Goal: Information Seeking & Learning: Learn about a topic

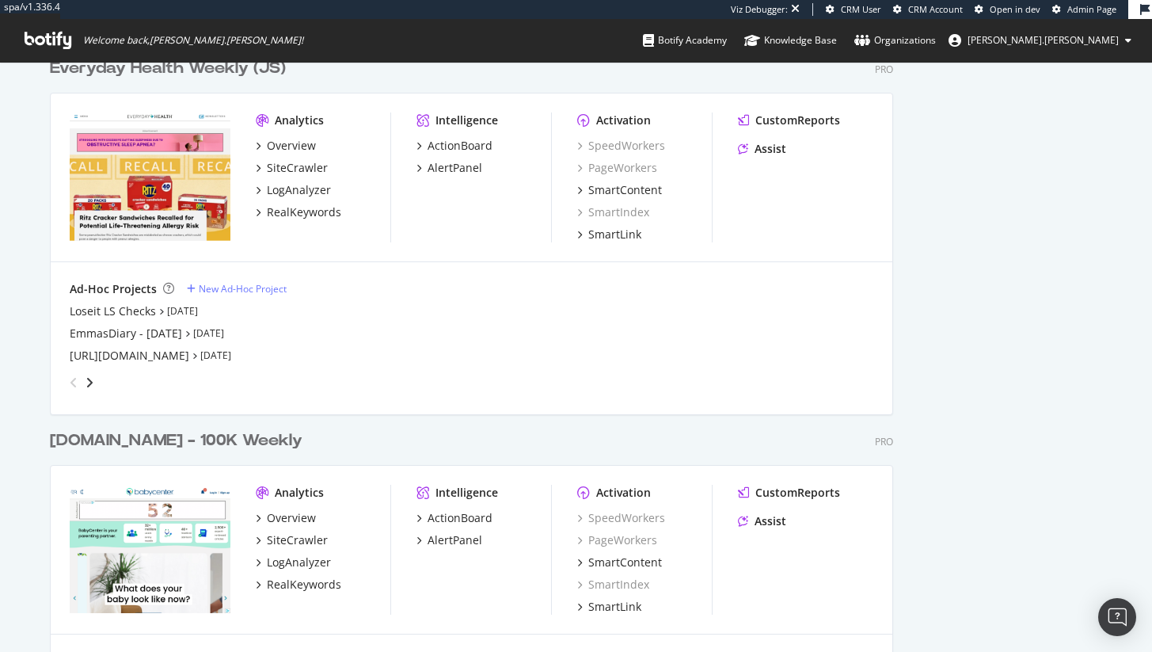
scroll to position [1872, 0]
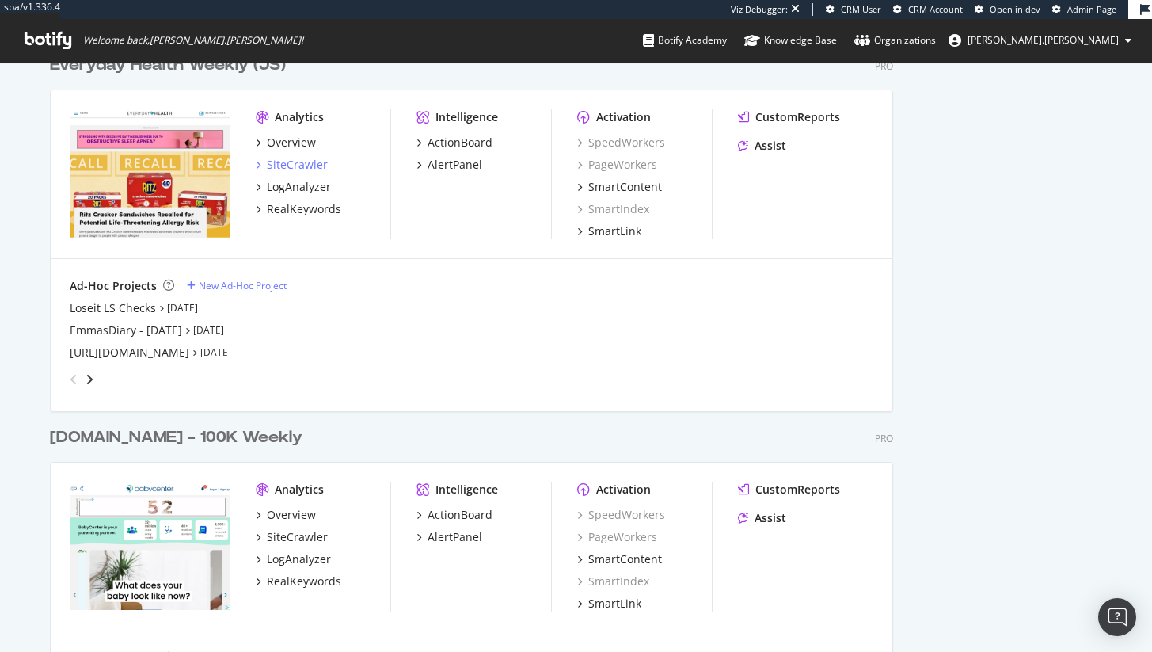
click at [299, 161] on div "SiteCrawler" at bounding box center [297, 165] width 61 height 16
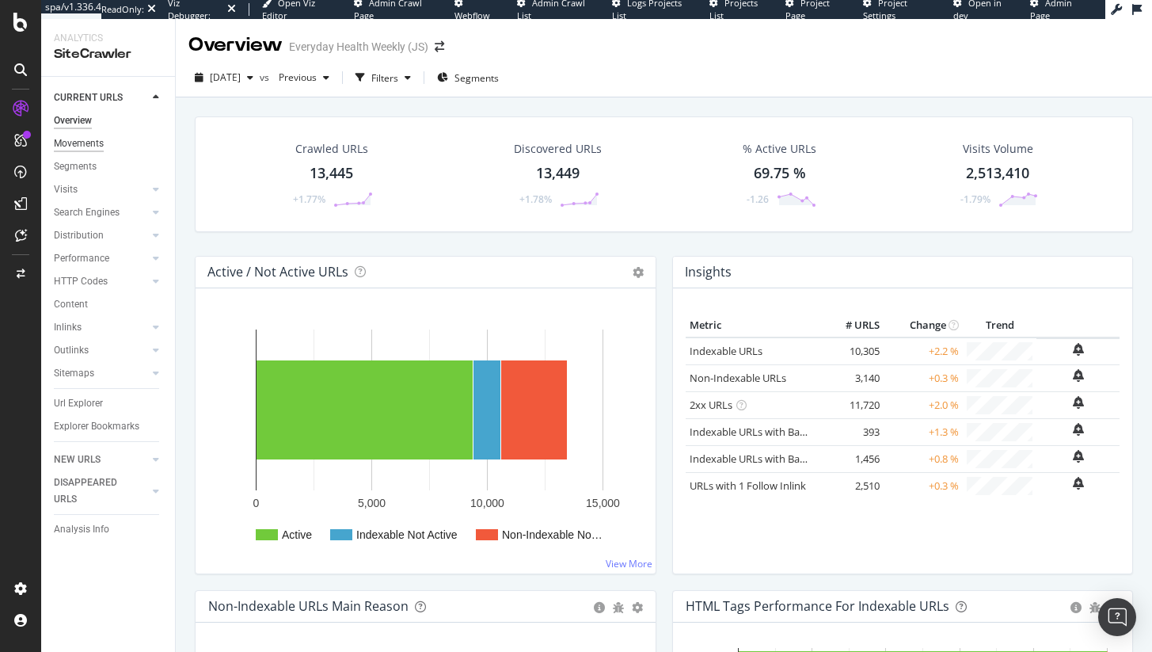
click at [75, 143] on div "Movements" at bounding box center [79, 143] width 50 height 17
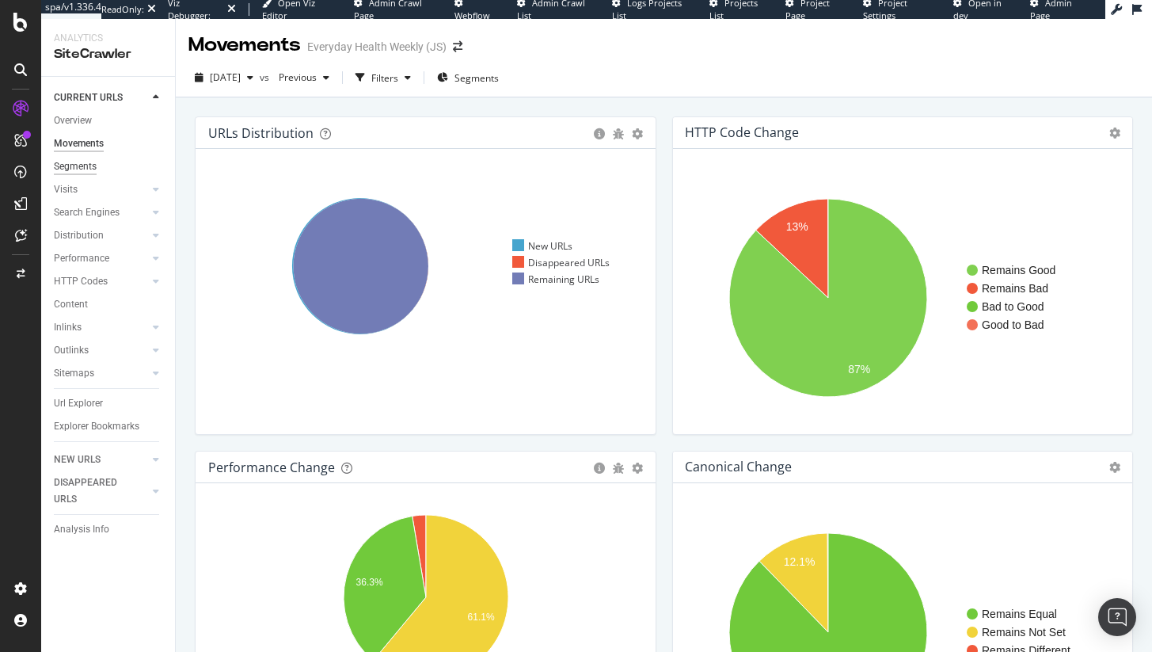
click at [85, 163] on div "Segments" at bounding box center [75, 166] width 43 height 17
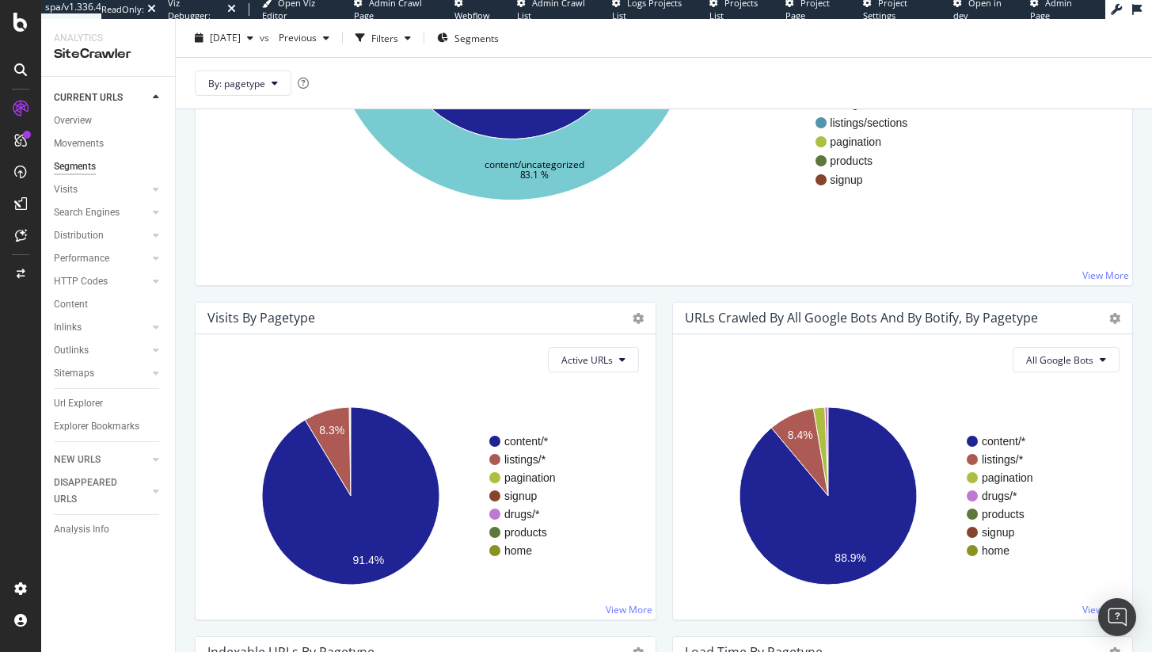
scroll to position [401, 0]
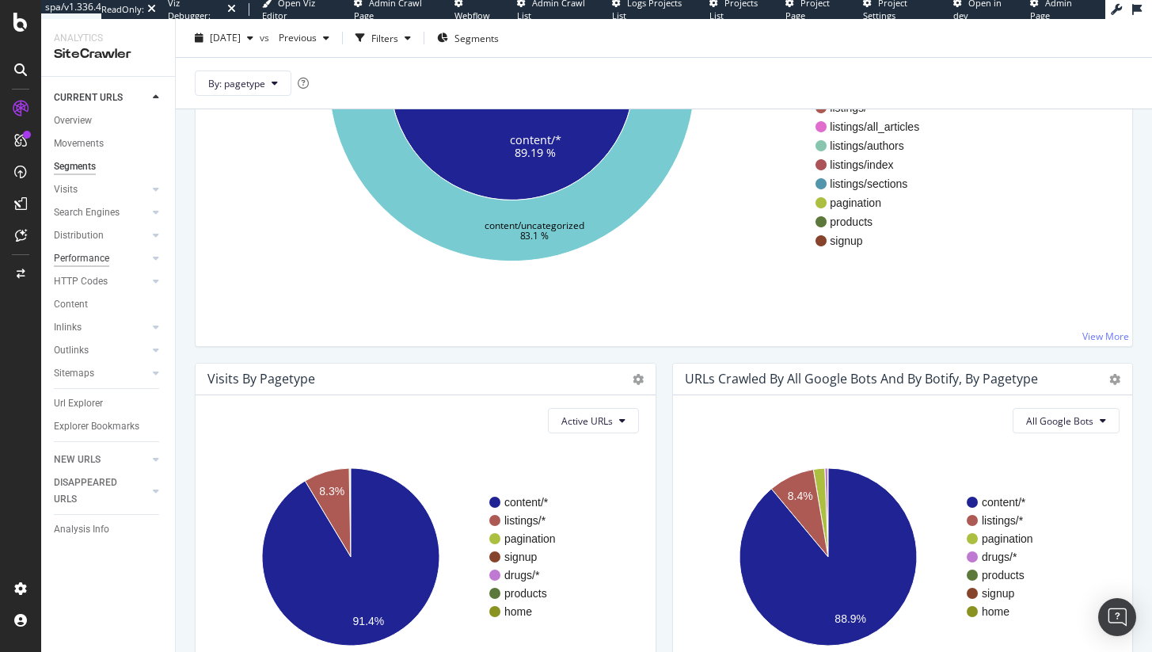
click at [89, 263] on div "Performance" at bounding box center [81, 258] width 55 height 17
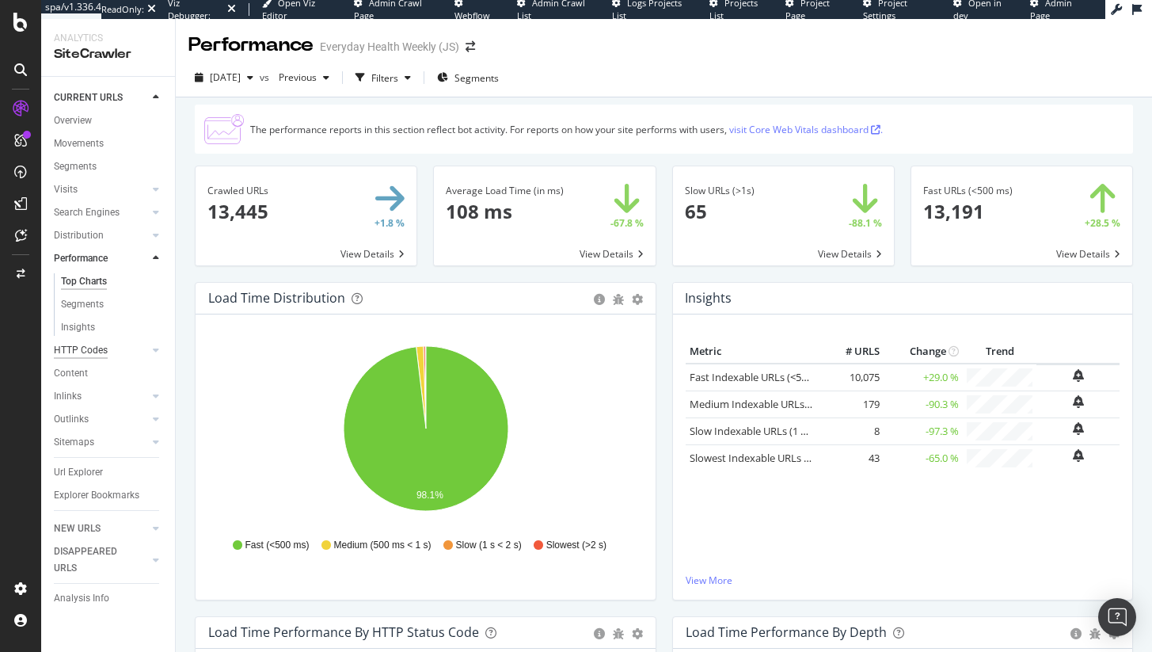
click at [82, 351] on div "HTTP Codes" at bounding box center [81, 350] width 54 height 17
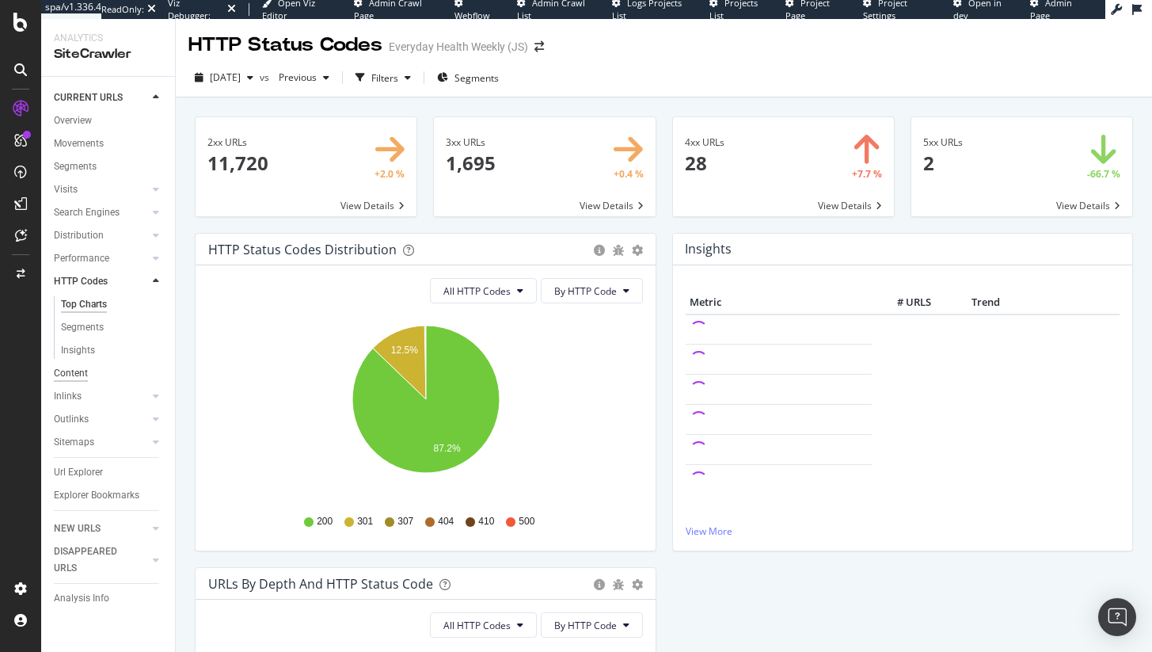
click at [70, 376] on div "Content" at bounding box center [71, 373] width 34 height 17
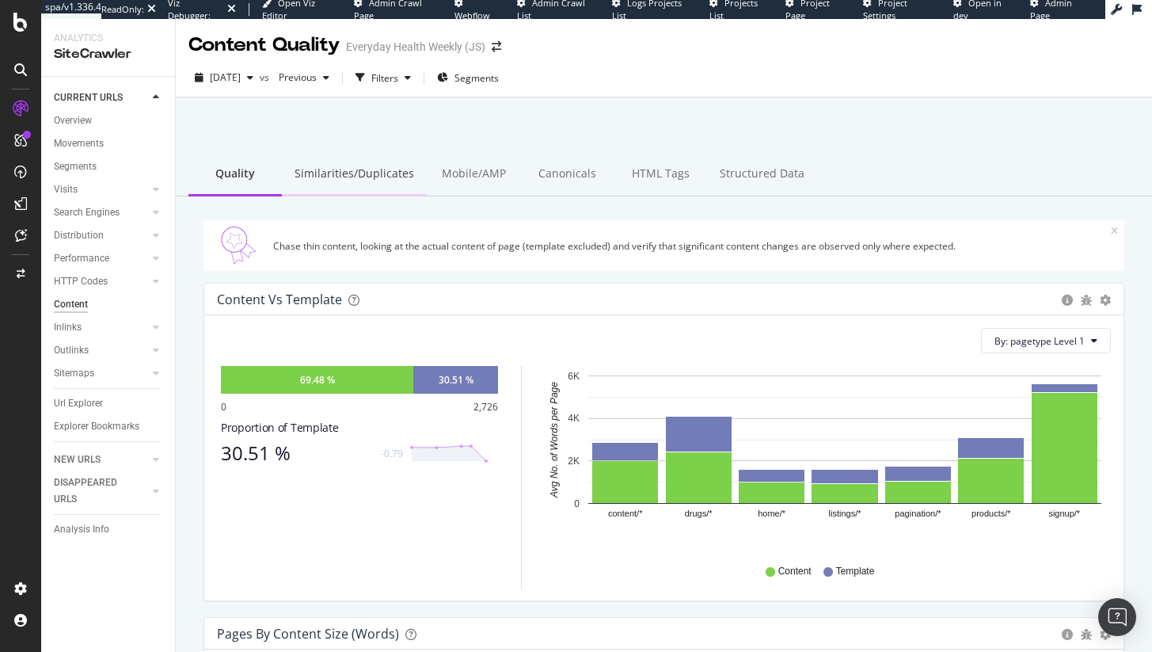
click at [391, 187] on div "Similarities/Duplicates" at bounding box center [354, 175] width 145 height 44
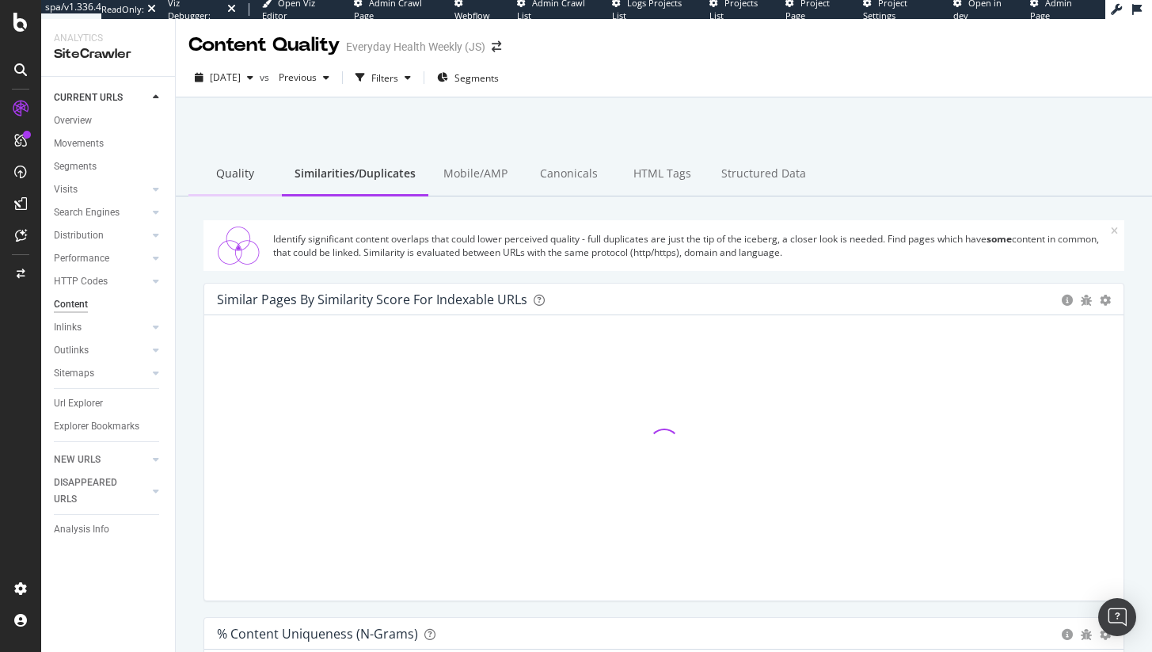
click at [230, 172] on div "Quality" at bounding box center [235, 175] width 93 height 44
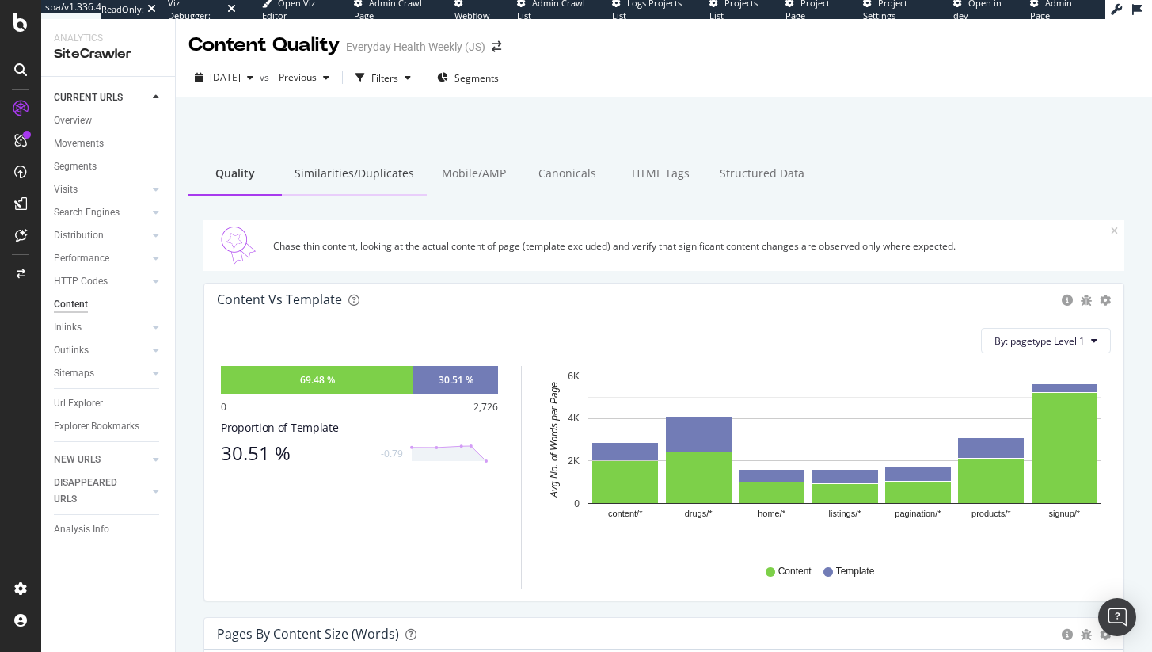
click at [354, 164] on div "Similarities/Duplicates" at bounding box center [354, 175] width 145 height 44
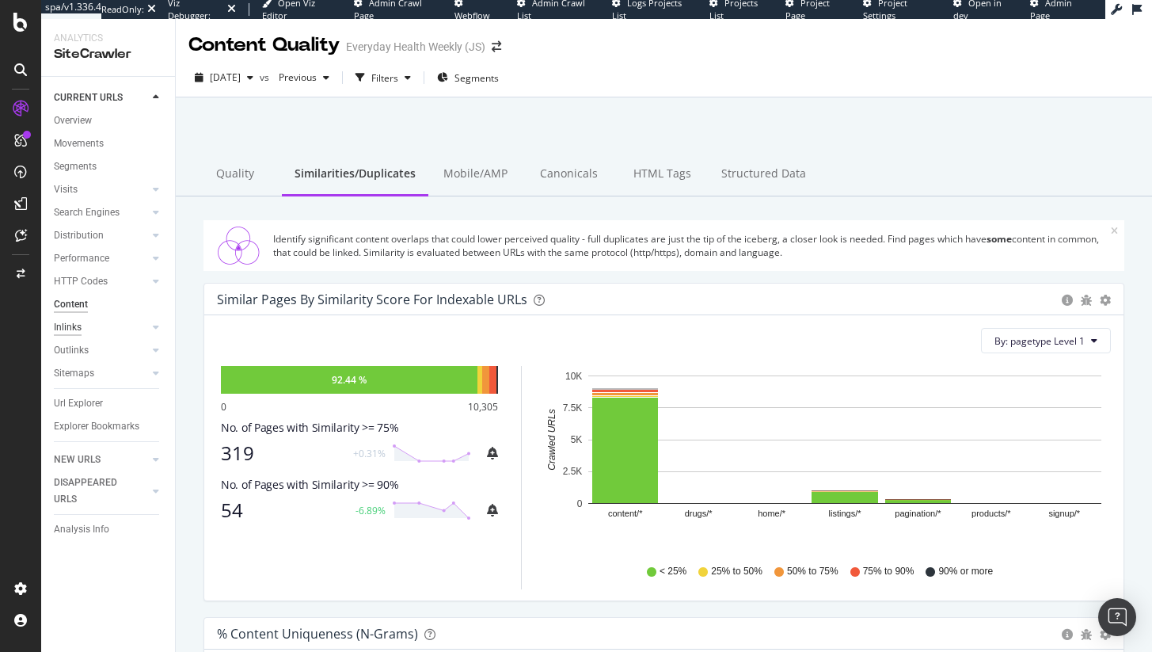
click at [76, 324] on div "Inlinks" at bounding box center [68, 327] width 28 height 17
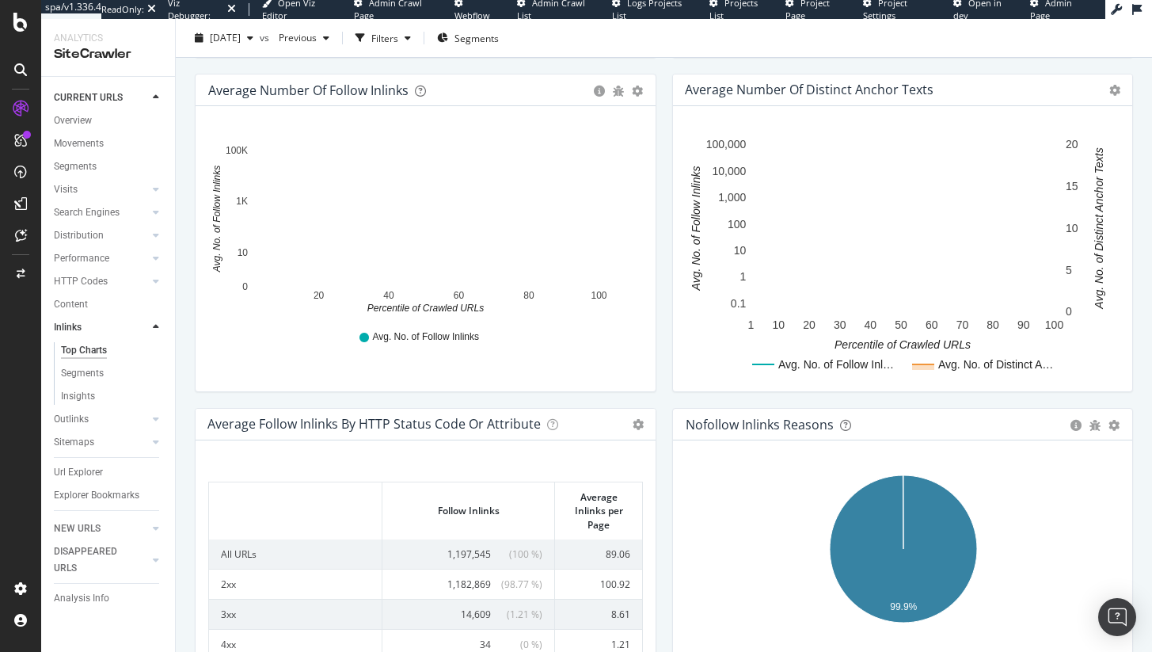
scroll to position [639, 0]
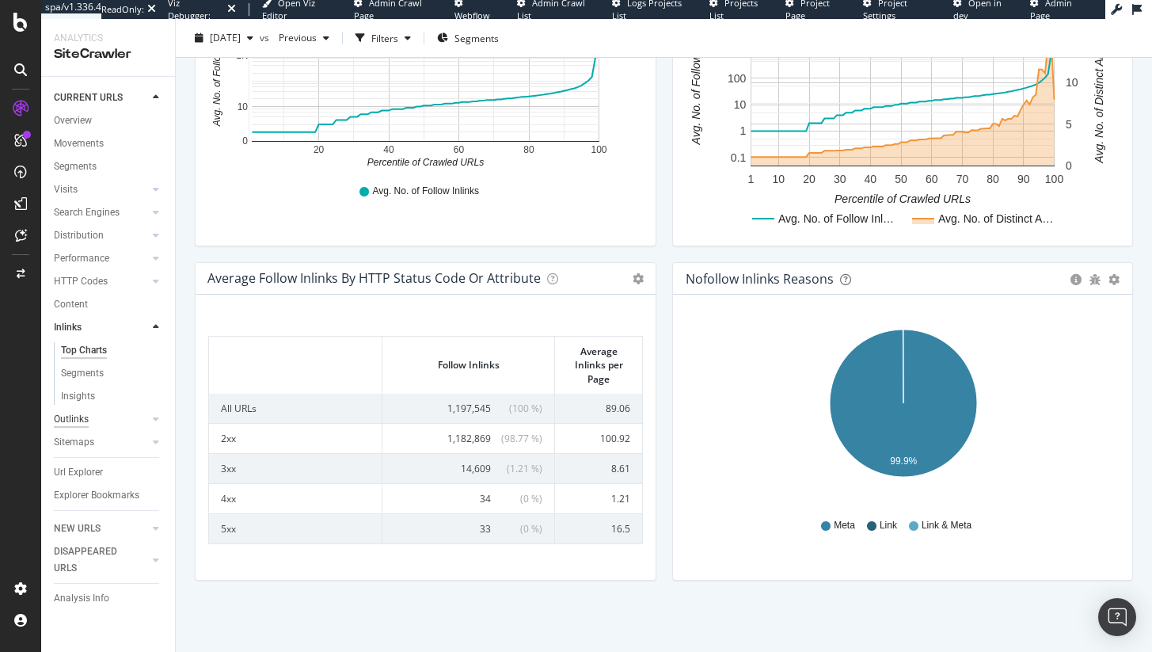
click at [77, 421] on div "Outlinks" at bounding box center [71, 419] width 35 height 17
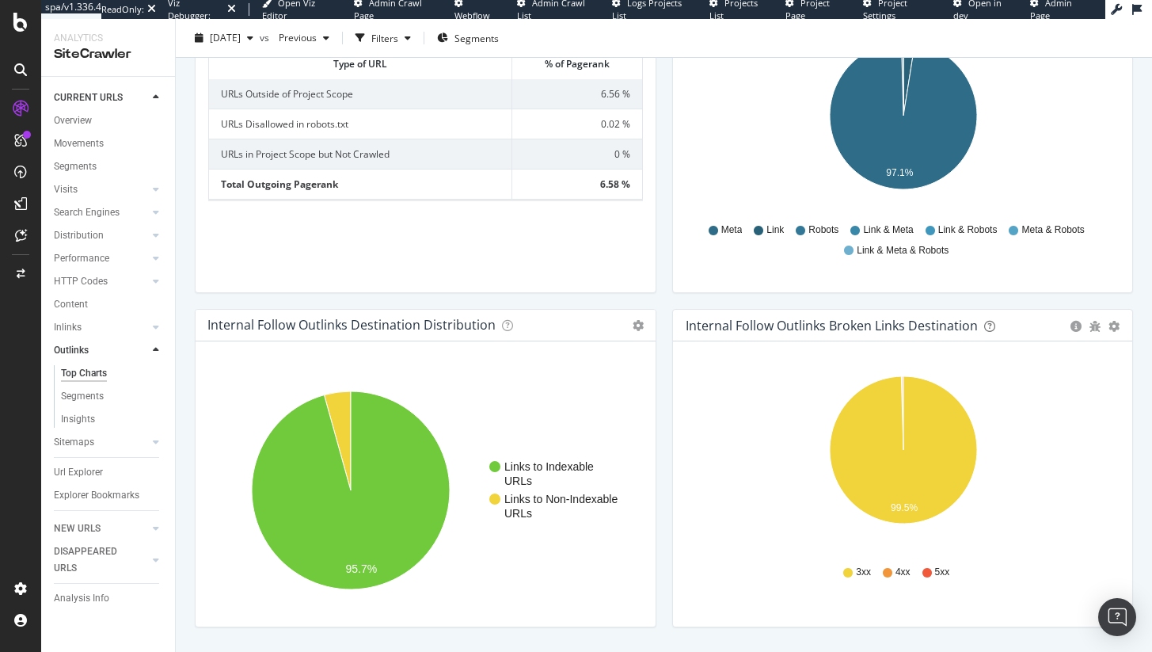
scroll to position [1237, 0]
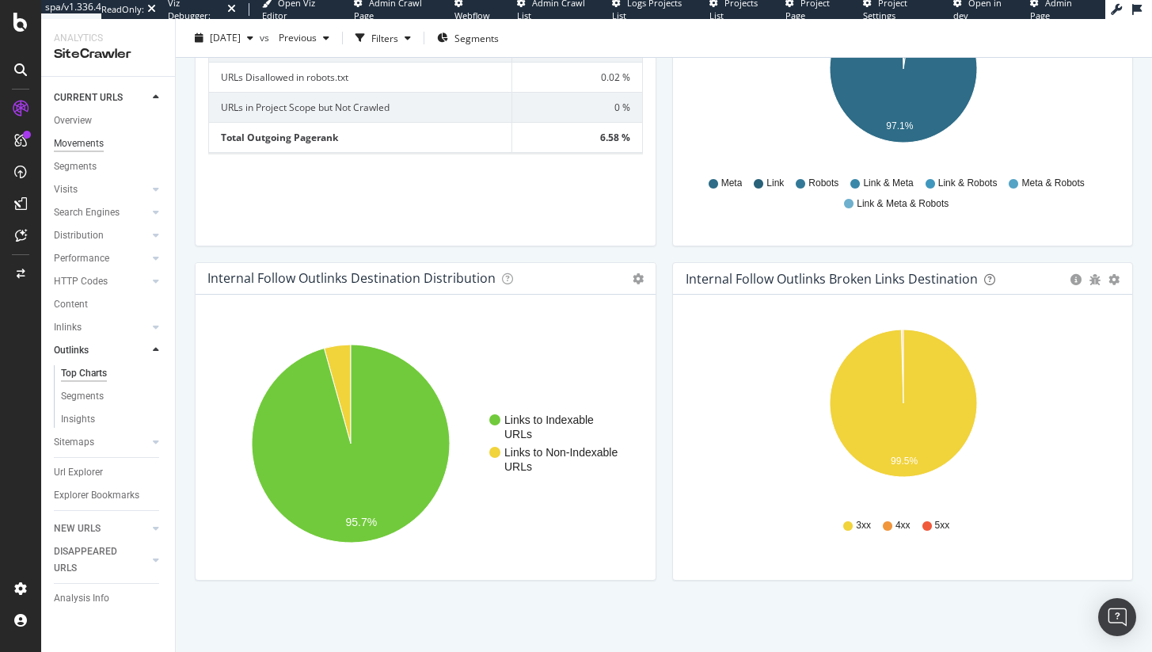
click at [83, 139] on div "Movements" at bounding box center [79, 143] width 50 height 17
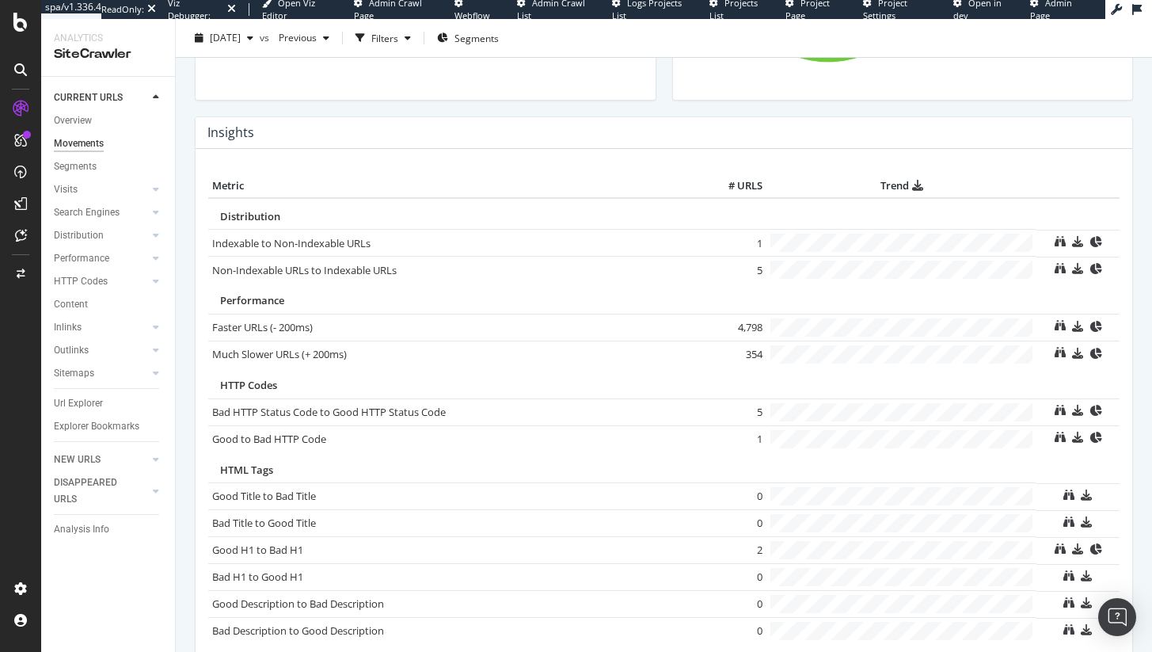
scroll to position [558, 0]
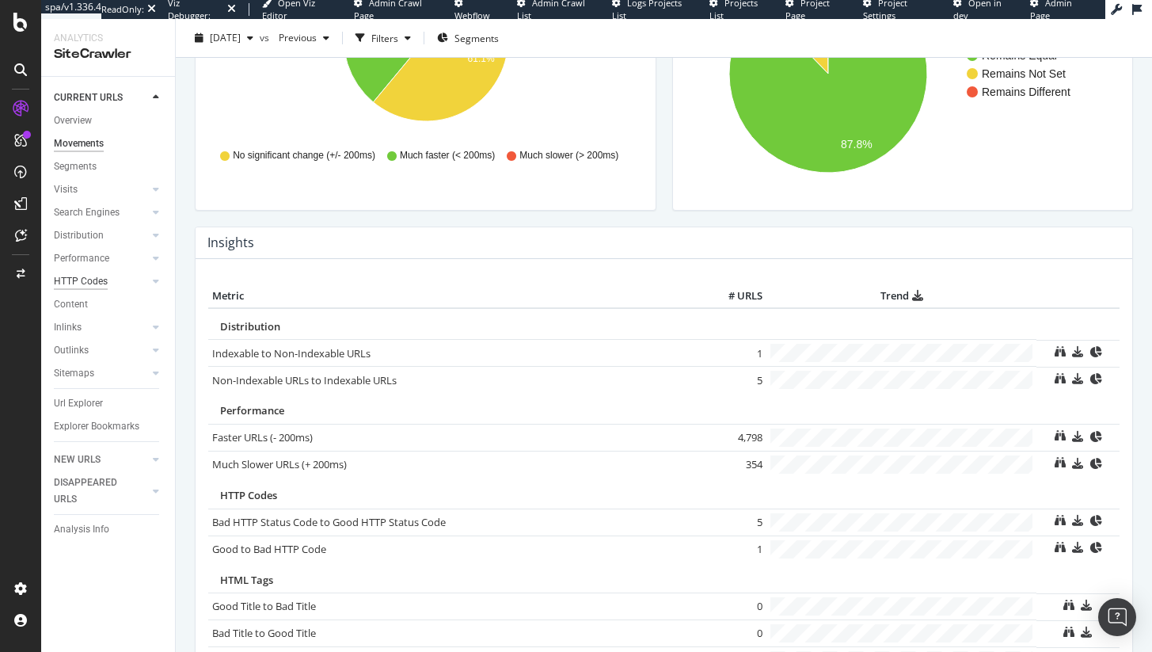
click at [89, 274] on div "HTTP Codes" at bounding box center [81, 281] width 54 height 17
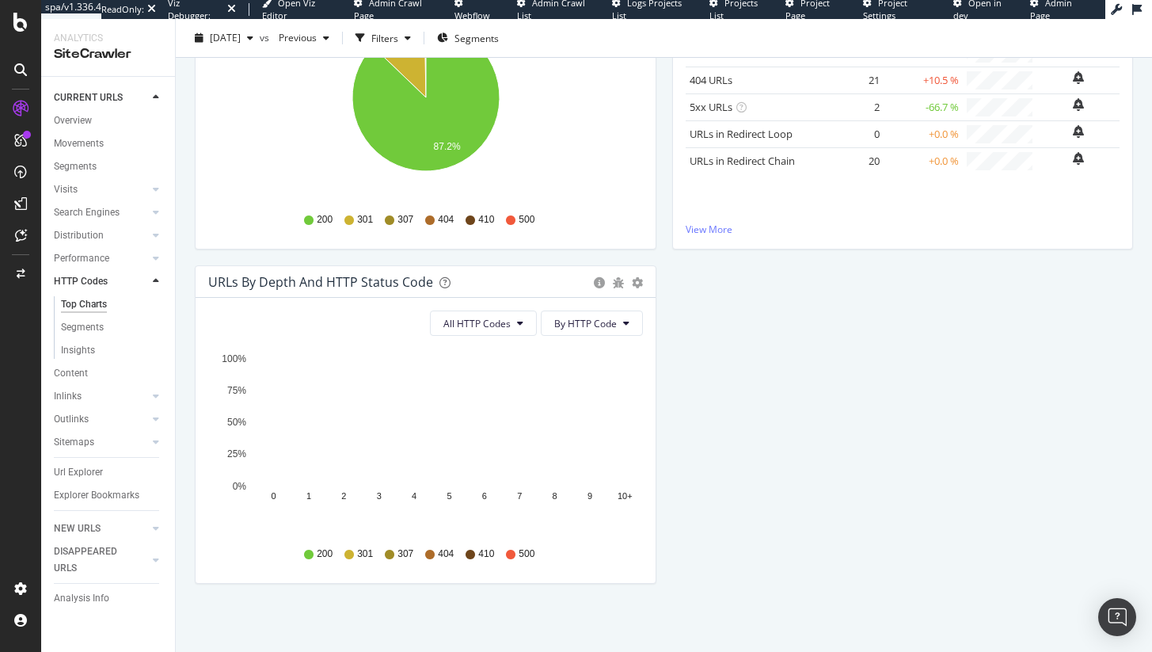
scroll to position [305, 0]
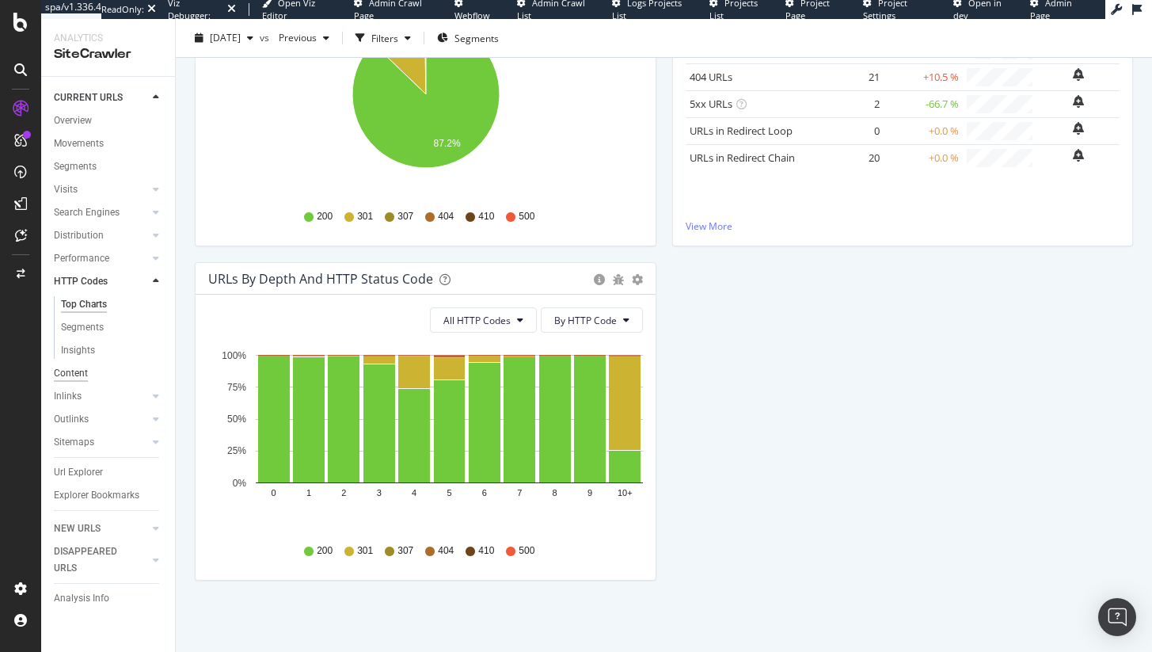
click at [83, 369] on div "Content" at bounding box center [71, 373] width 34 height 17
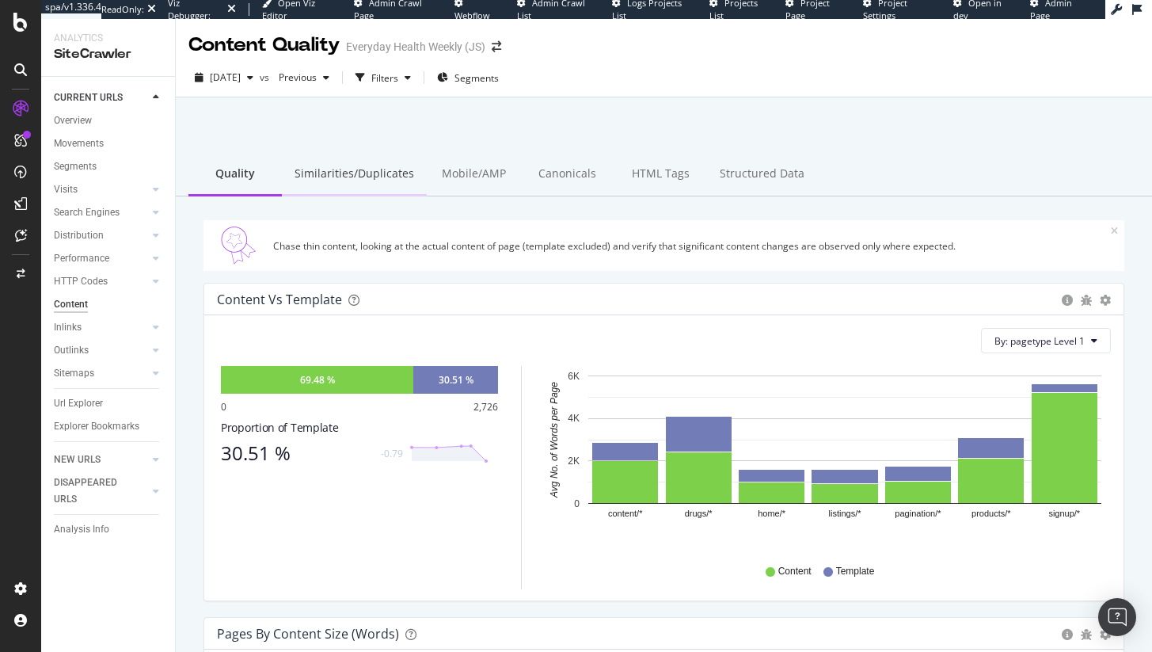
click at [305, 184] on div "Similarities/Duplicates" at bounding box center [354, 175] width 145 height 44
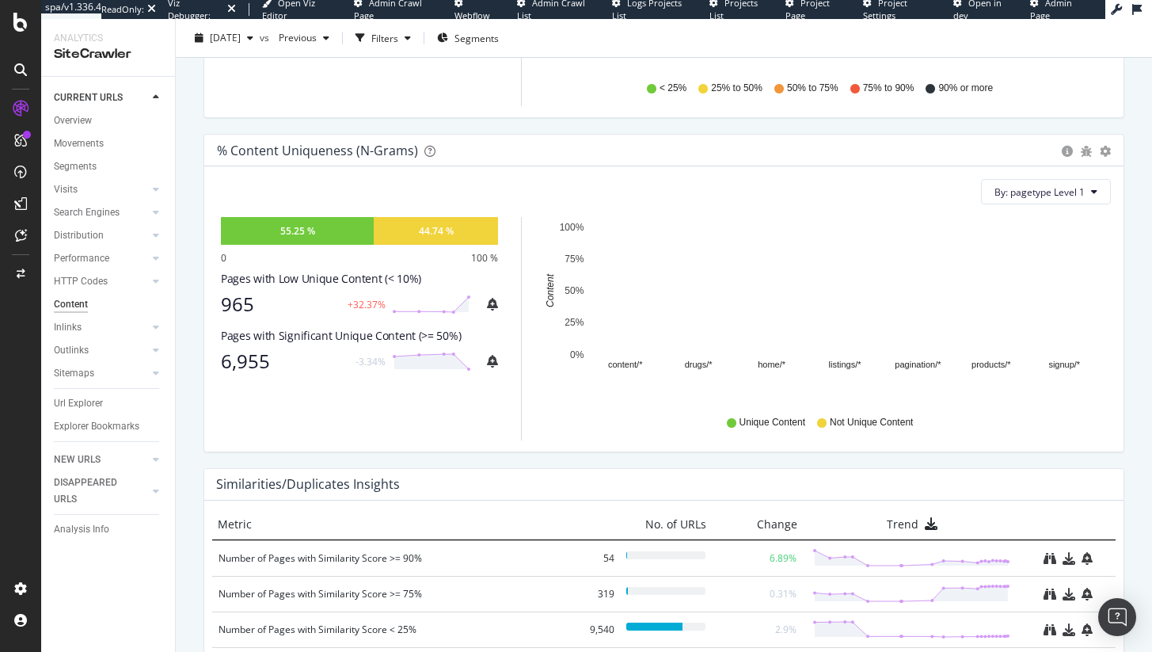
scroll to position [642, 0]
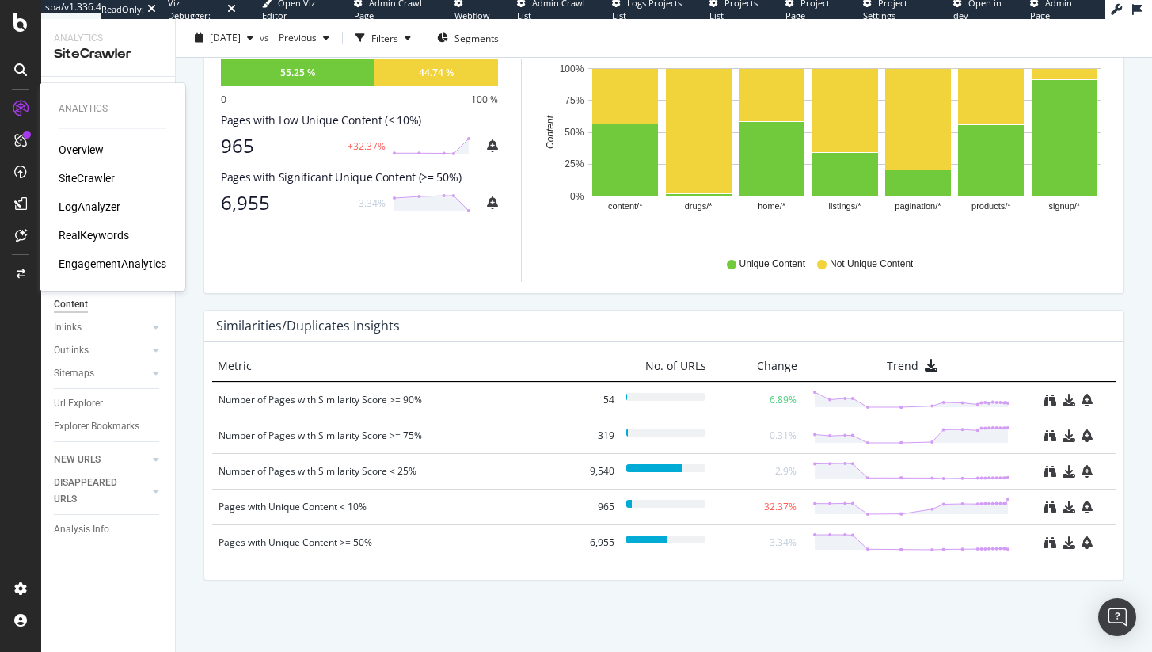
click at [86, 202] on div "LogAnalyzer" at bounding box center [90, 207] width 62 height 16
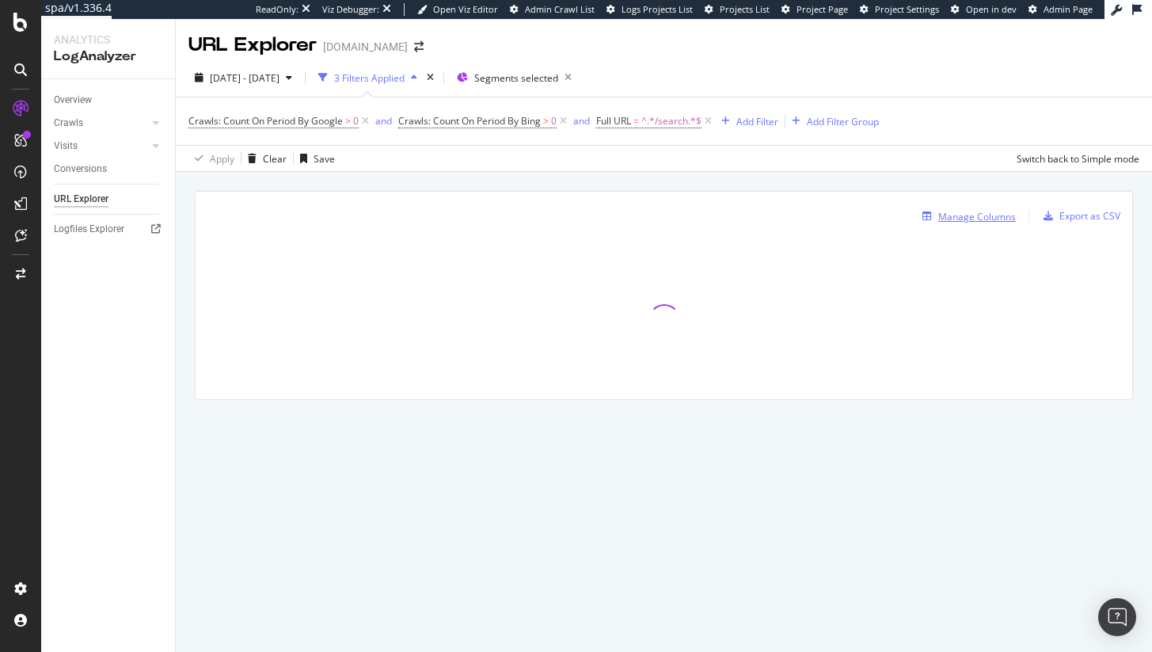
click at [941, 215] on div "Manage Columns" at bounding box center [978, 216] width 78 height 13
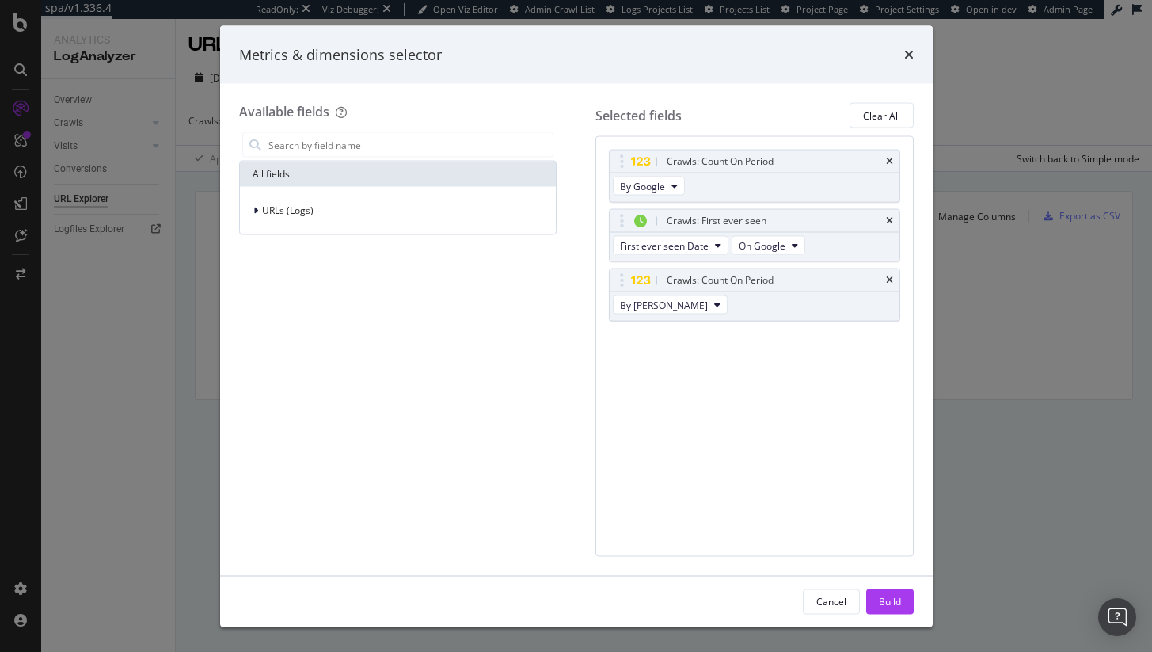
click at [851, 56] on div "Metrics & dimensions selector" at bounding box center [576, 54] width 675 height 21
click at [916, 52] on div "Metrics & dimensions selector" at bounding box center [576, 54] width 713 height 59
click at [902, 52] on div "Metrics & dimensions selector" at bounding box center [576, 54] width 675 height 21
click at [906, 53] on icon "times" at bounding box center [910, 54] width 10 height 13
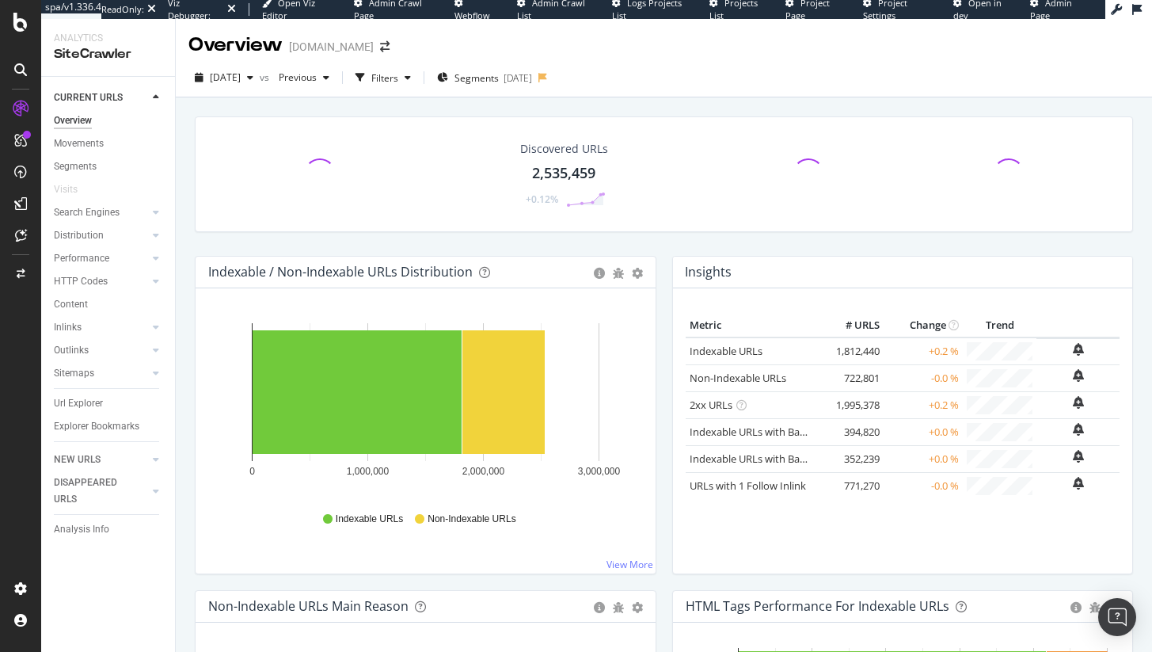
scroll to position [7, 0]
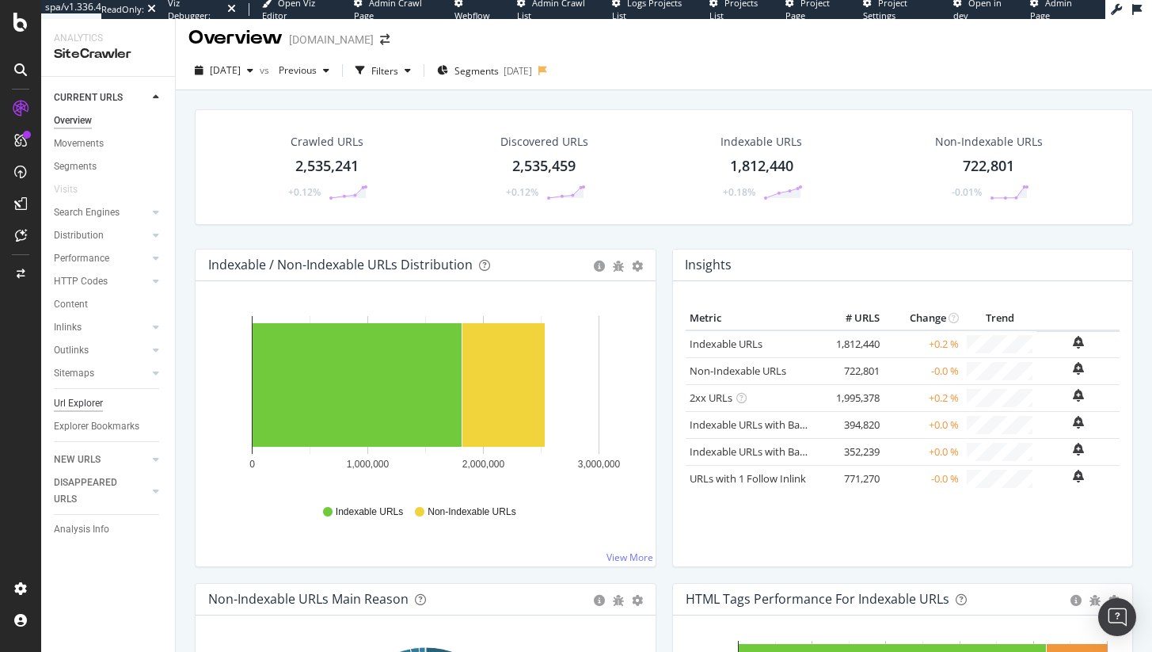
click at [86, 396] on div "Url Explorer" at bounding box center [78, 403] width 49 height 17
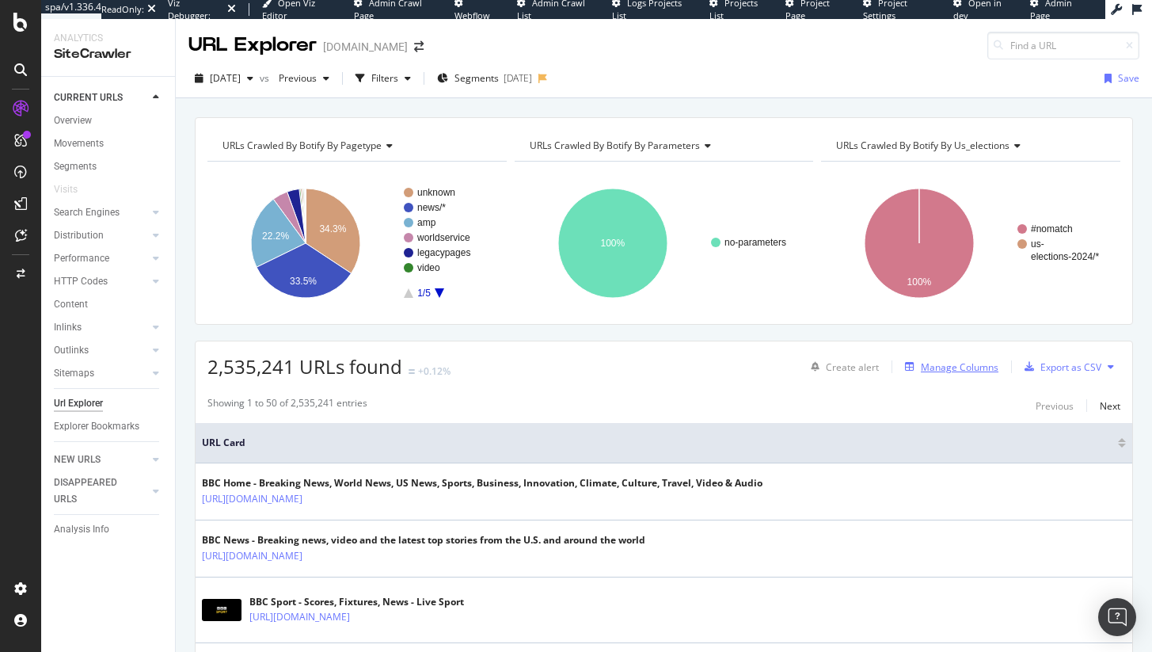
click at [944, 372] on div "Manage Columns" at bounding box center [960, 366] width 78 height 13
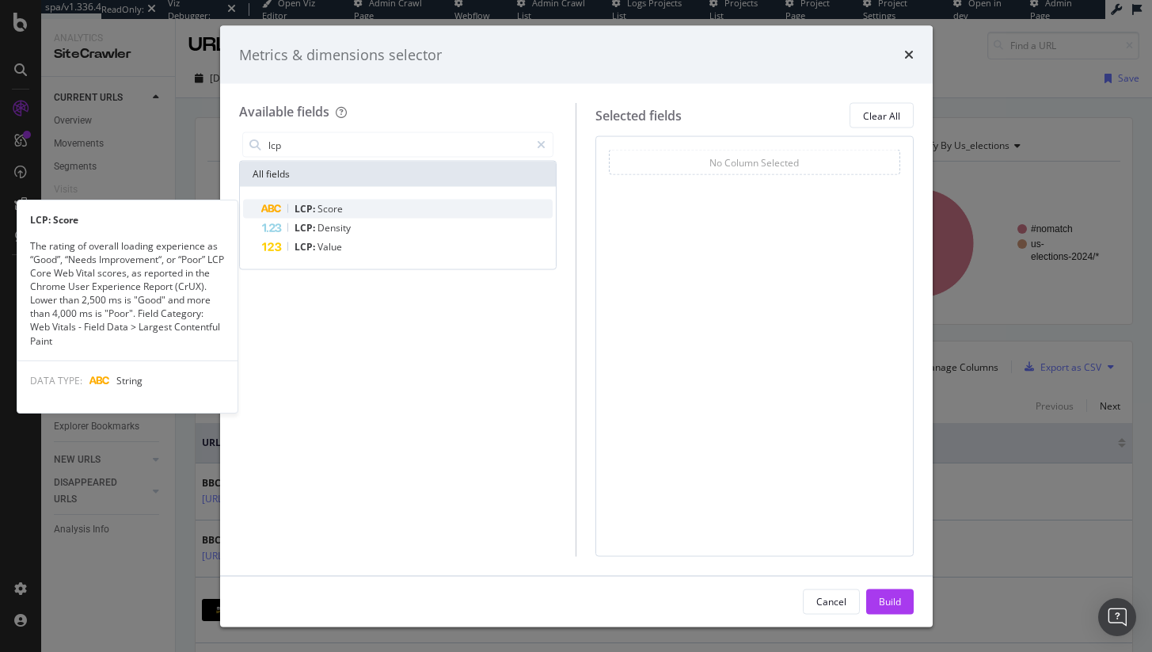
click at [366, 212] on div "LCP: Score" at bounding box center [407, 209] width 291 height 19
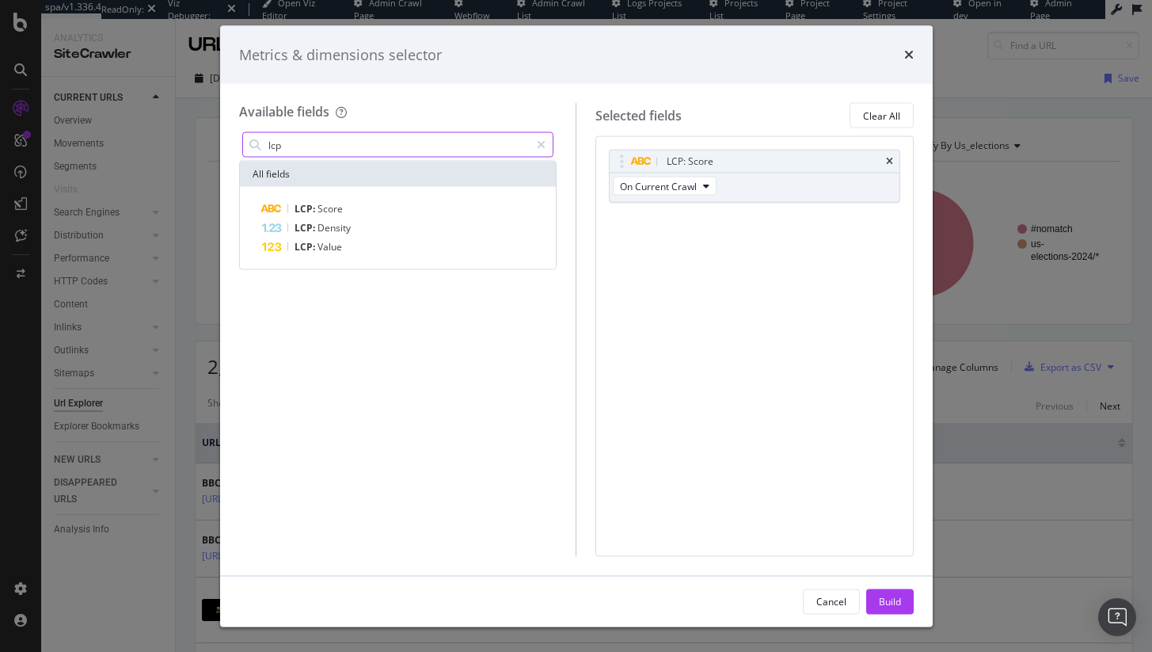
click at [343, 145] on input "lcp" at bounding box center [399, 145] width 264 height 24
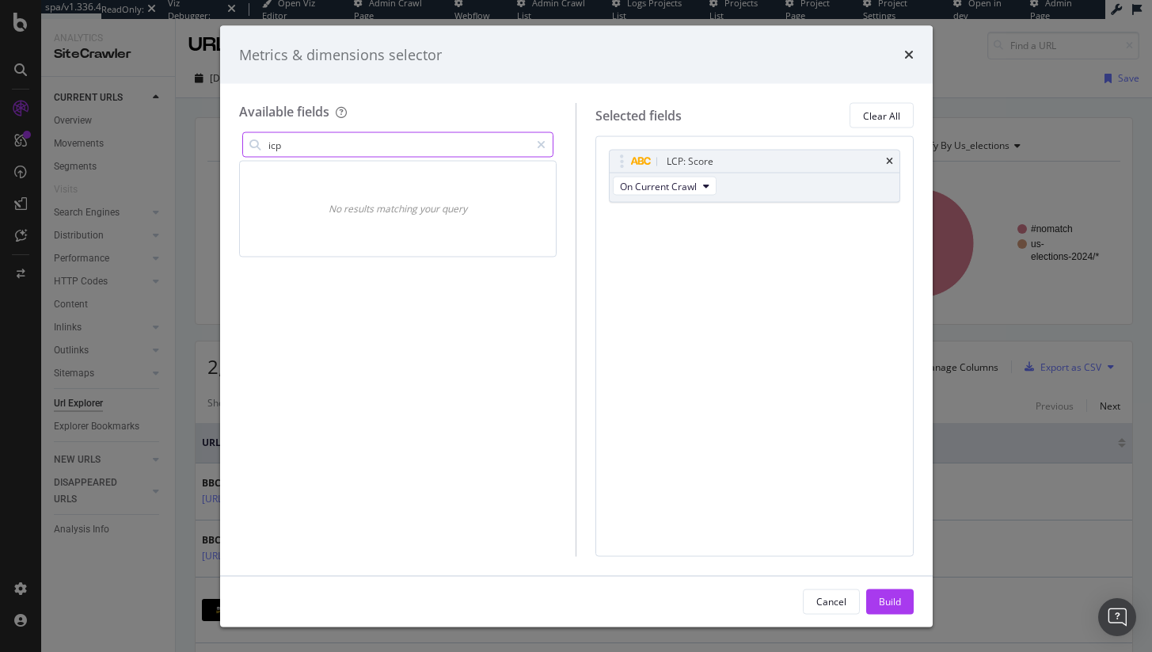
click at [354, 154] on input "icp" at bounding box center [399, 145] width 264 height 24
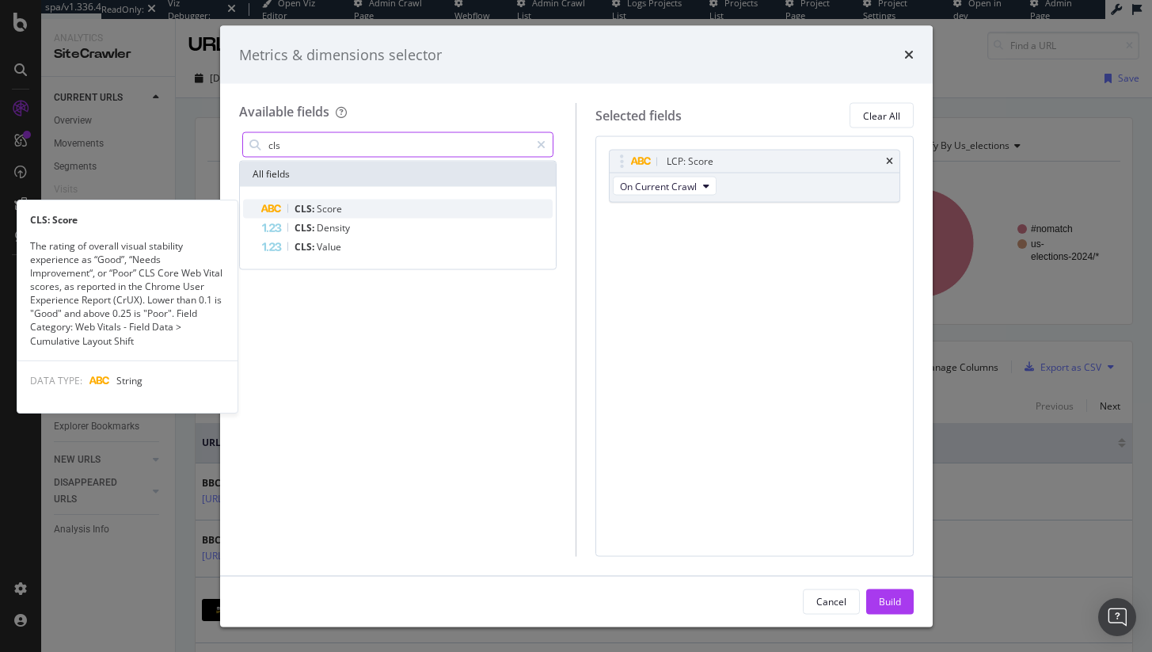
type input "cls"
click at [353, 215] on div "CLS: Score" at bounding box center [407, 209] width 291 height 19
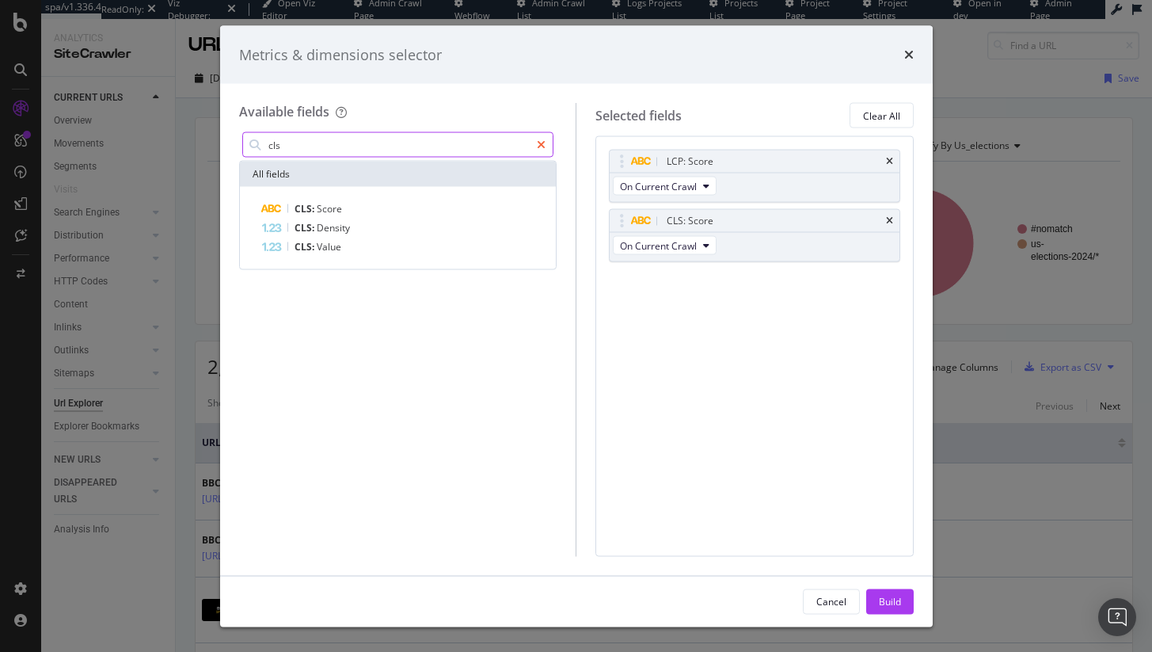
click at [536, 149] on div "modal" at bounding box center [541, 144] width 23 height 25
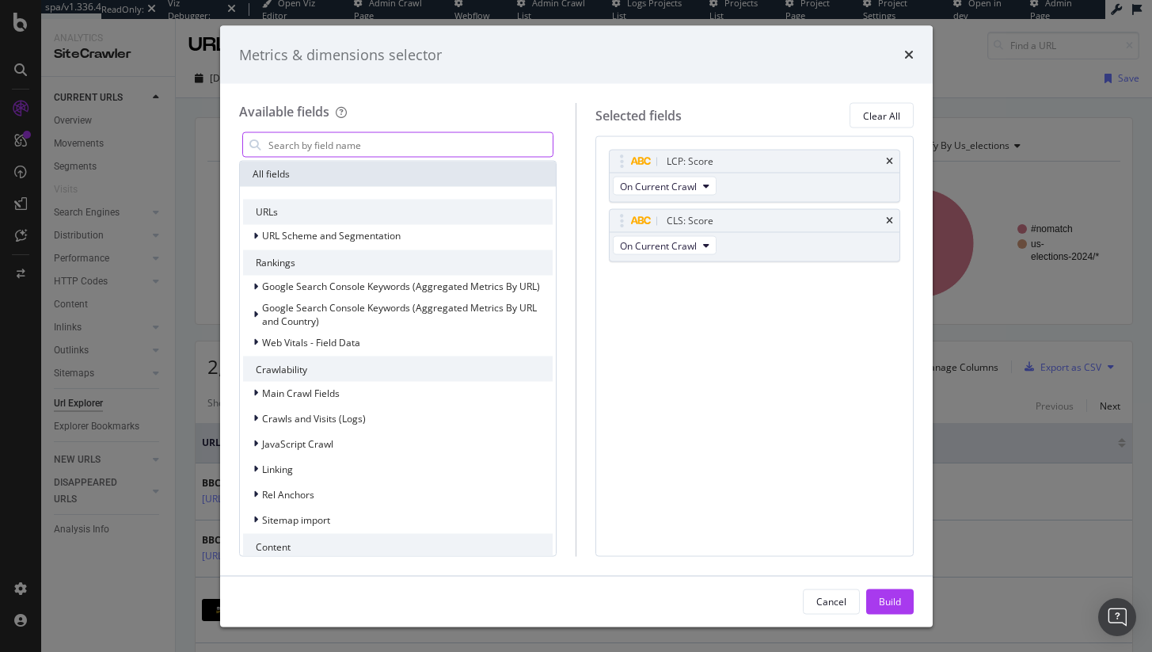
click at [393, 150] on input "modal" at bounding box center [410, 145] width 287 height 24
click at [379, 343] on div "Web Vitals - Field Data" at bounding box center [398, 342] width 310 height 22
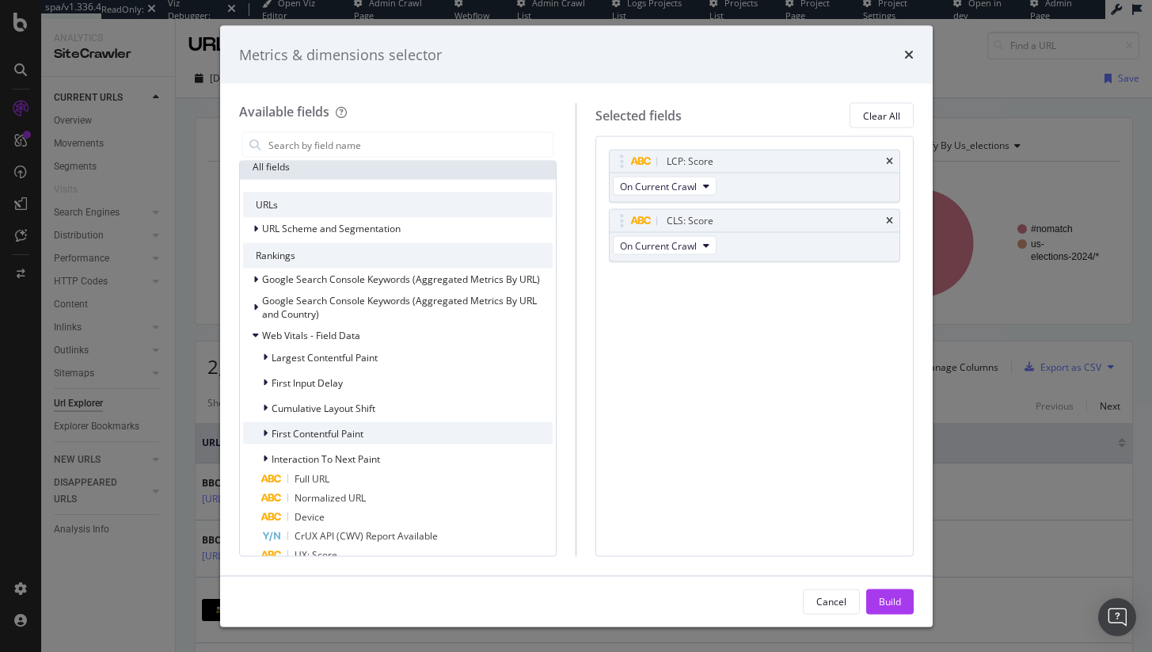
scroll to position [15, 0]
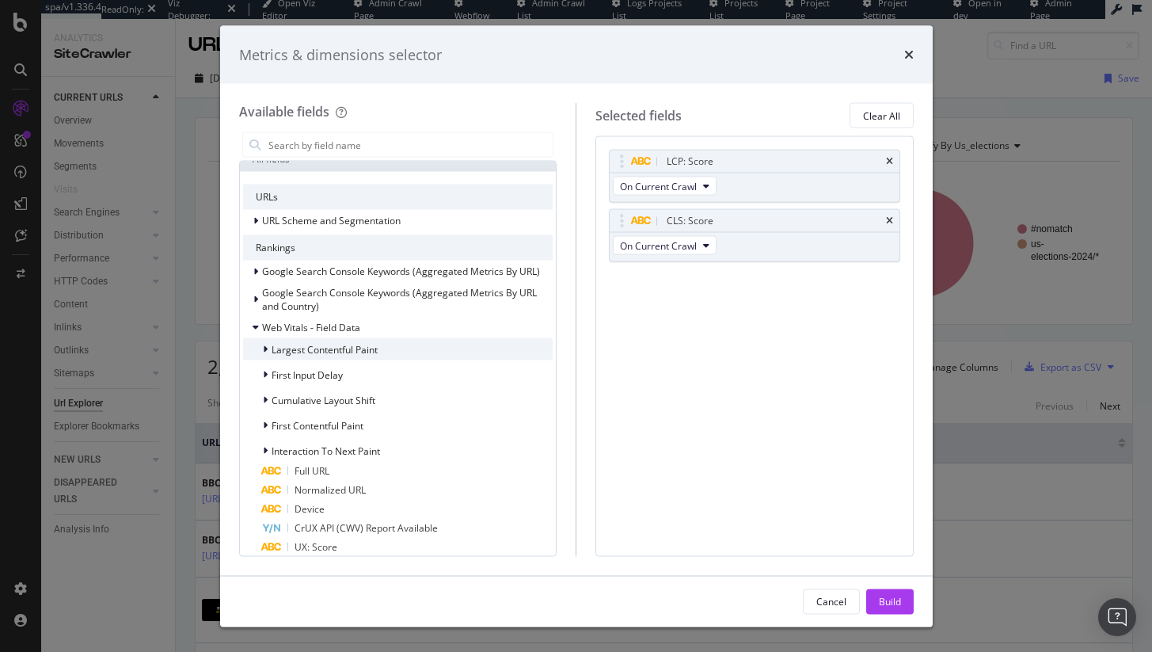
click at [390, 356] on div "Largest Contentful Paint" at bounding box center [398, 349] width 310 height 22
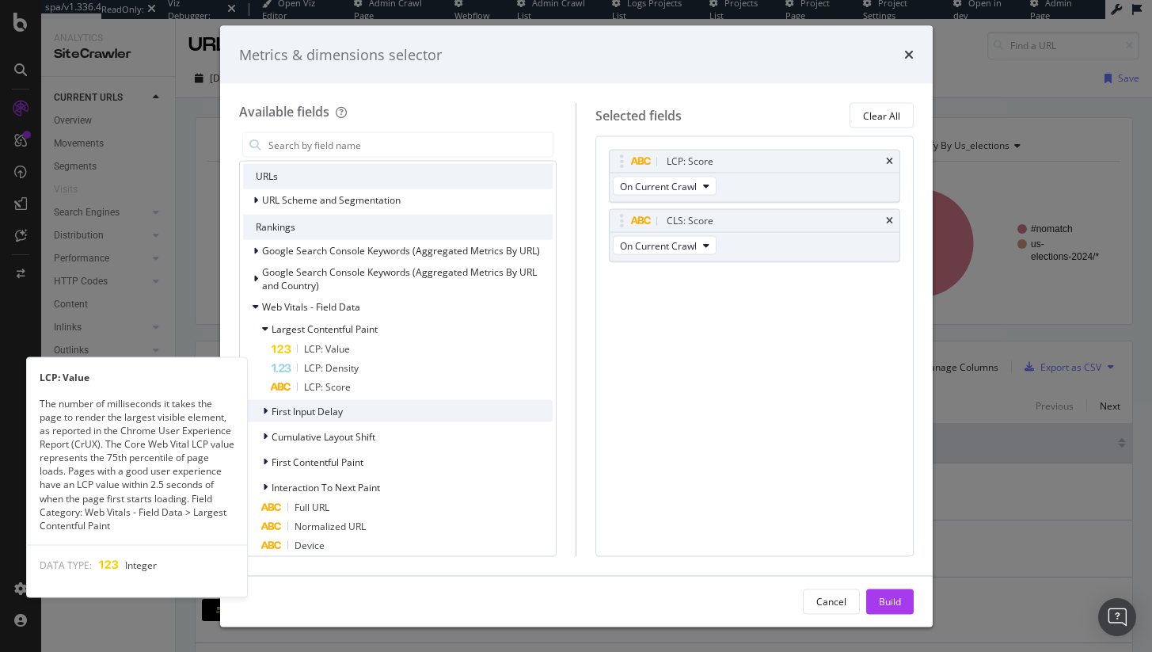
scroll to position [45, 0]
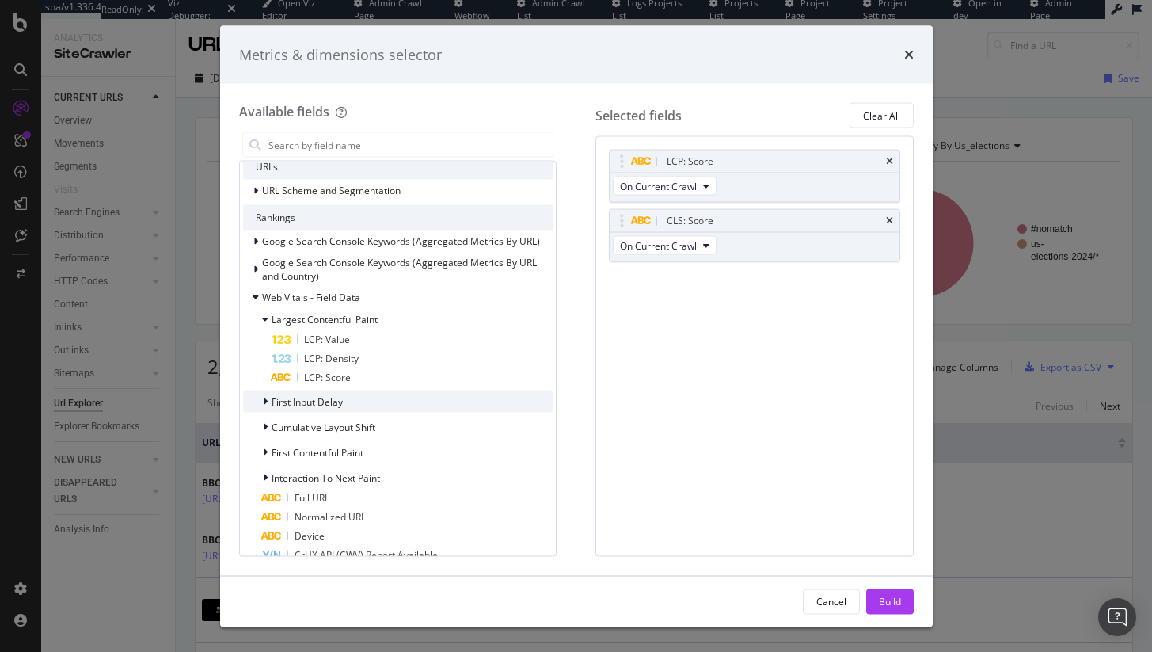
click at [373, 406] on div "First Input Delay" at bounding box center [398, 401] width 310 height 22
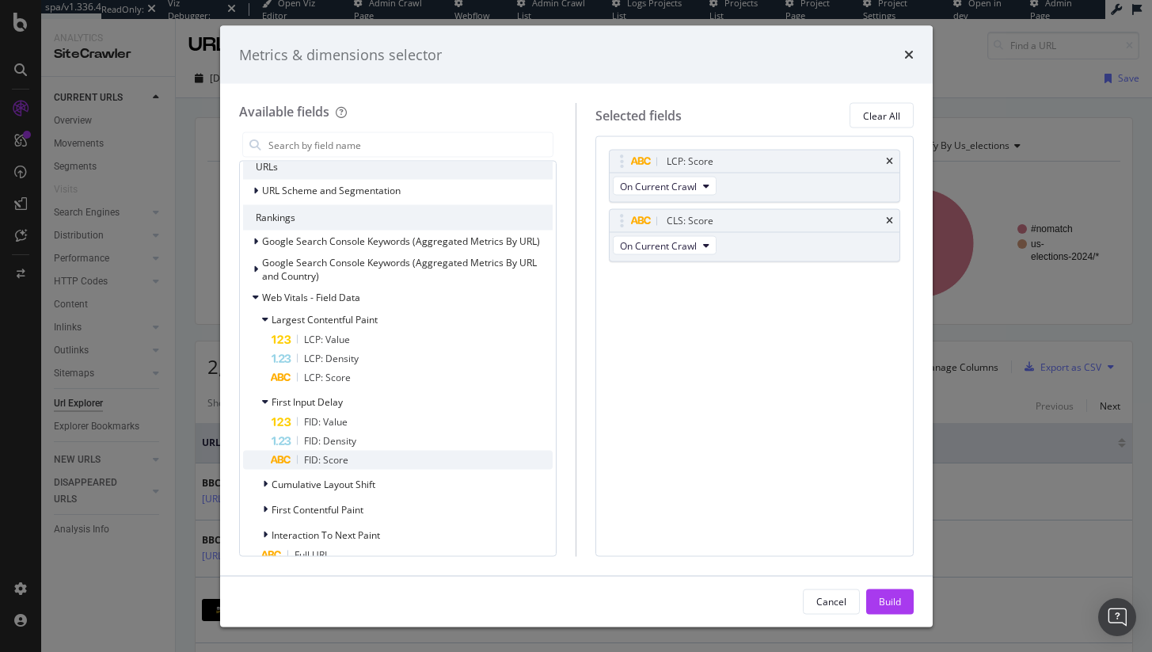
click at [356, 461] on div "FID: Score" at bounding box center [413, 460] width 282 height 19
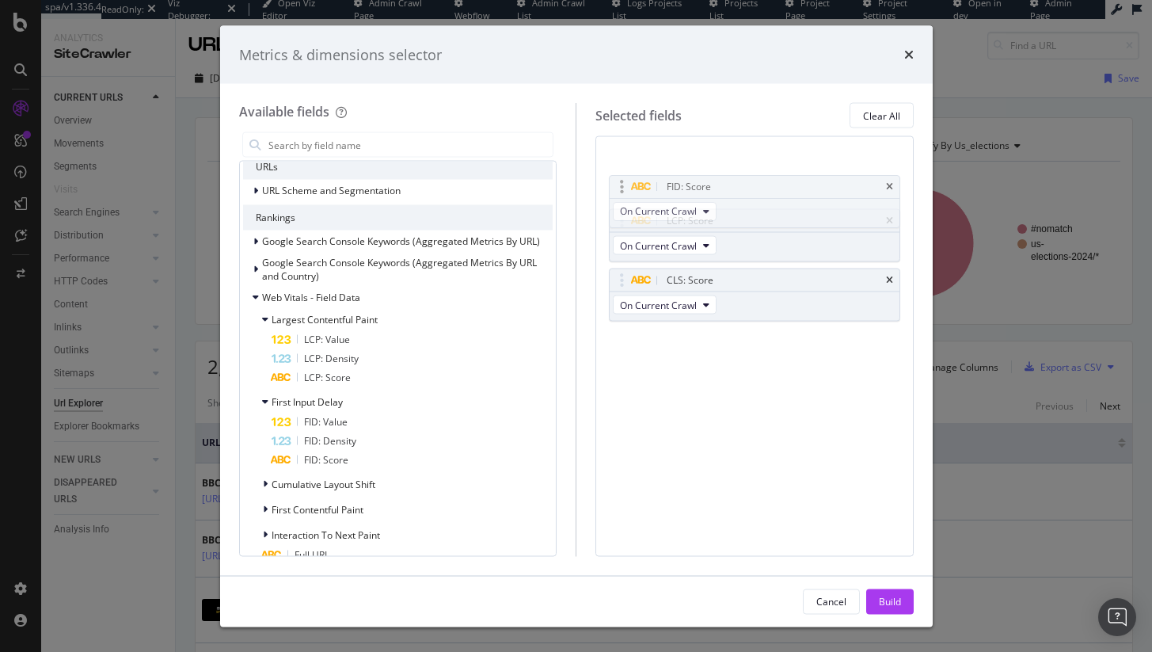
drag, startPoint x: 625, startPoint y: 257, endPoint x: 625, endPoint y: 188, distance: 69.7
click at [625, 188] on body "spa/v1.336.4 ReadOnly: Viz Debugger: Open Viz Editor Admin Crawl Page Webflow A…" at bounding box center [576, 326] width 1152 height 652
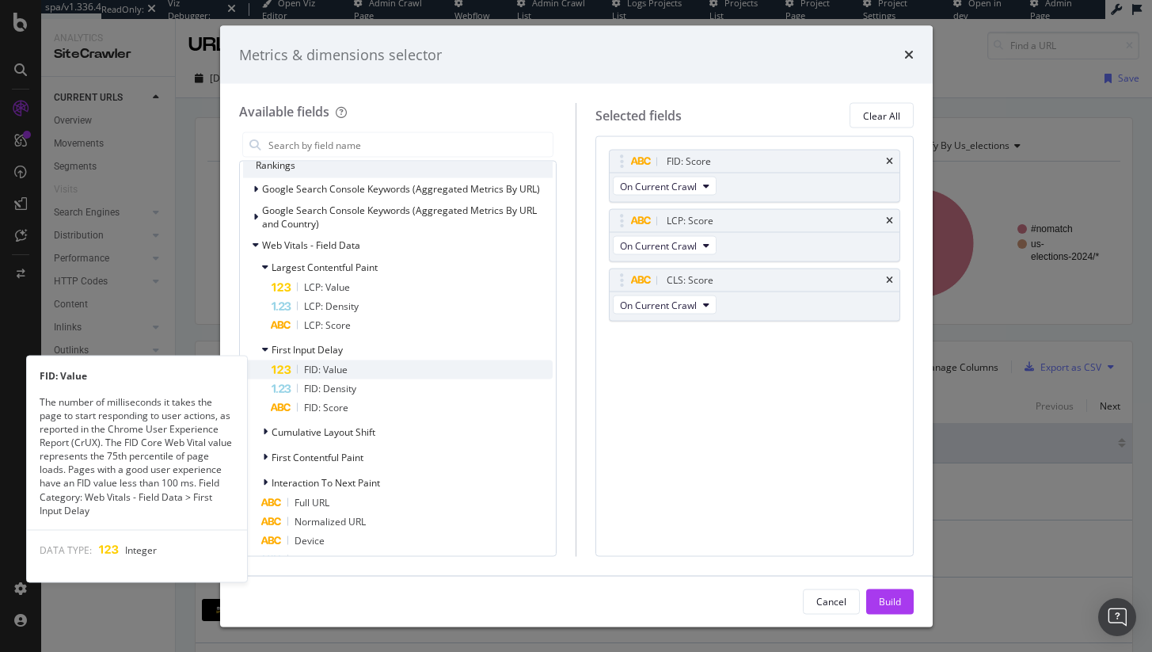
scroll to position [118, 0]
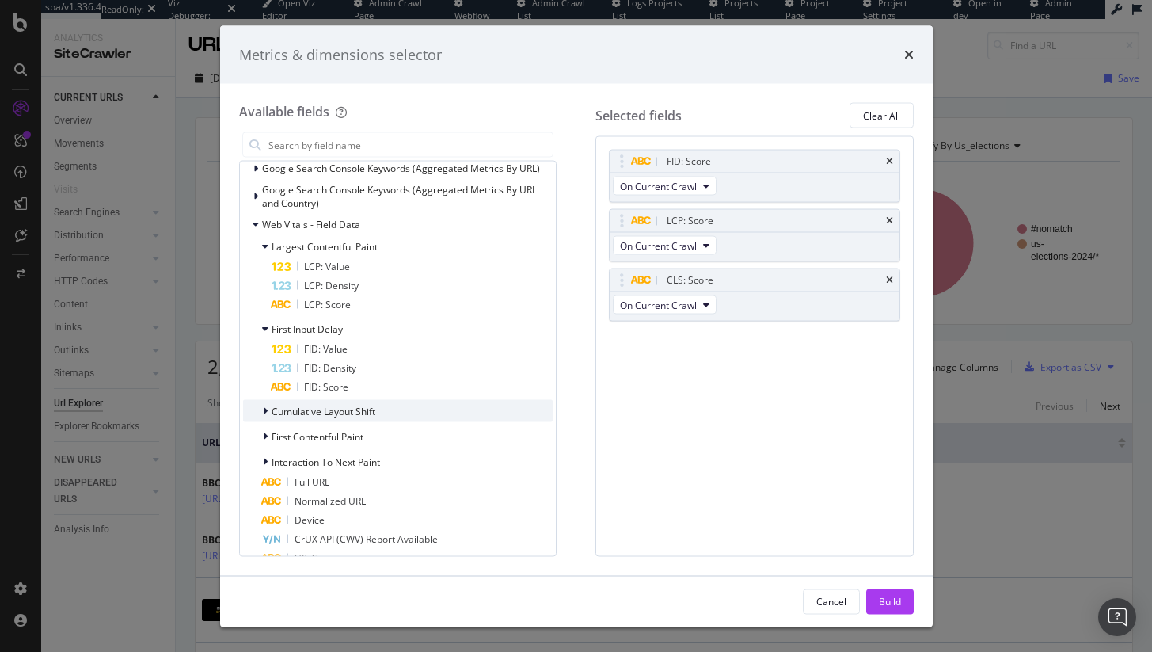
click at [309, 407] on span "Cumulative Layout Shift" at bounding box center [324, 410] width 104 height 13
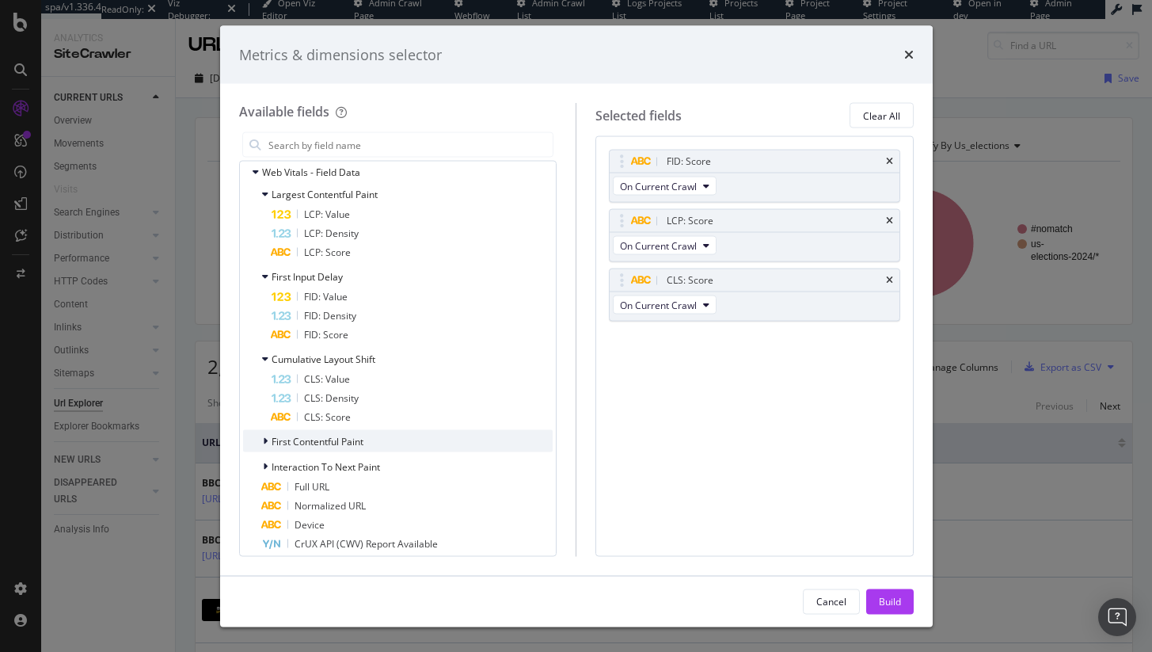
scroll to position [189, 0]
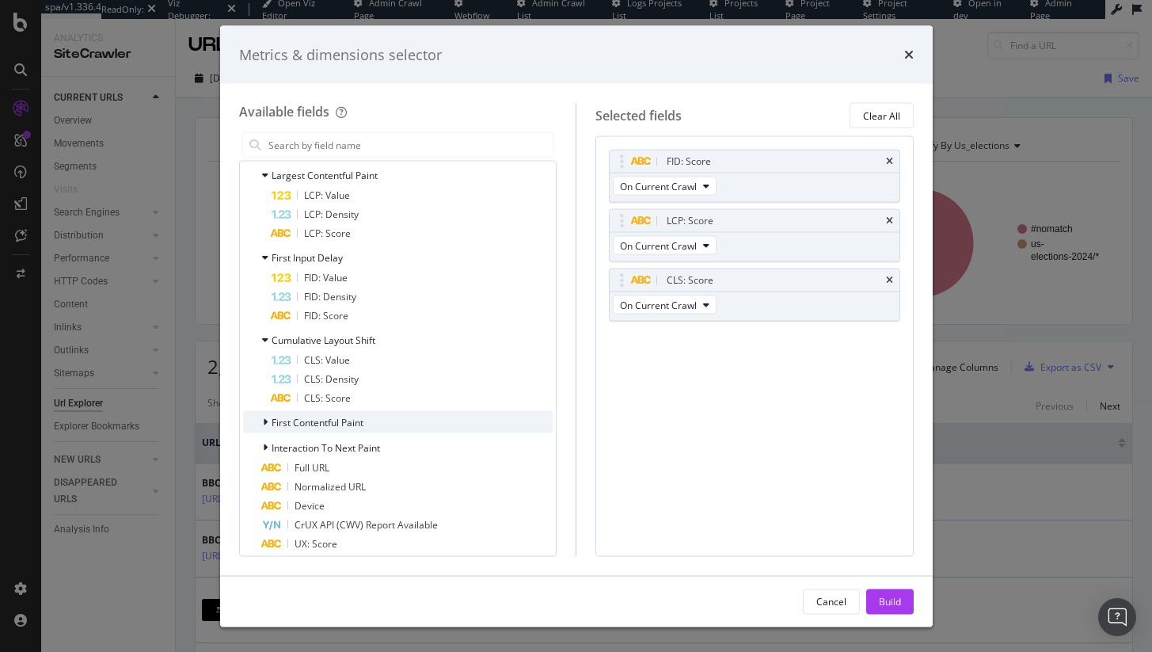
click at [349, 426] on span "First Contentful Paint" at bounding box center [318, 421] width 92 height 13
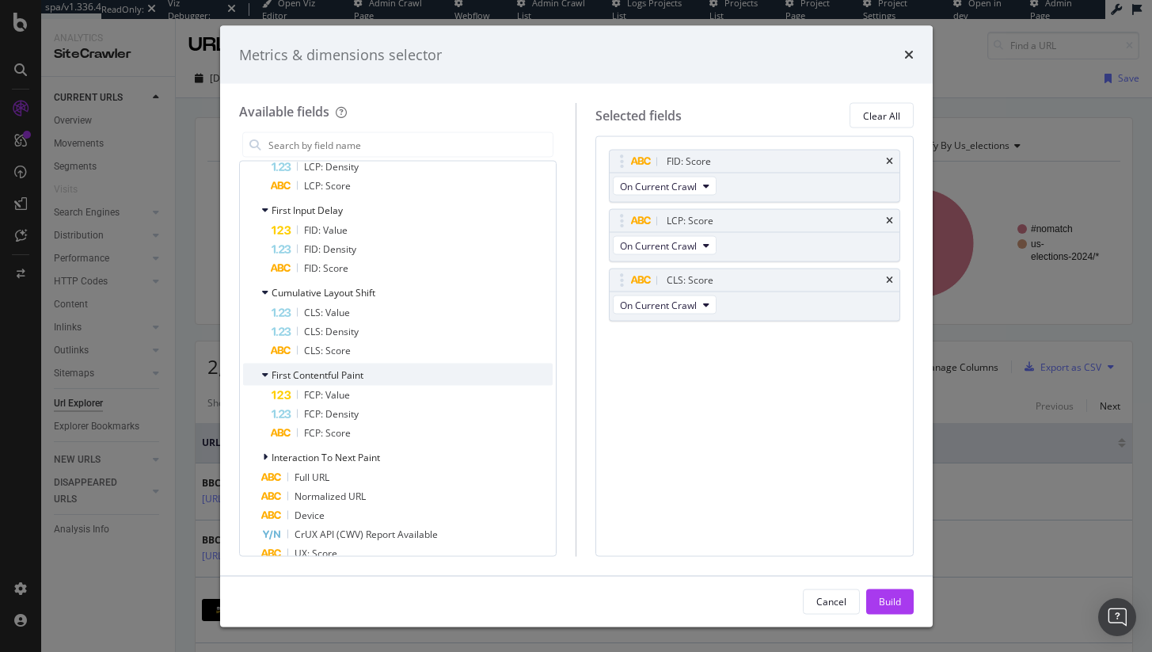
scroll to position [245, 0]
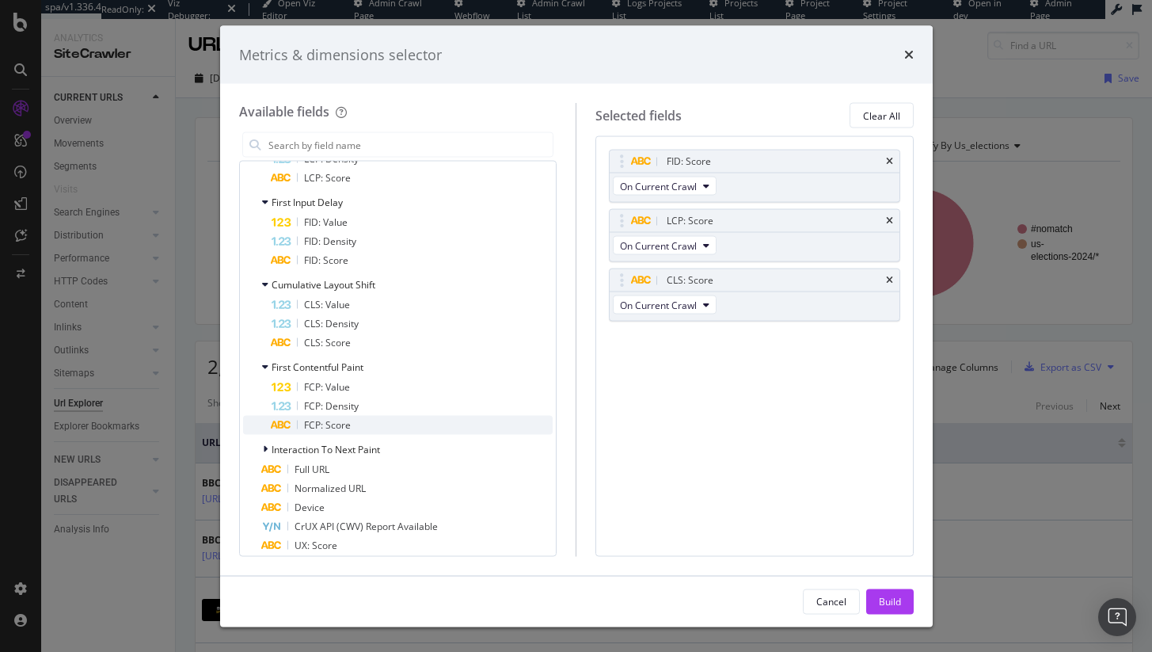
click at [341, 426] on span "FCP: Score" at bounding box center [327, 424] width 47 height 13
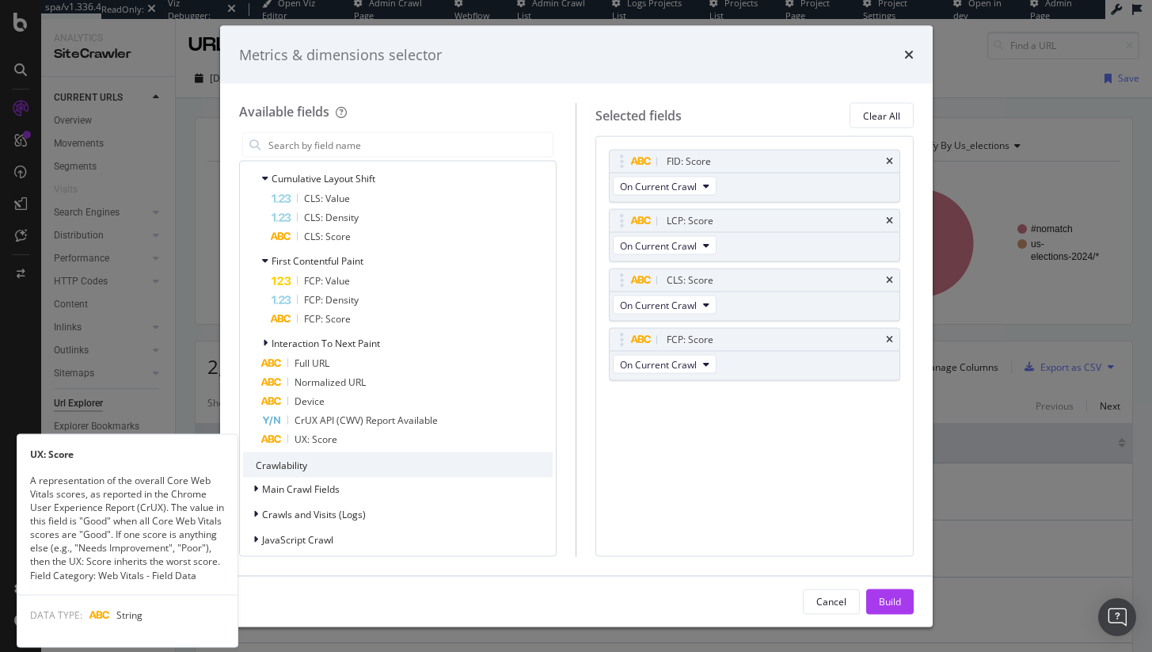
scroll to position [356, 0]
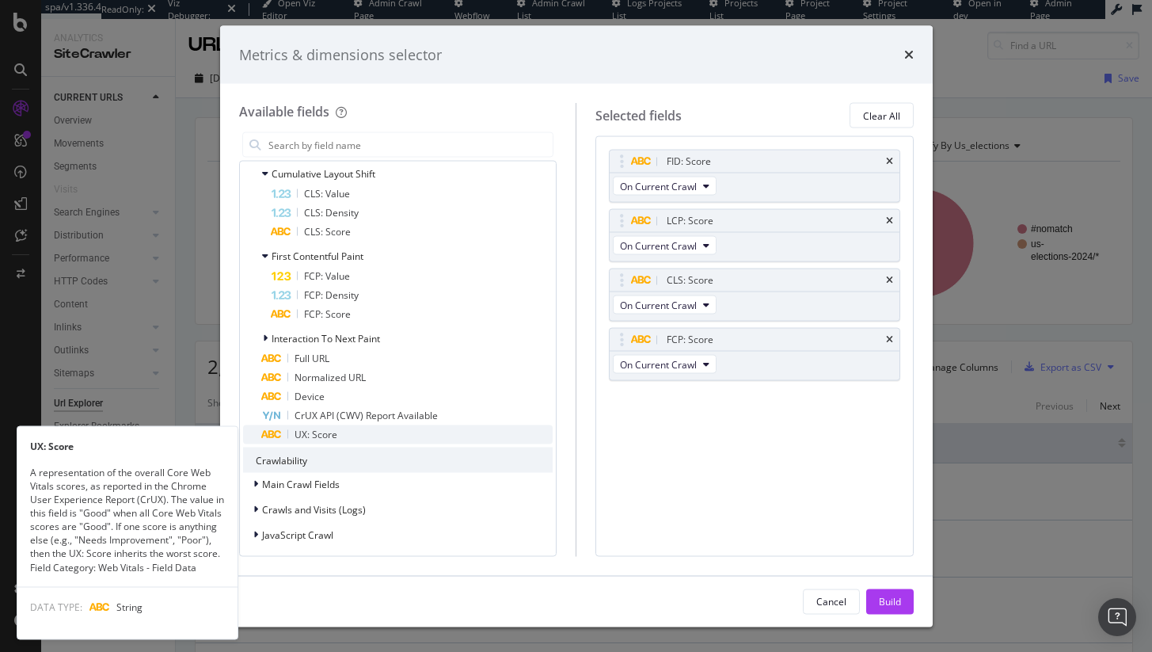
click at [389, 439] on div "UX: Score" at bounding box center [407, 434] width 291 height 19
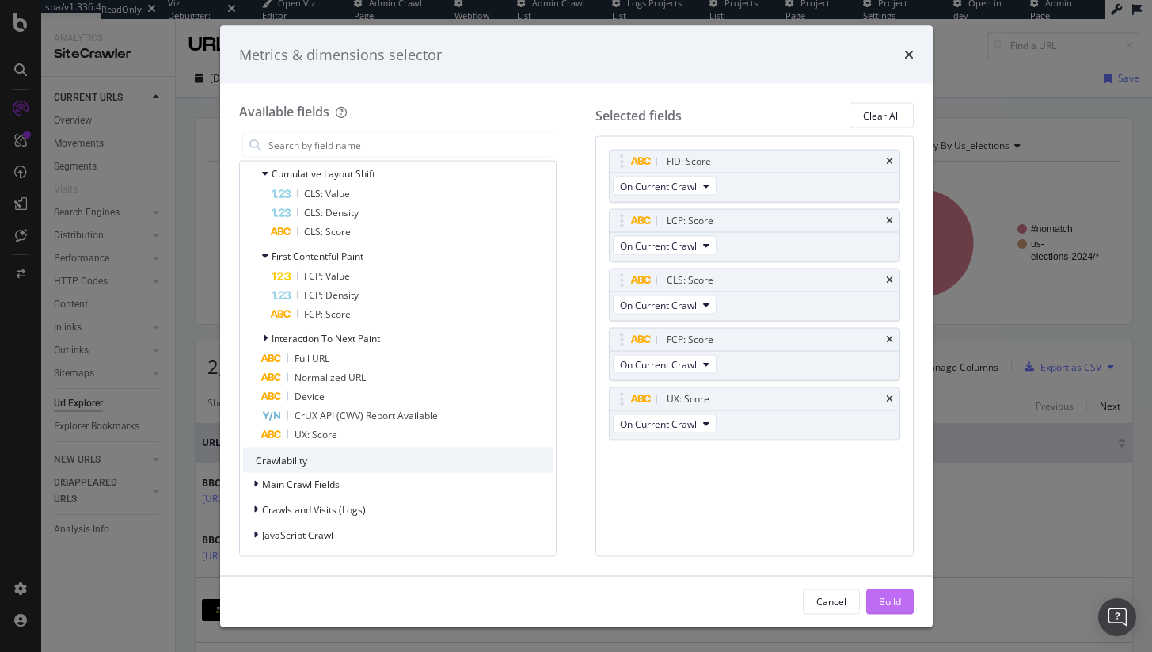
click at [894, 607] on div "Build" at bounding box center [890, 600] width 22 height 13
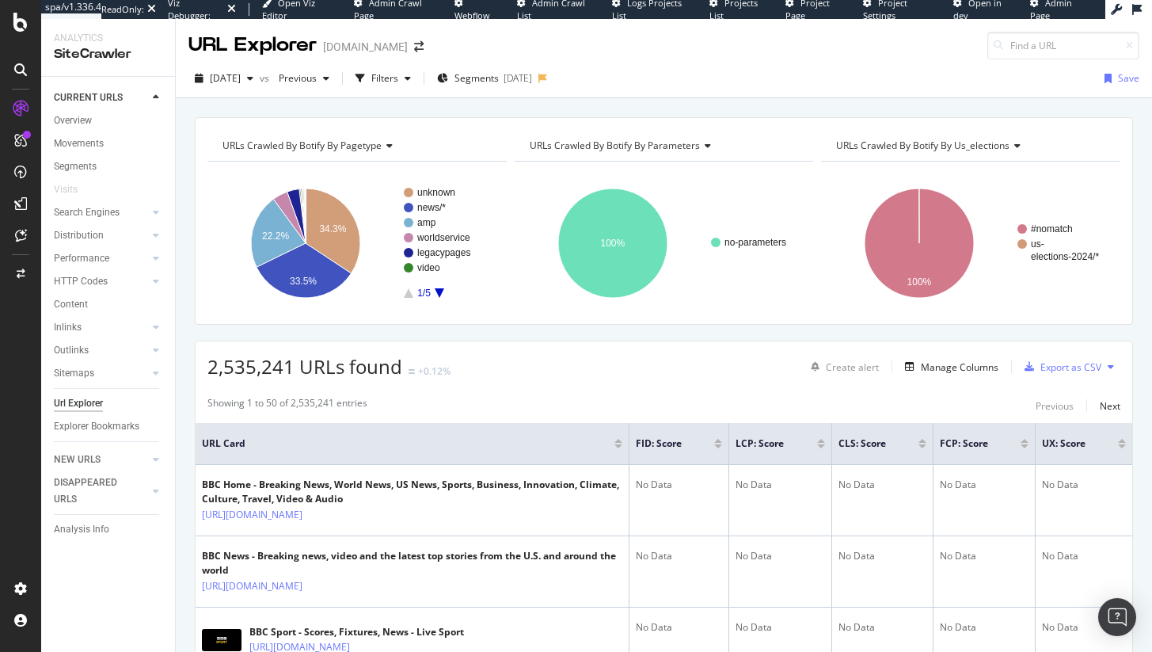
click at [722, 440] on th "FID: Score" at bounding box center [680, 444] width 100 height 42
click at [718, 440] on div at bounding box center [718, 441] width 8 height 4
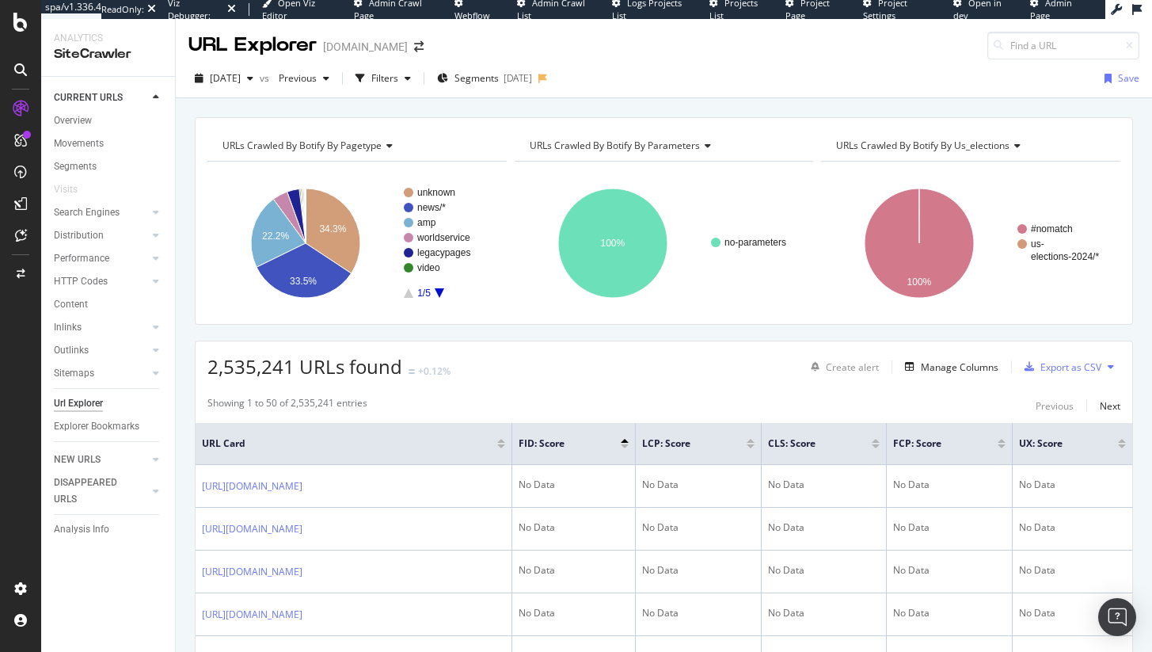
click at [623, 448] on div at bounding box center [625, 446] width 8 height 4
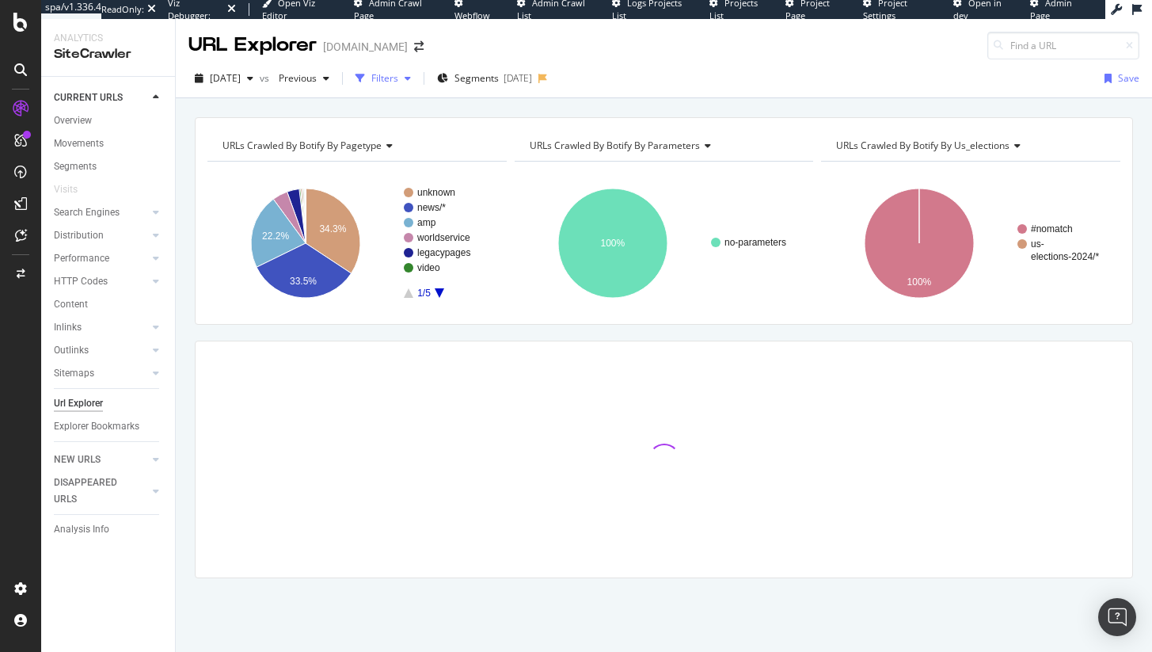
click at [417, 79] on div "button" at bounding box center [407, 79] width 19 height 10
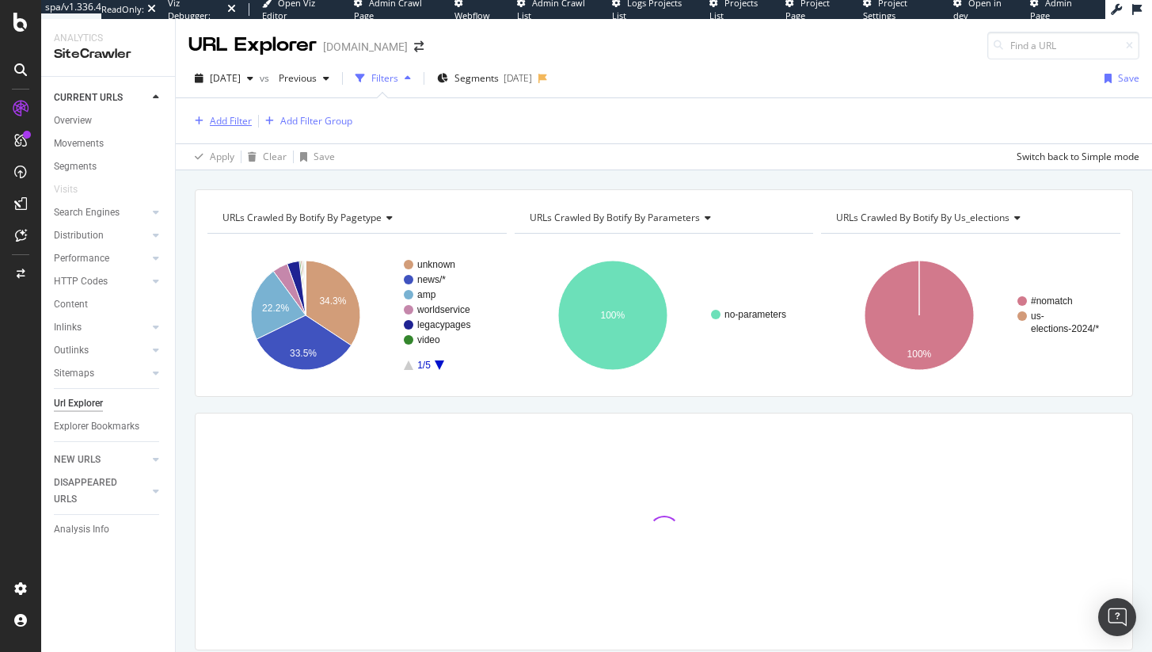
click at [211, 125] on div "Add Filter" at bounding box center [231, 120] width 42 height 13
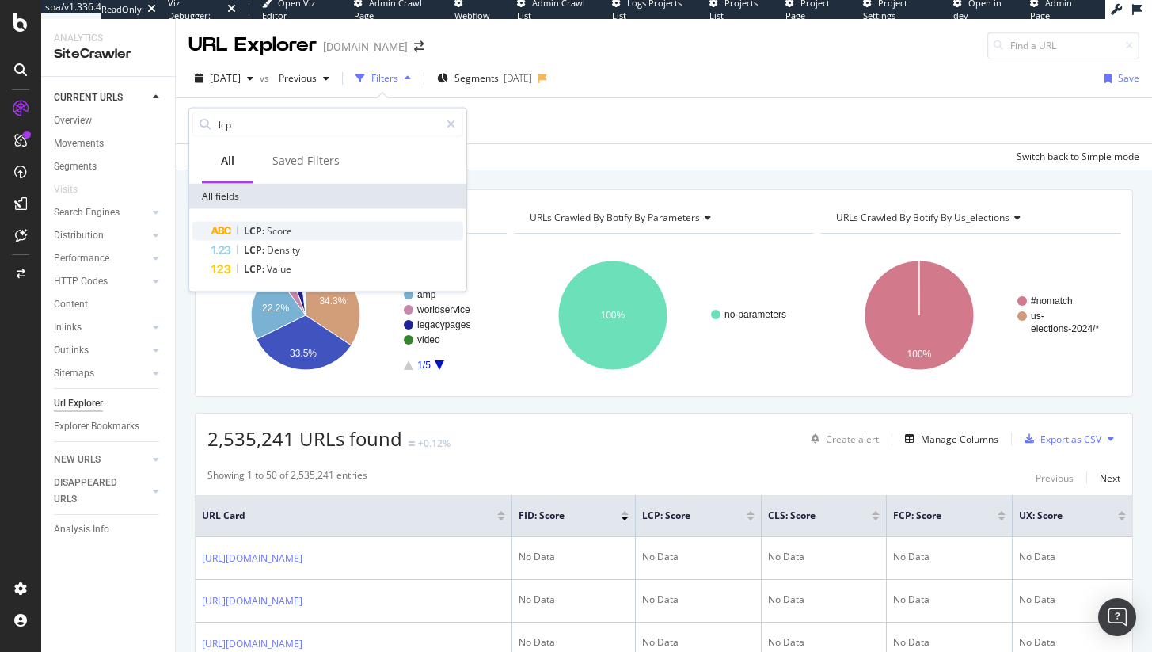
type input "lcp"
click at [259, 231] on span "LCP:" at bounding box center [255, 230] width 23 height 13
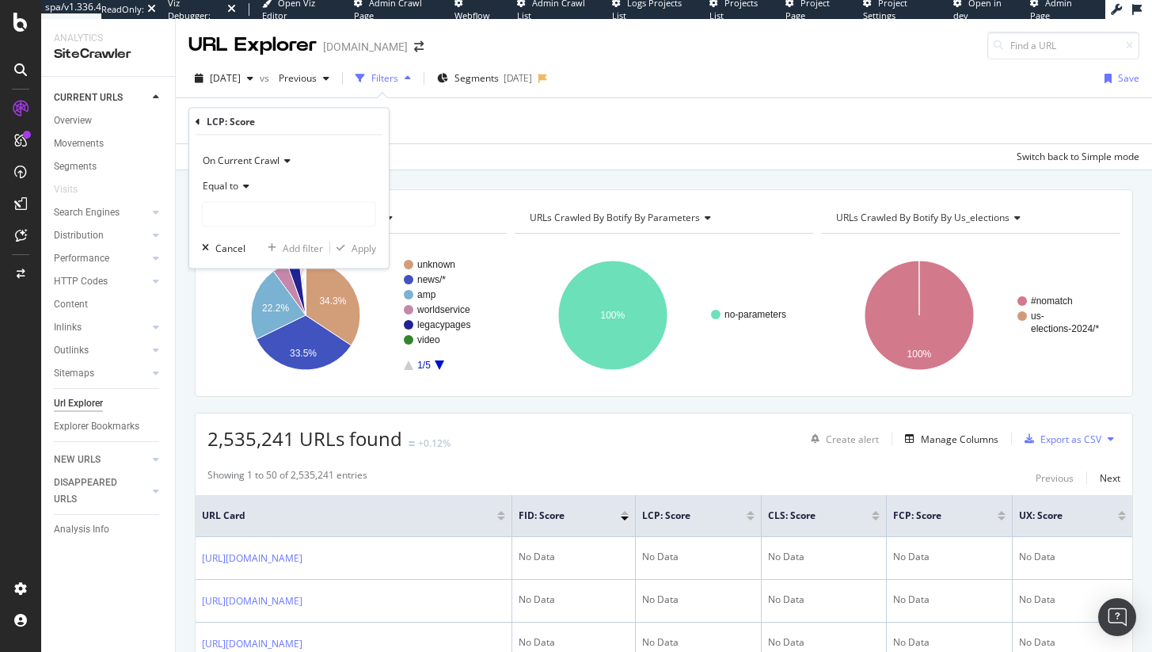
click at [246, 188] on icon at bounding box center [243, 186] width 11 height 10
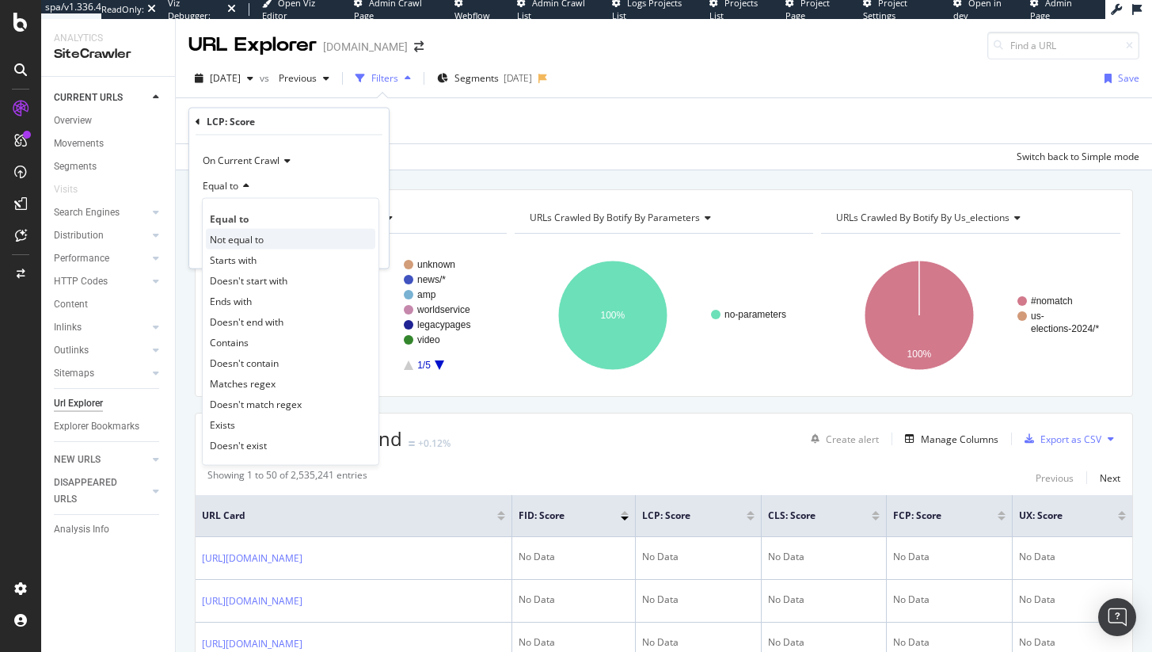
click at [269, 246] on div "Not equal to" at bounding box center [291, 239] width 170 height 21
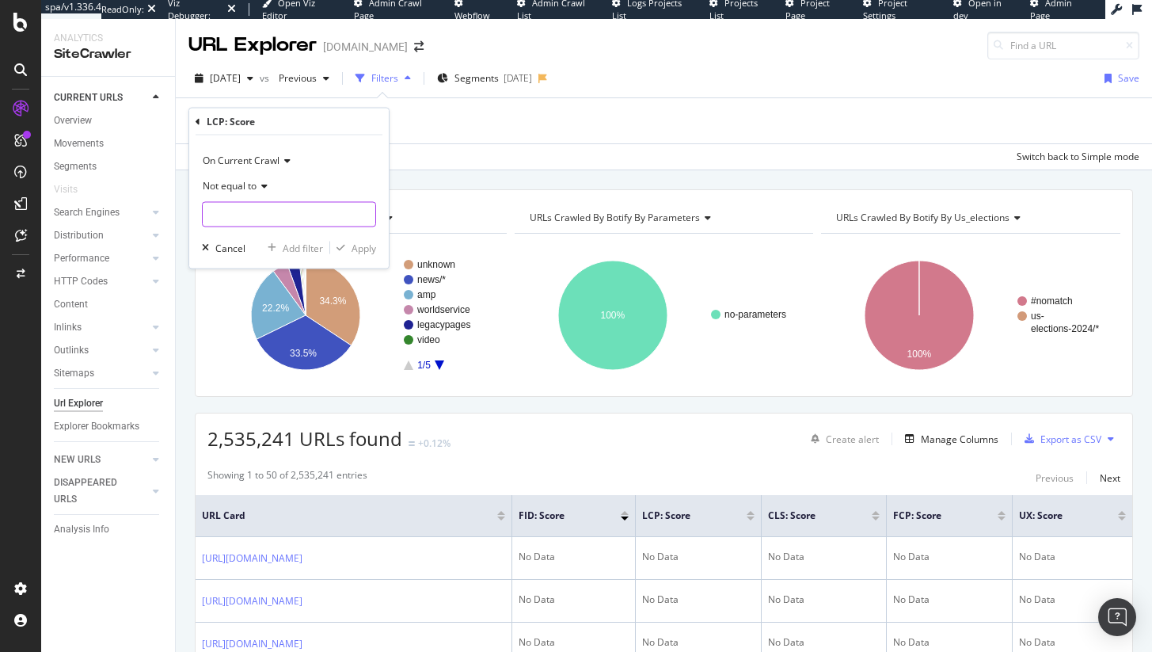
click at [269, 216] on input "text" at bounding box center [289, 214] width 173 height 25
type input "No Data"
click at [359, 230] on div "On Current Crawl Not equal to No Data No Data Cancel Add filter Apply" at bounding box center [289, 201] width 200 height 133
click at [359, 242] on div "Apply" at bounding box center [364, 247] width 25 height 13
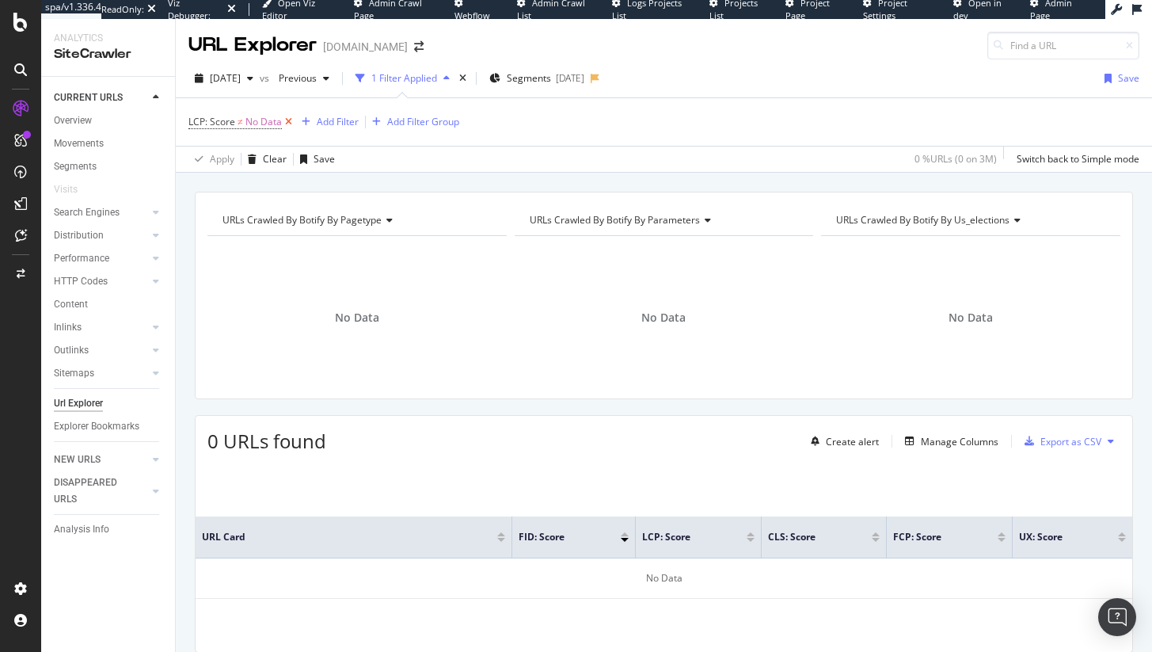
click at [291, 123] on icon at bounding box center [288, 122] width 13 height 16
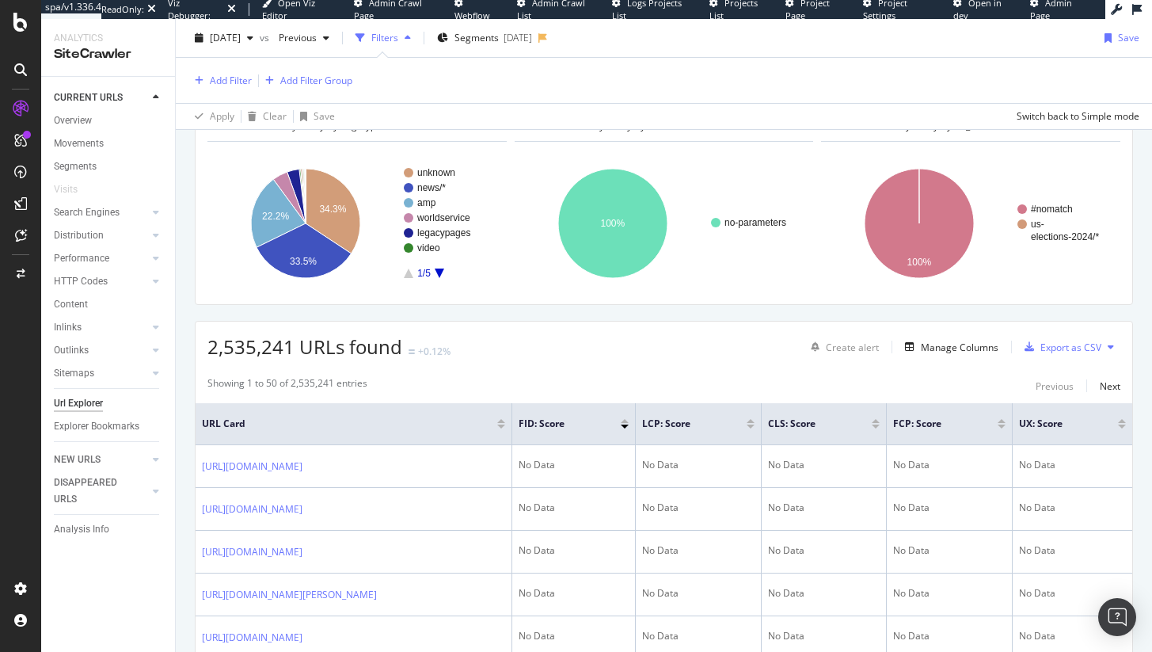
scroll to position [78, 0]
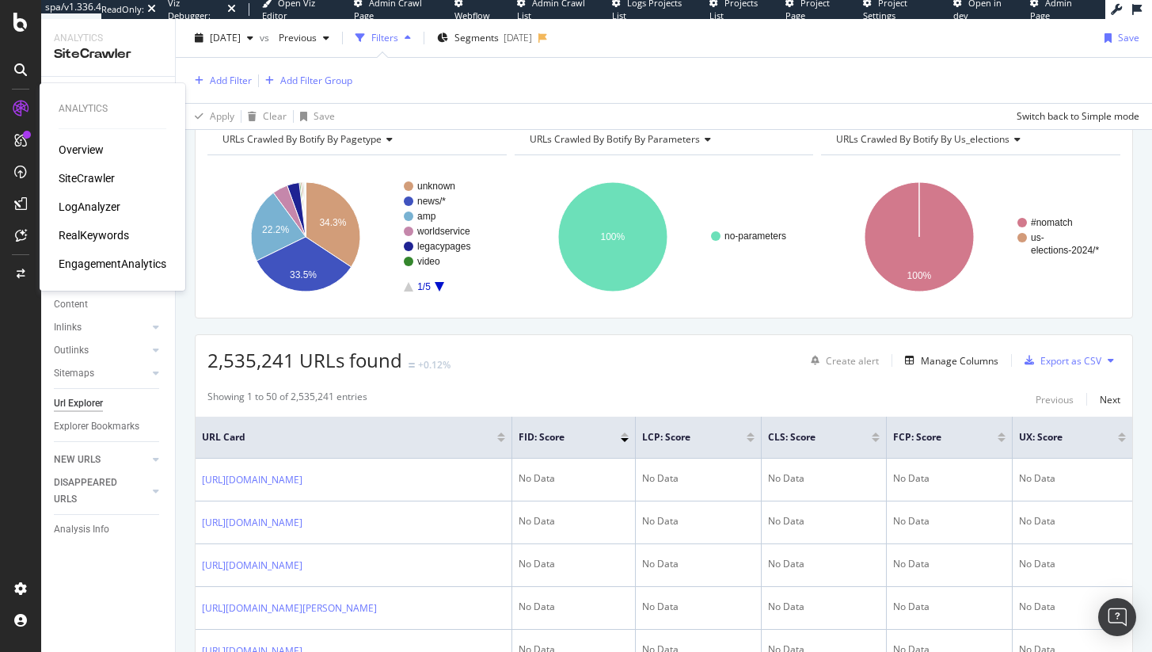
click at [103, 257] on div "EngagementAnalytics" at bounding box center [113, 264] width 108 height 16
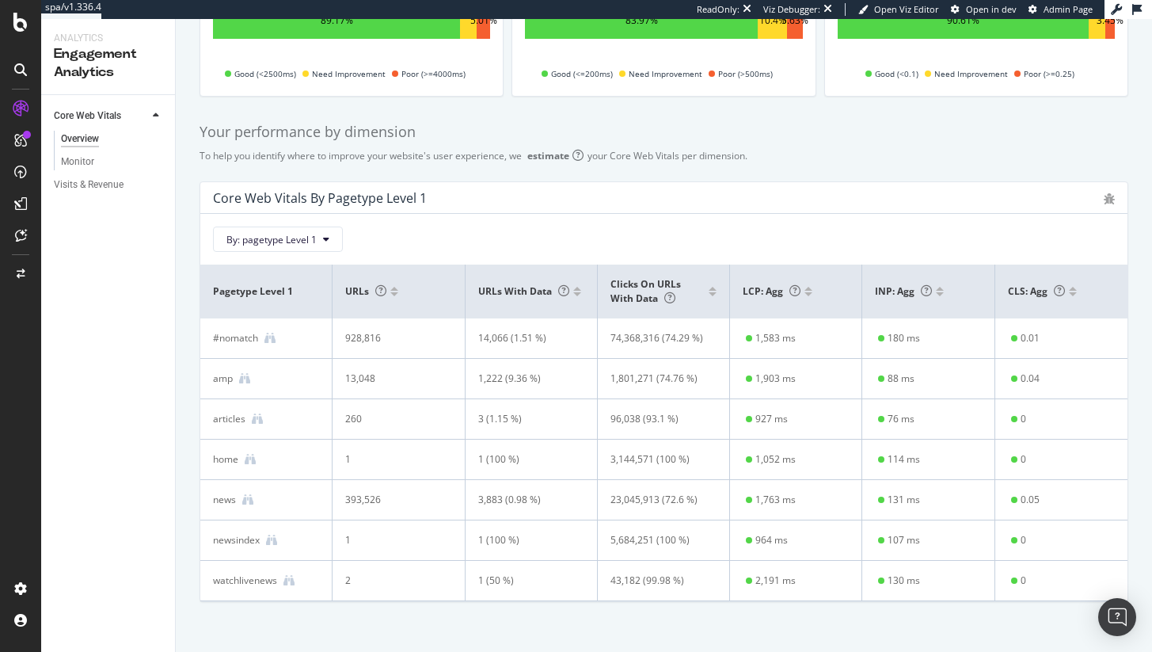
scroll to position [265, 0]
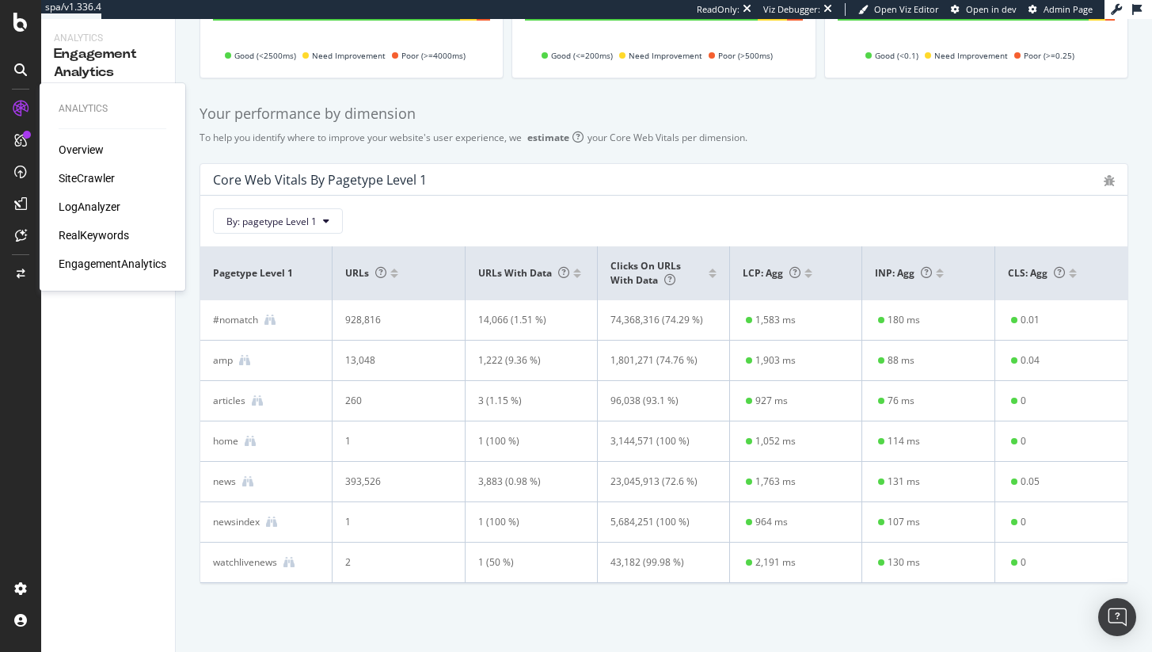
click at [78, 227] on div "RealKeywords" at bounding box center [94, 235] width 70 height 16
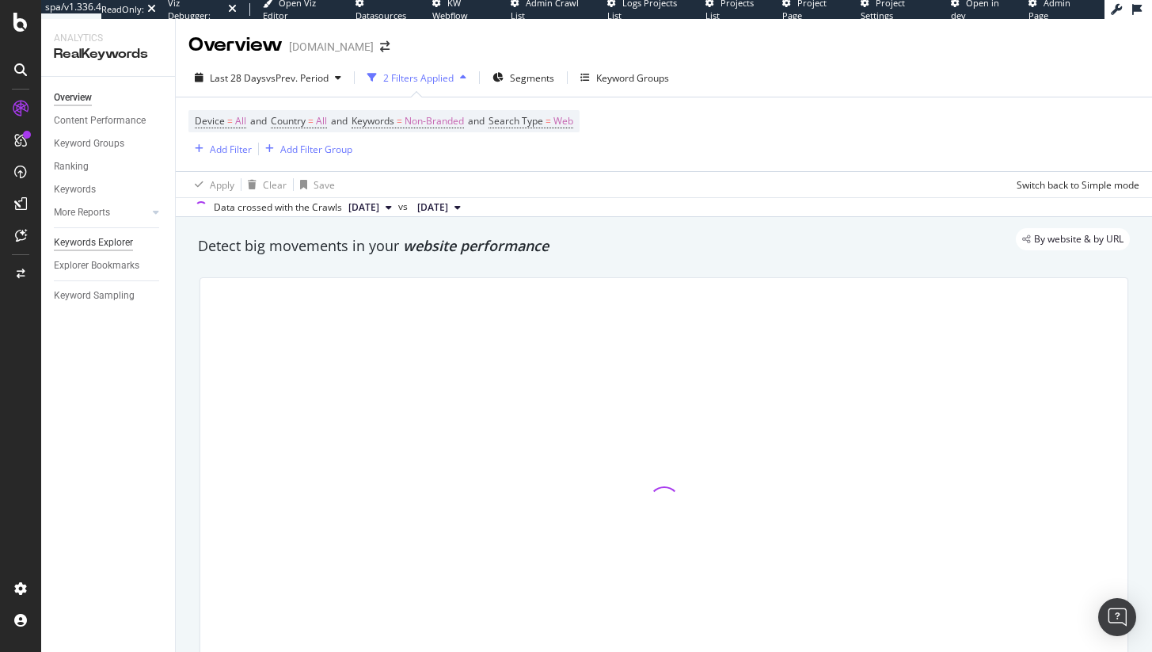
click at [118, 246] on div "Keywords Explorer" at bounding box center [93, 242] width 79 height 17
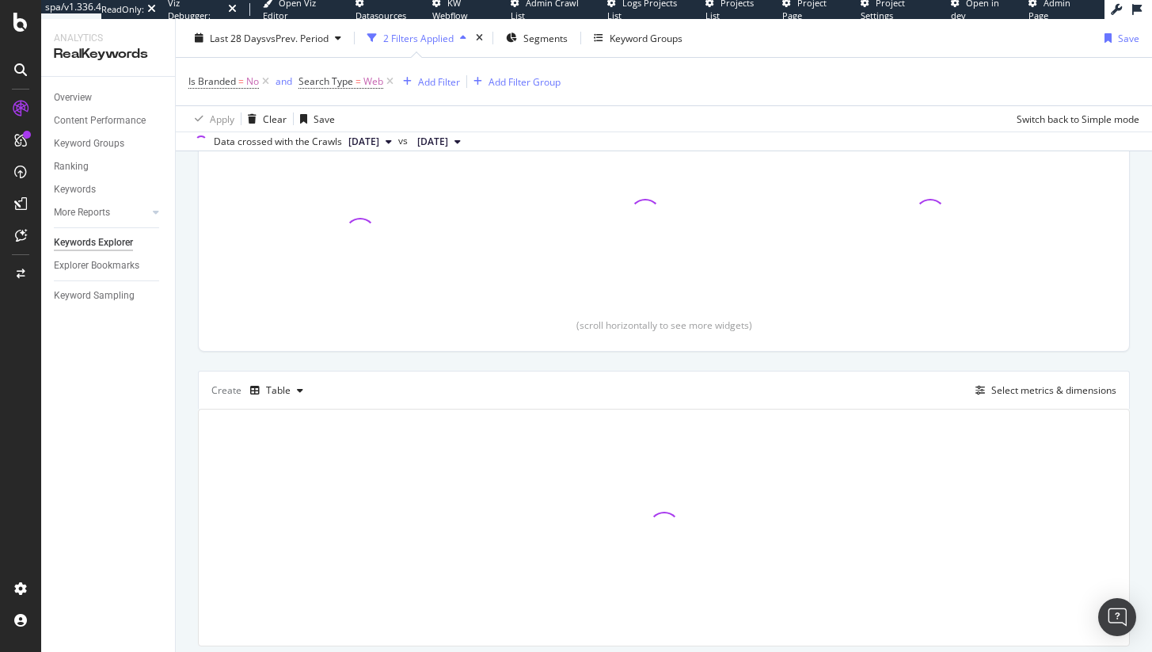
scroll to position [266, 0]
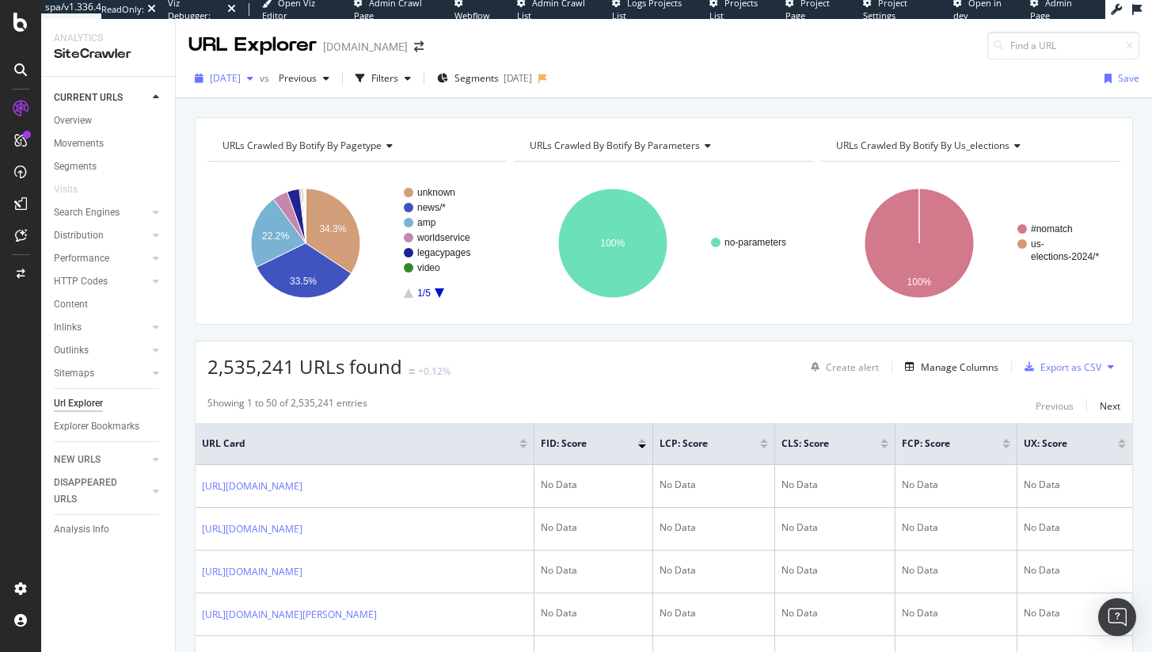
click at [241, 82] on span "2025 Jun. 25th" at bounding box center [225, 77] width 31 height 13
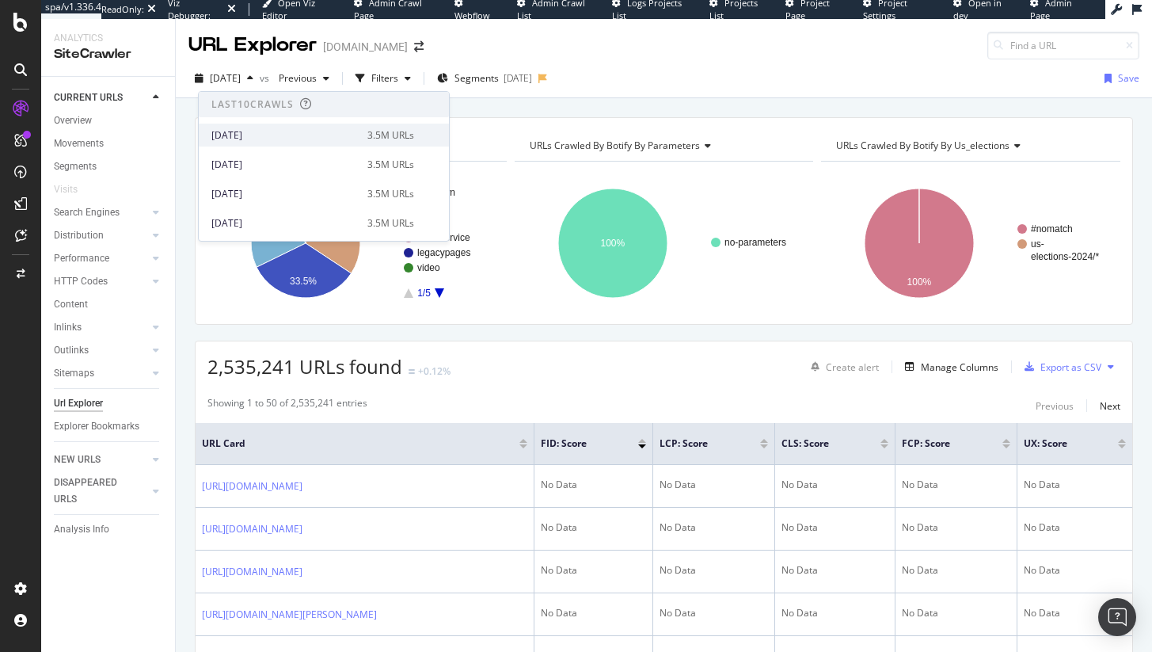
click at [272, 131] on div "2025 Aug. 13th" at bounding box center [284, 135] width 147 height 14
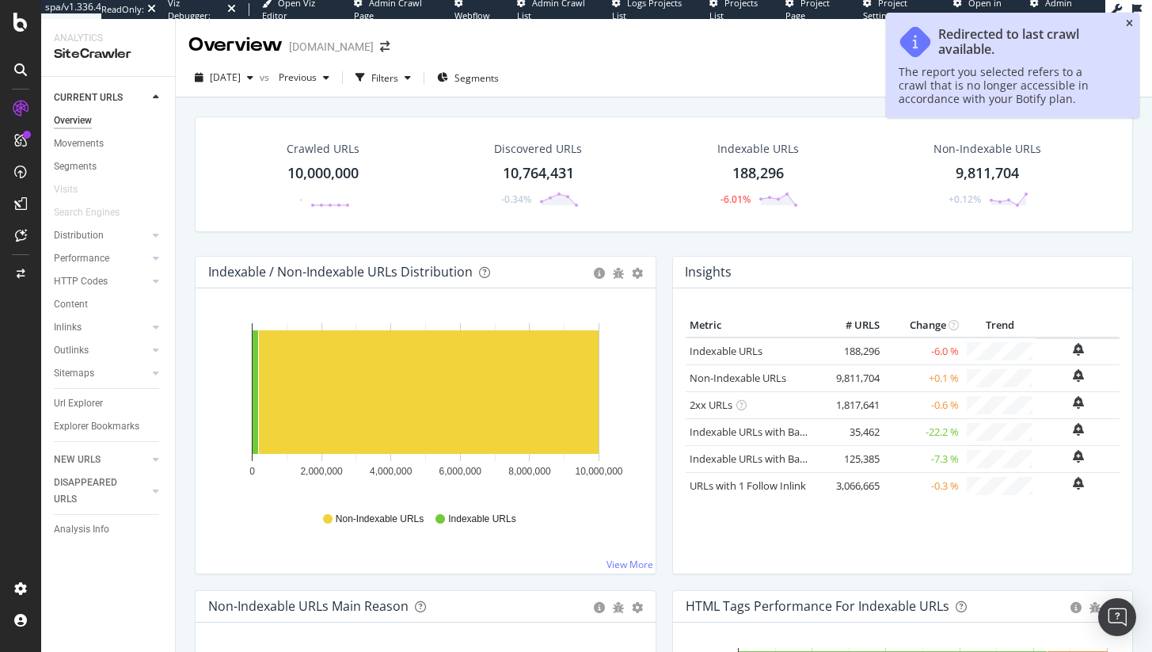
click at [1129, 26] on icon "close toast" at bounding box center [1129, 24] width 7 height 10
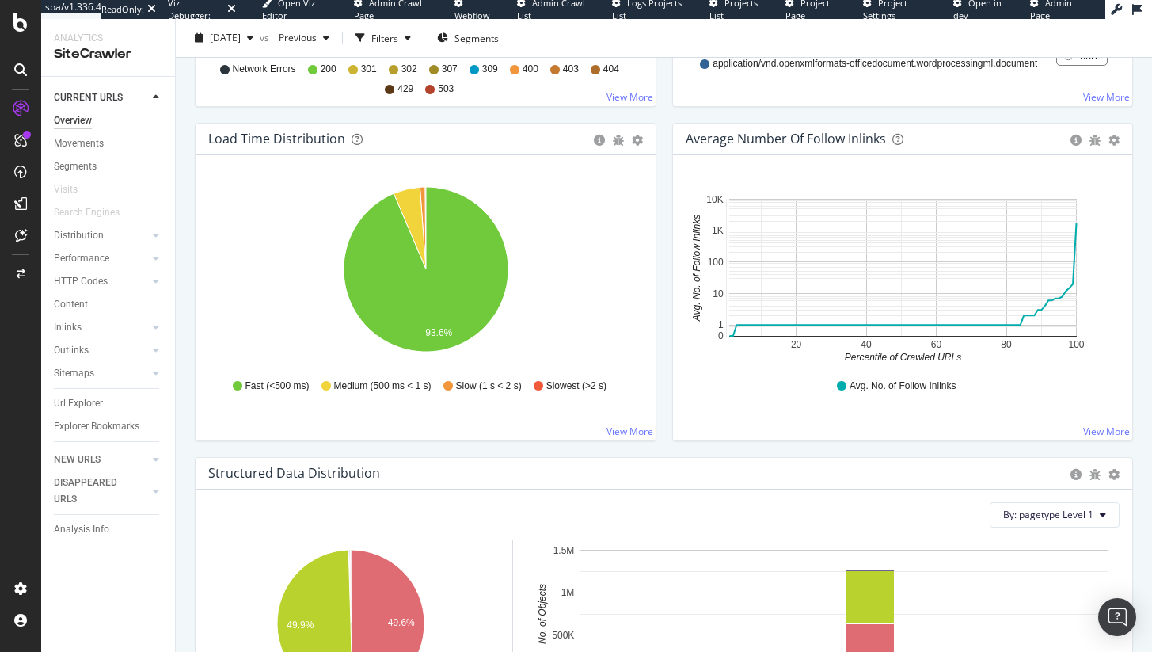
scroll to position [1173, 0]
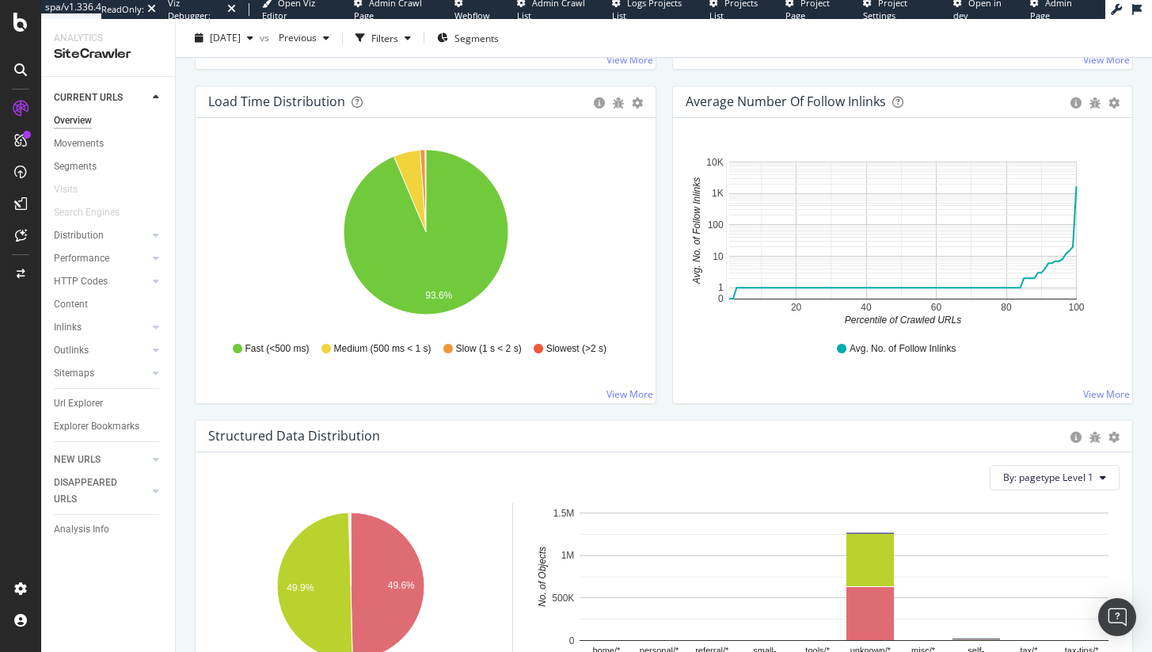
click at [597, 274] on icon "93.6%" at bounding box center [425, 235] width 435 height 184
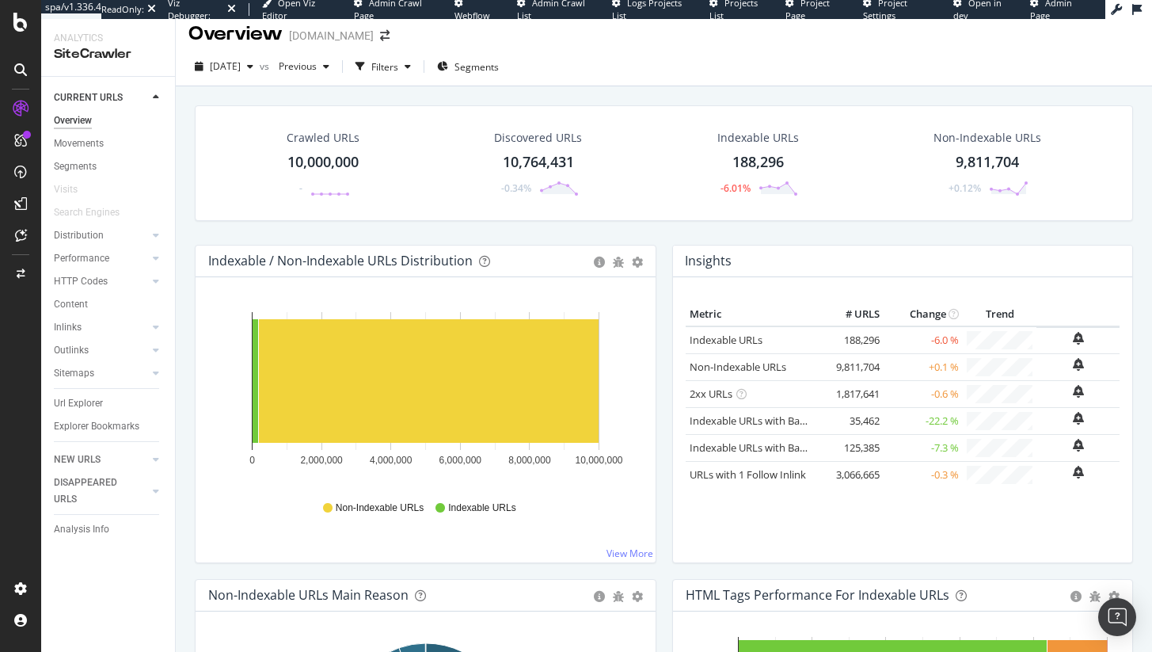
scroll to position [0, 0]
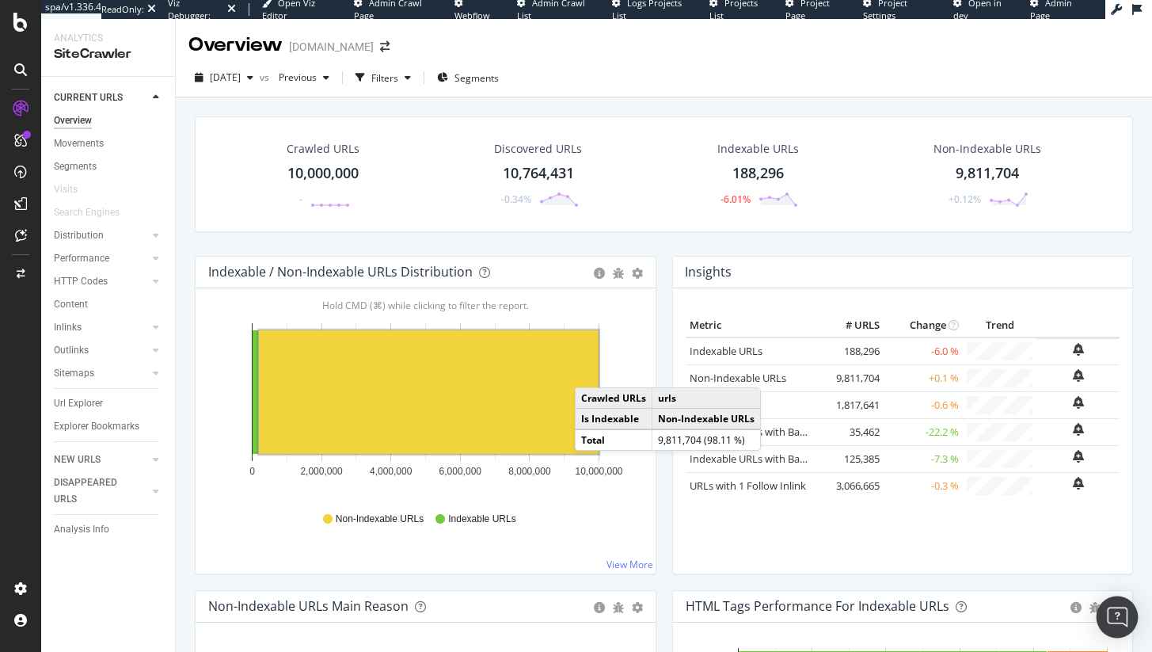
click at [1111, 622] on img "Open Intercom Messenger" at bounding box center [1117, 617] width 21 height 21
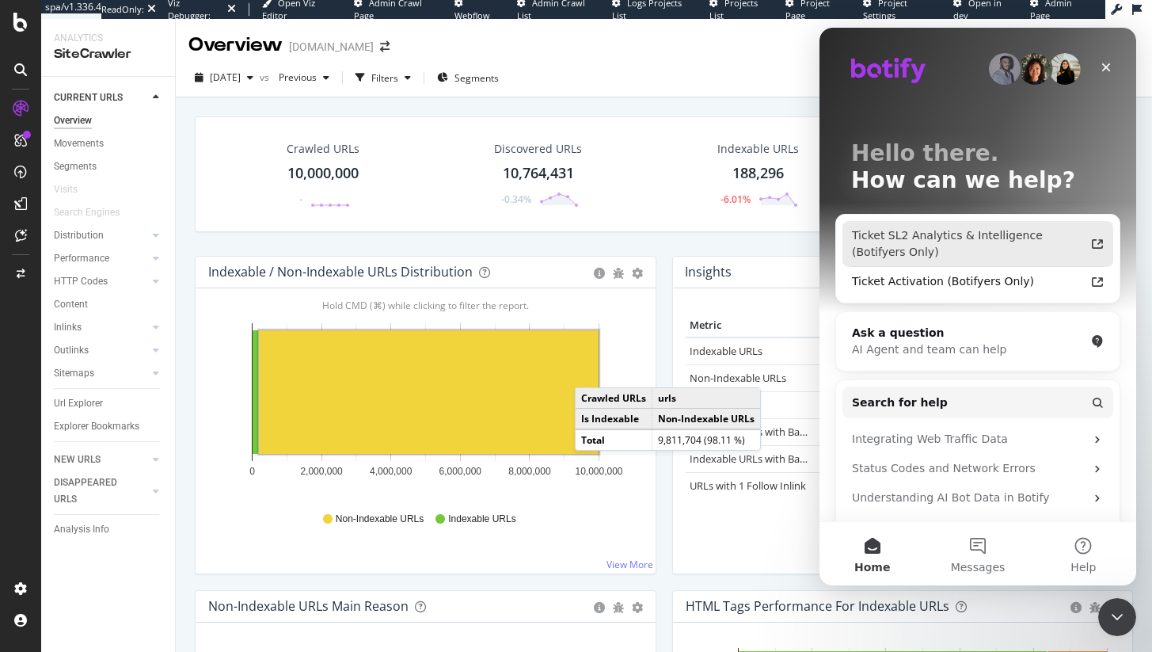
click at [996, 261] on div "Ticket SL2 Analytics & Intelligence (Botifyers Only)" at bounding box center [978, 244] width 271 height 46
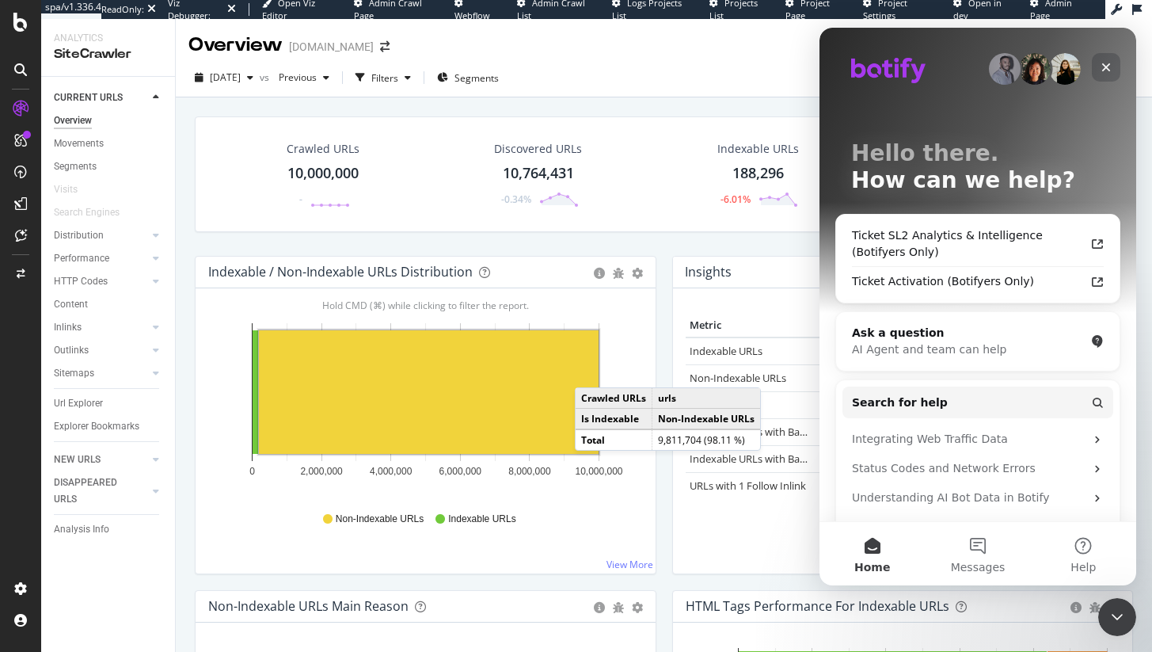
click at [1100, 70] on icon "Close" at bounding box center [1106, 67] width 13 height 13
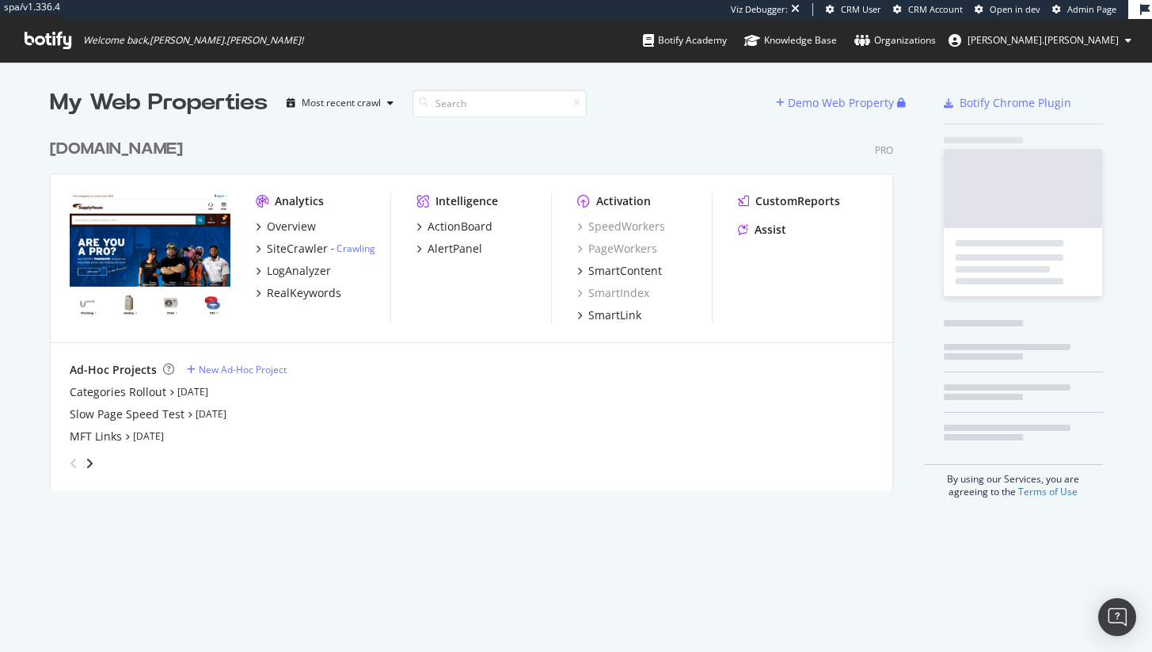
scroll to position [372, 856]
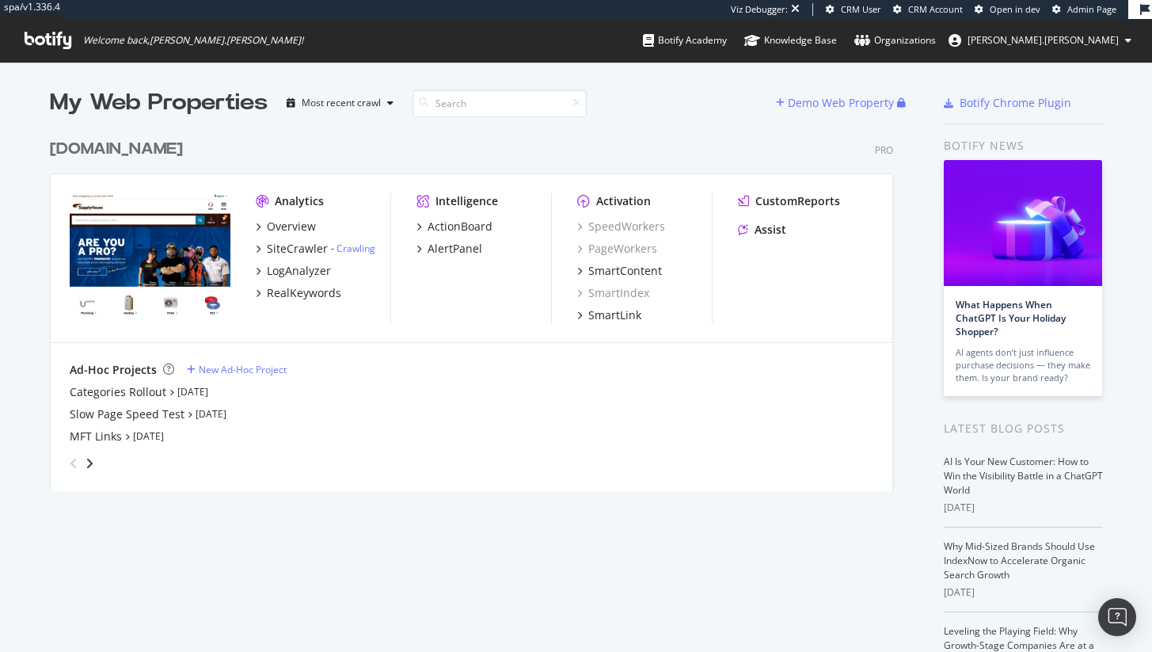
click at [752, 209] on div "CustomReports Assist" at bounding box center [805, 218] width 135 height 51
click at [767, 203] on div "CustomReports" at bounding box center [798, 201] width 85 height 16
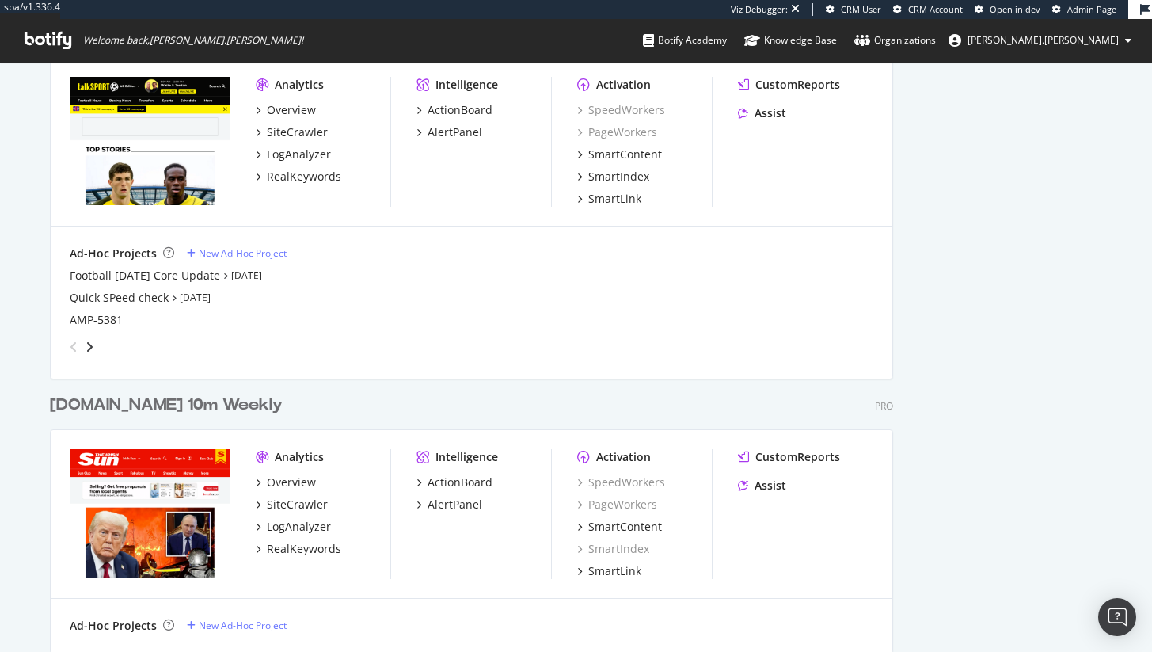
scroll to position [1766, 0]
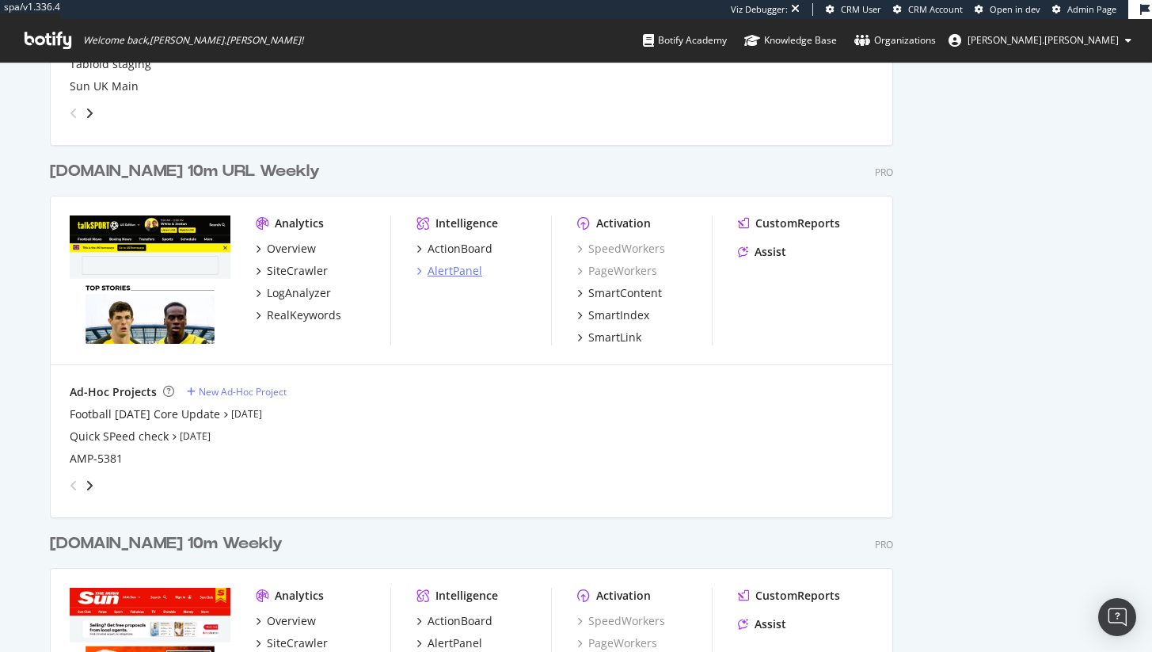
click at [459, 275] on div "AlertPanel" at bounding box center [455, 271] width 55 height 16
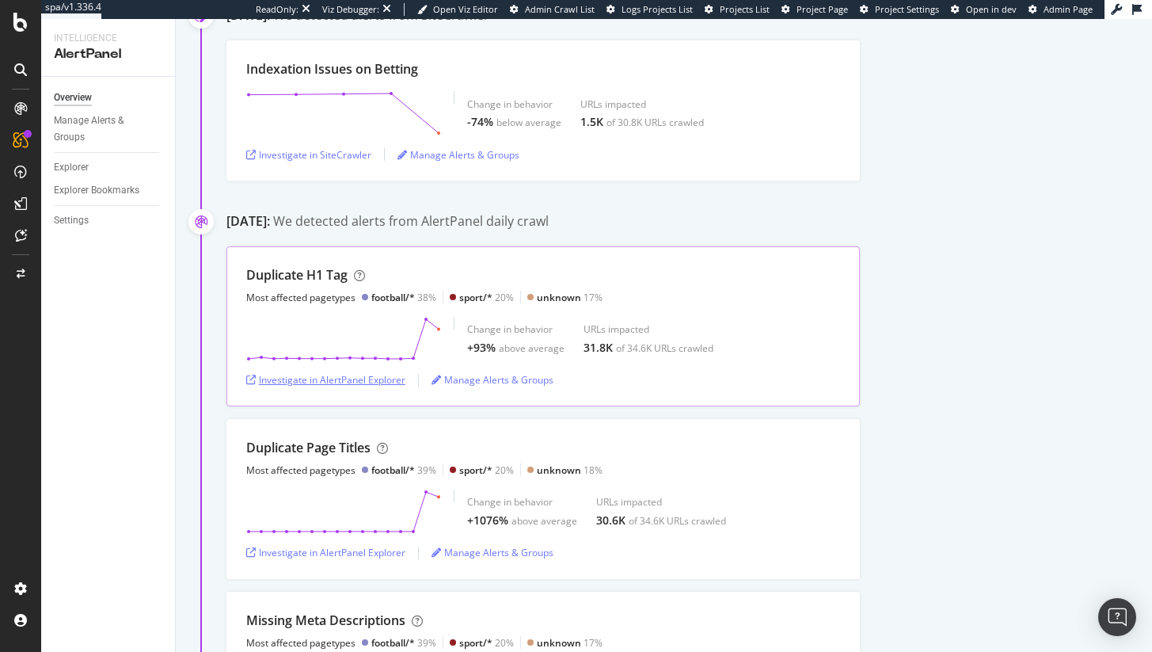
click at [364, 383] on div "Investigate in AlertPanel Explorer" at bounding box center [325, 379] width 159 height 13
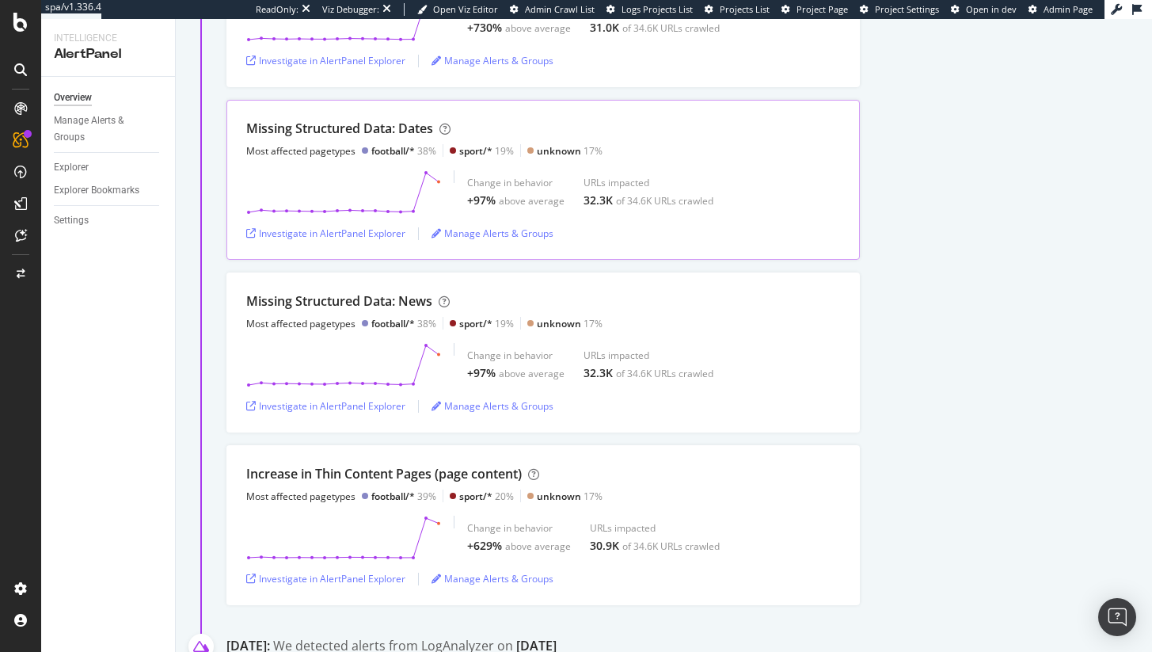
scroll to position [1131, 0]
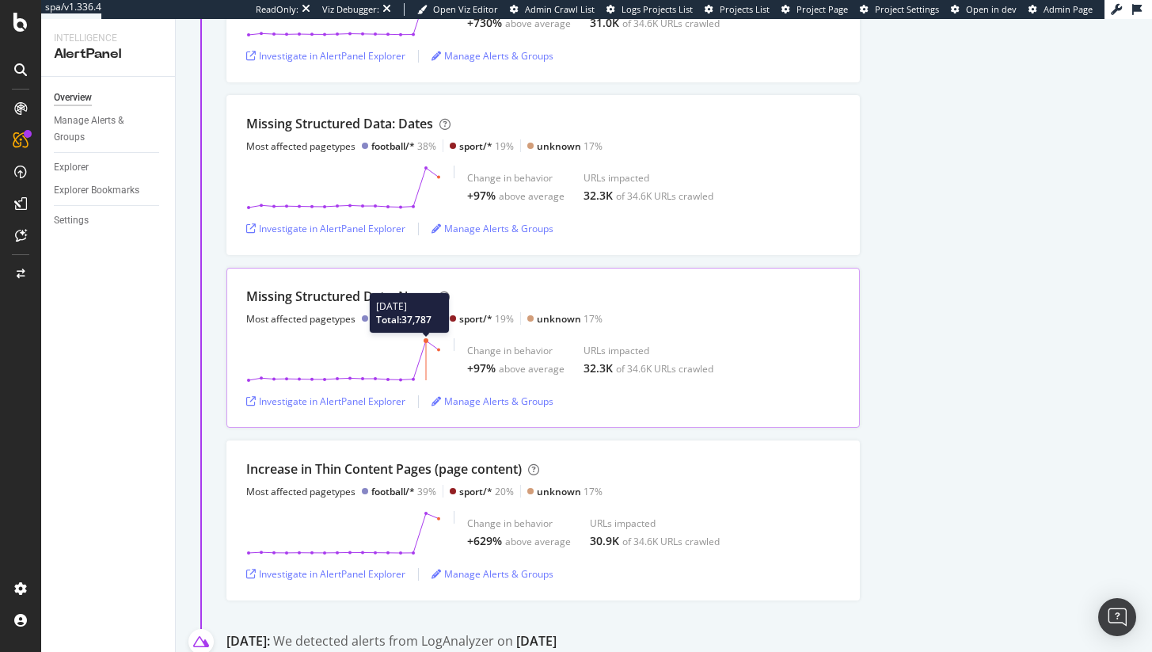
click at [426, 342] on line at bounding box center [426, 361] width 0 height 40
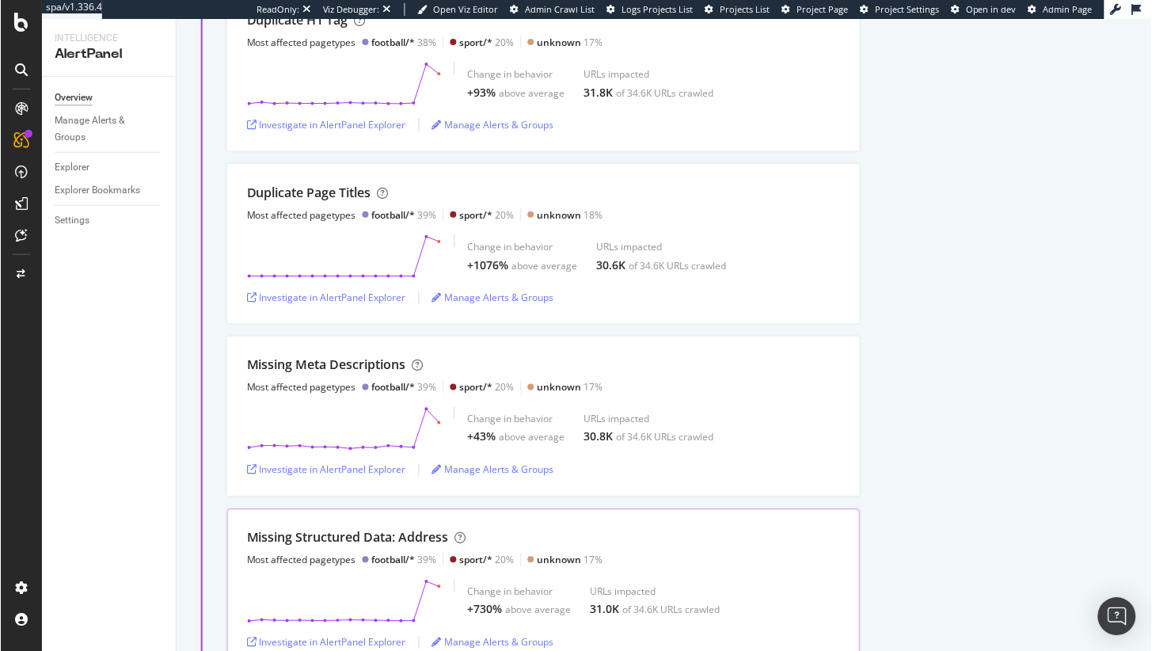
scroll to position [461, 0]
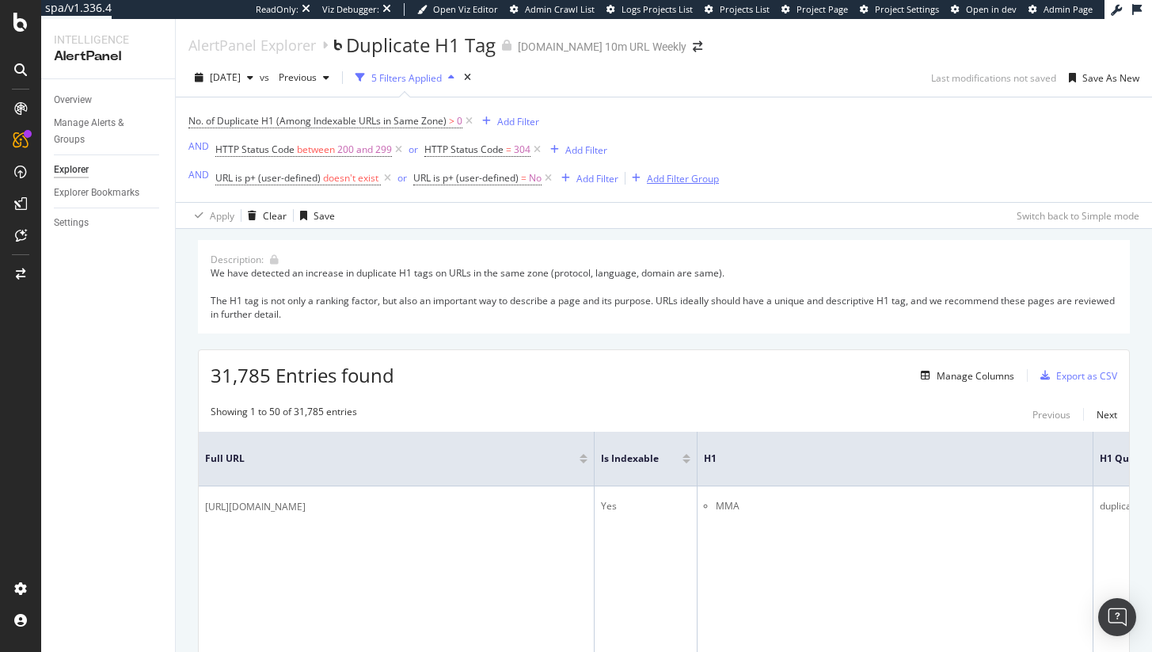
click at [670, 181] on div "Add Filter Group" at bounding box center [683, 178] width 72 height 13
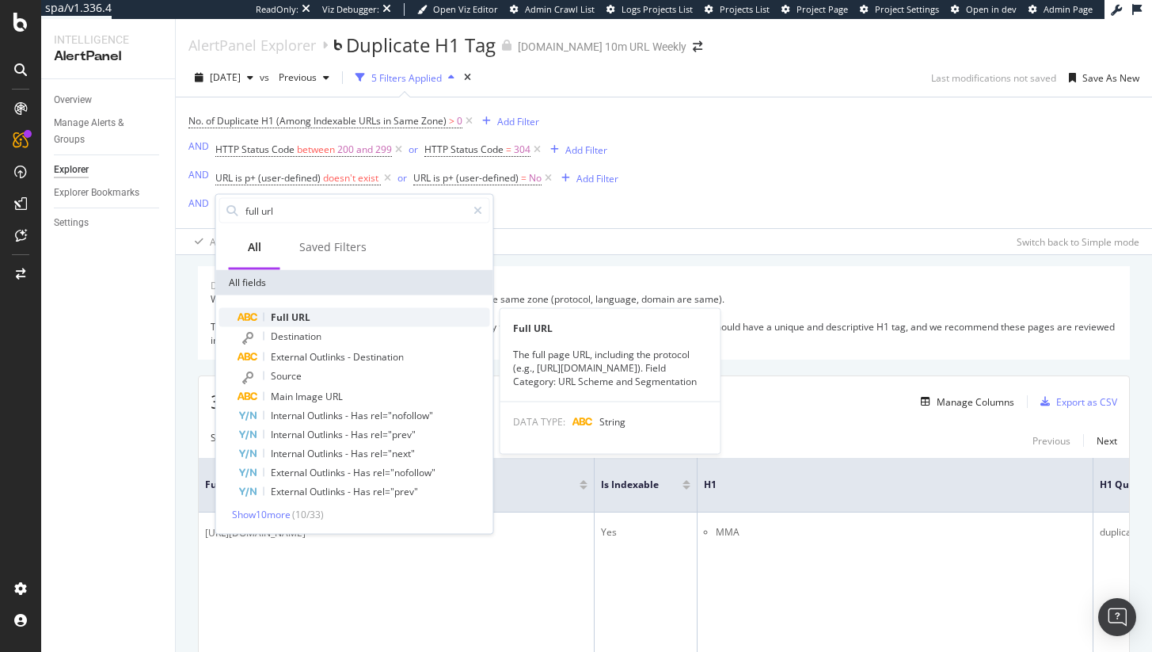
type input "full url"
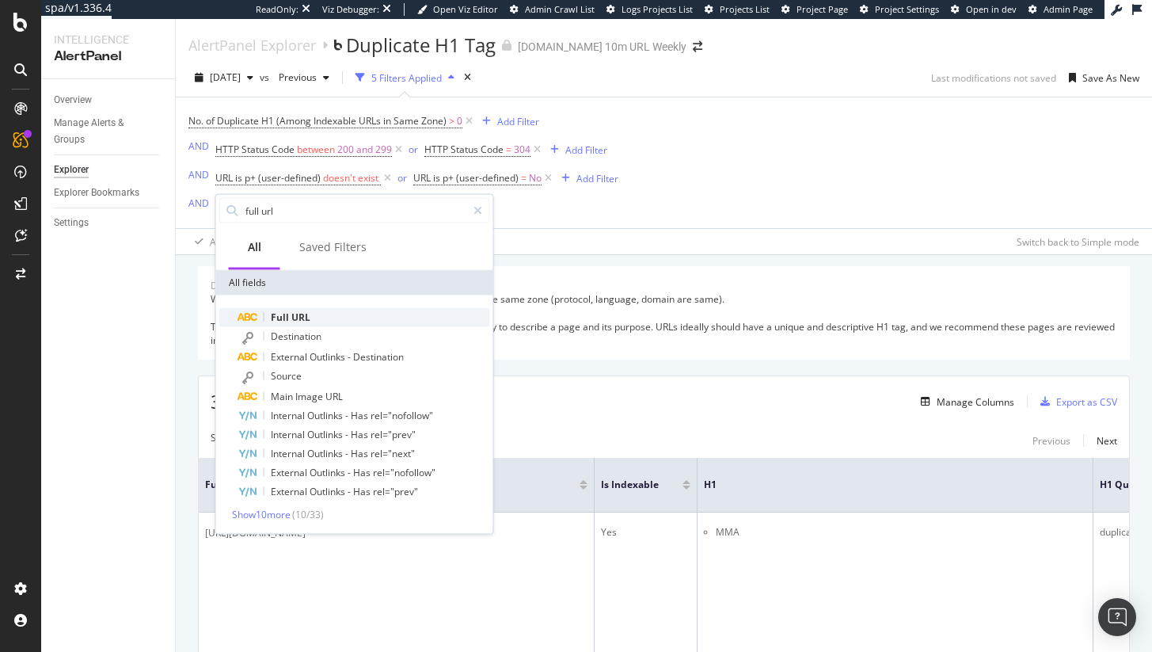
click at [300, 310] on span "URL" at bounding box center [300, 316] width 19 height 13
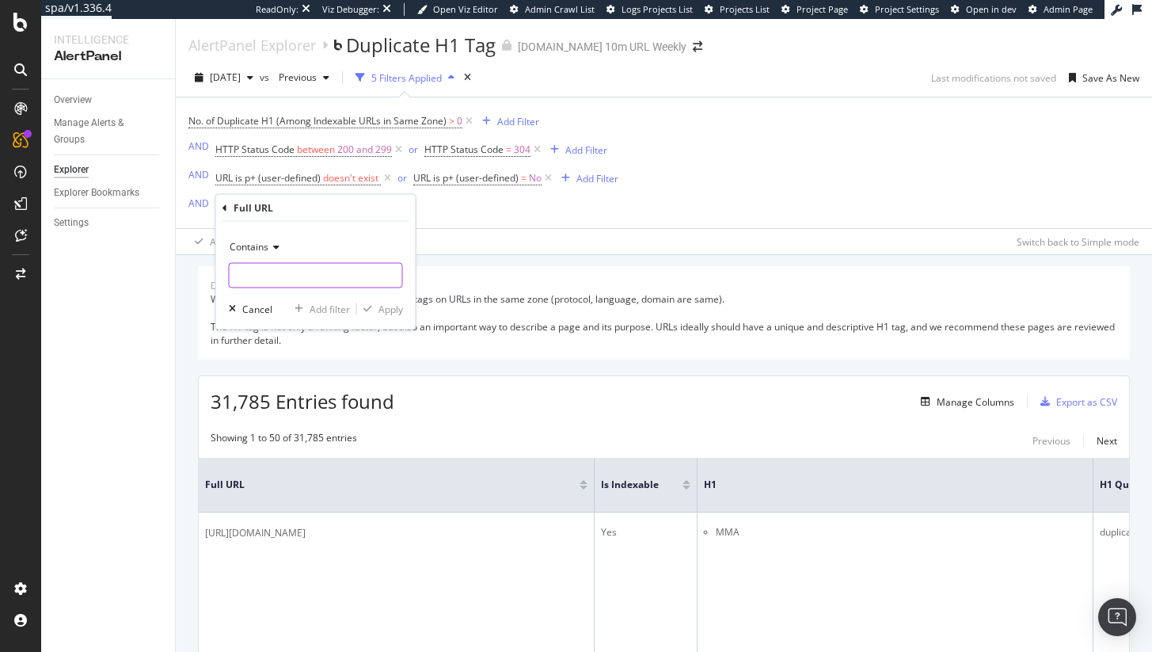
click at [292, 268] on input "text" at bounding box center [316, 275] width 173 height 25
type input "/football/"
click at [390, 315] on div "Apply" at bounding box center [391, 308] width 25 height 13
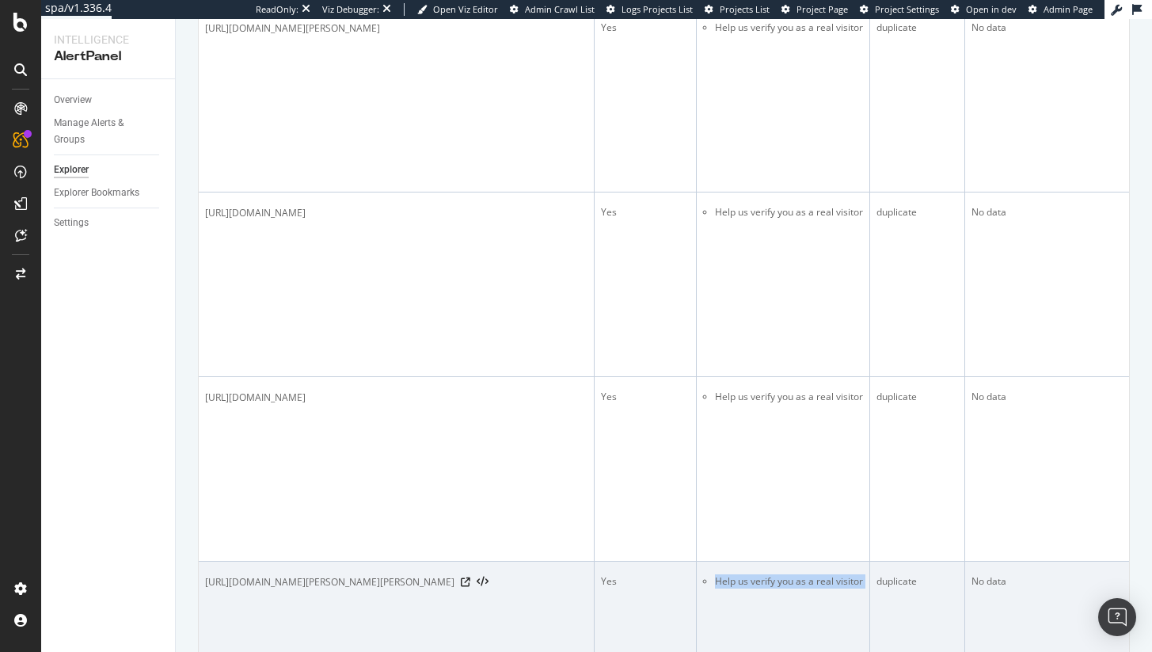
scroll to position [728, 0]
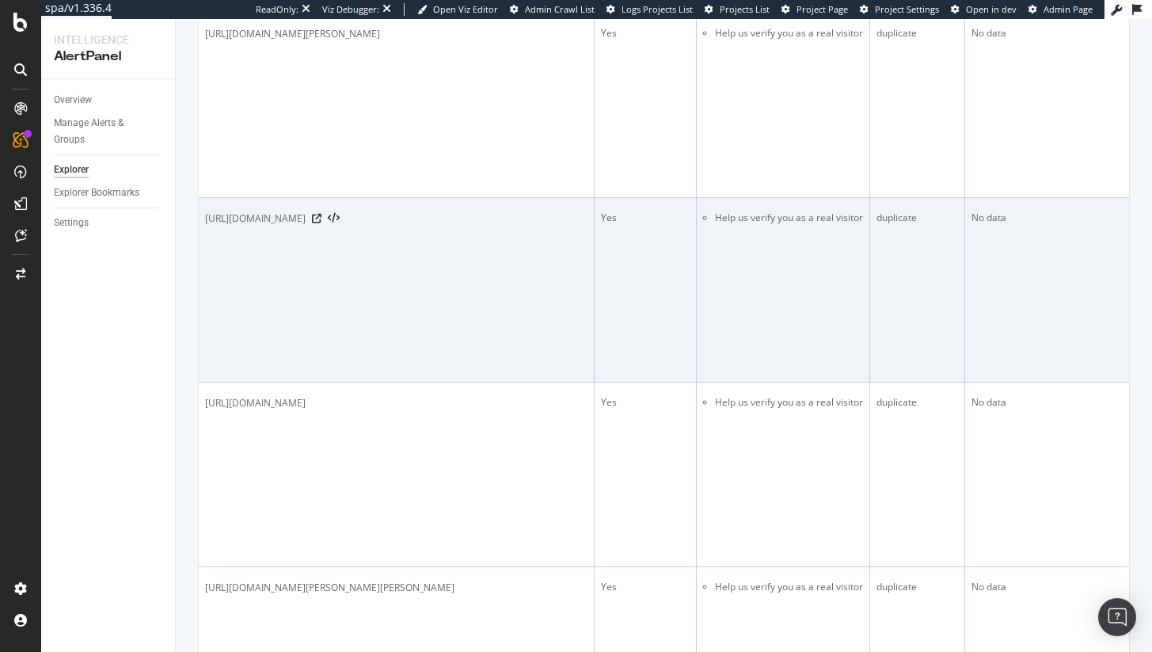
click at [760, 225] on li "Help us verify you as a real visitor" at bounding box center [789, 218] width 148 height 14
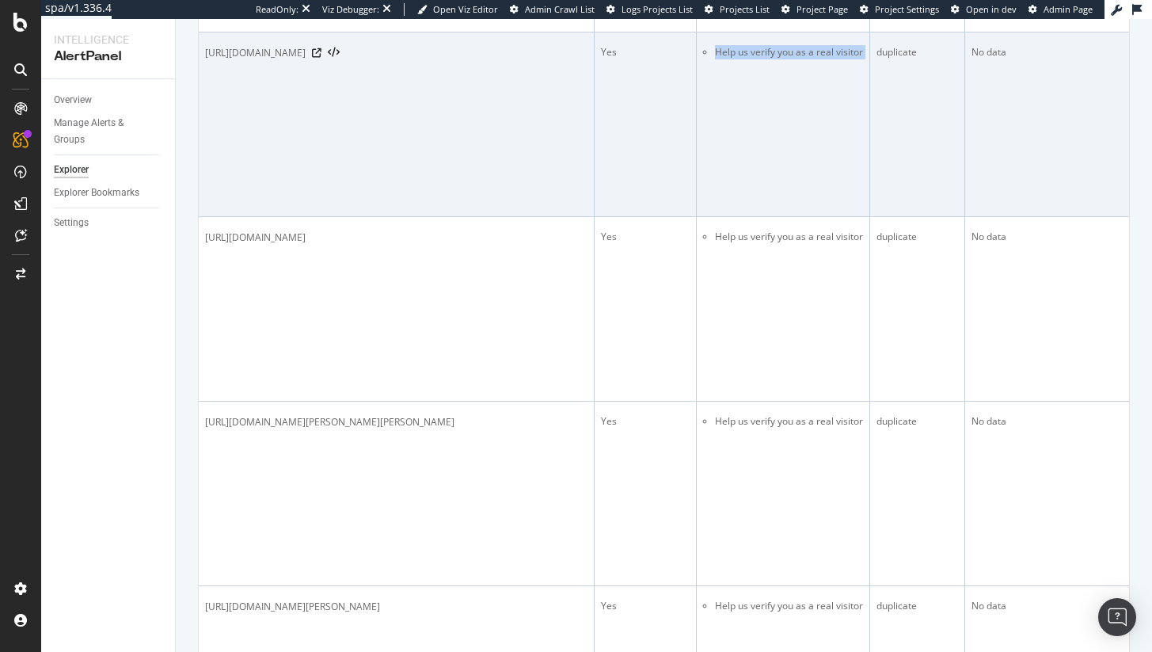
scroll to position [830, 0]
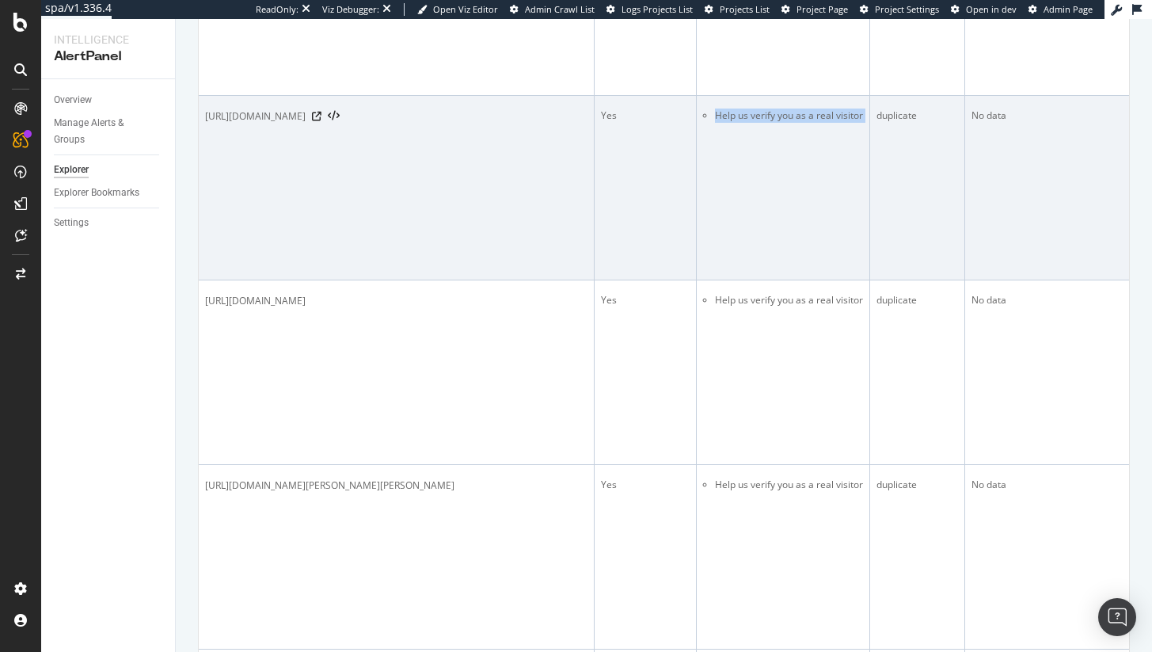
click at [762, 123] on li "Help us verify you as a real visitor" at bounding box center [789, 116] width 148 height 14
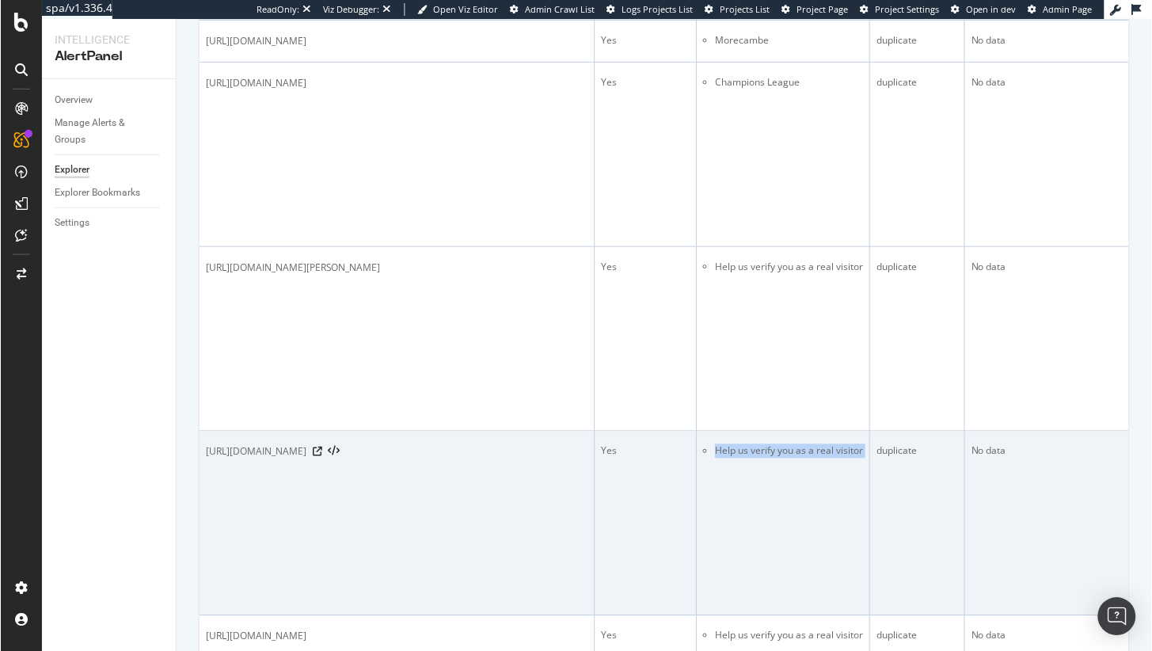
scroll to position [547, 0]
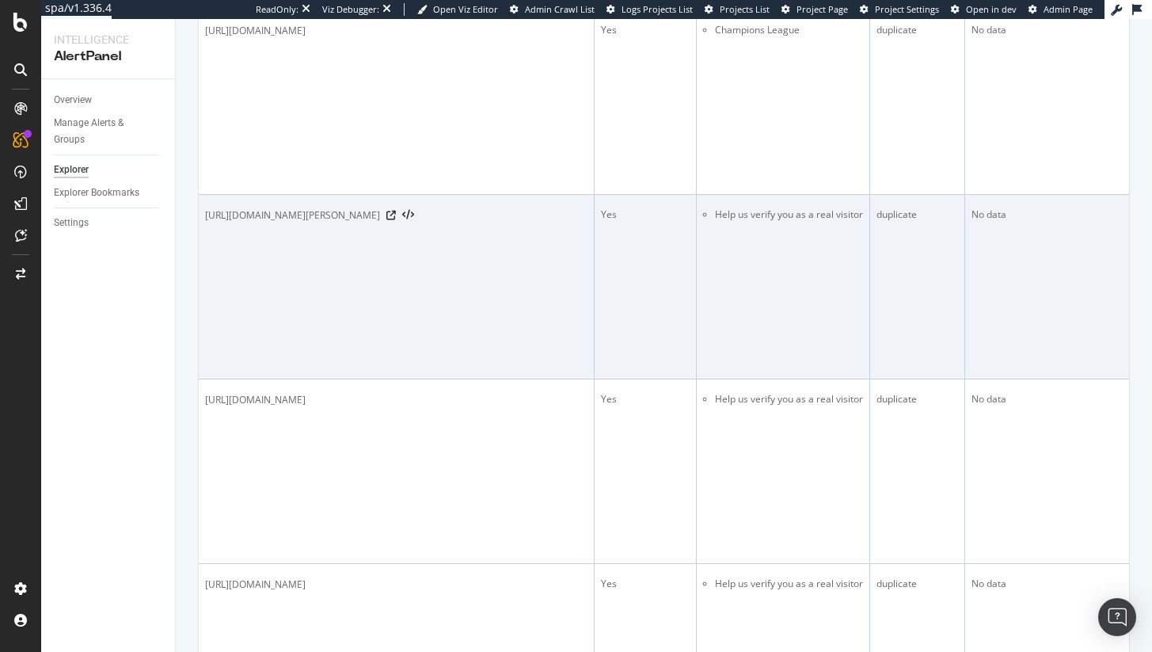
click at [771, 217] on li "Help us verify you as a real visitor" at bounding box center [789, 215] width 148 height 14
click at [414, 221] on icon at bounding box center [408, 215] width 12 height 11
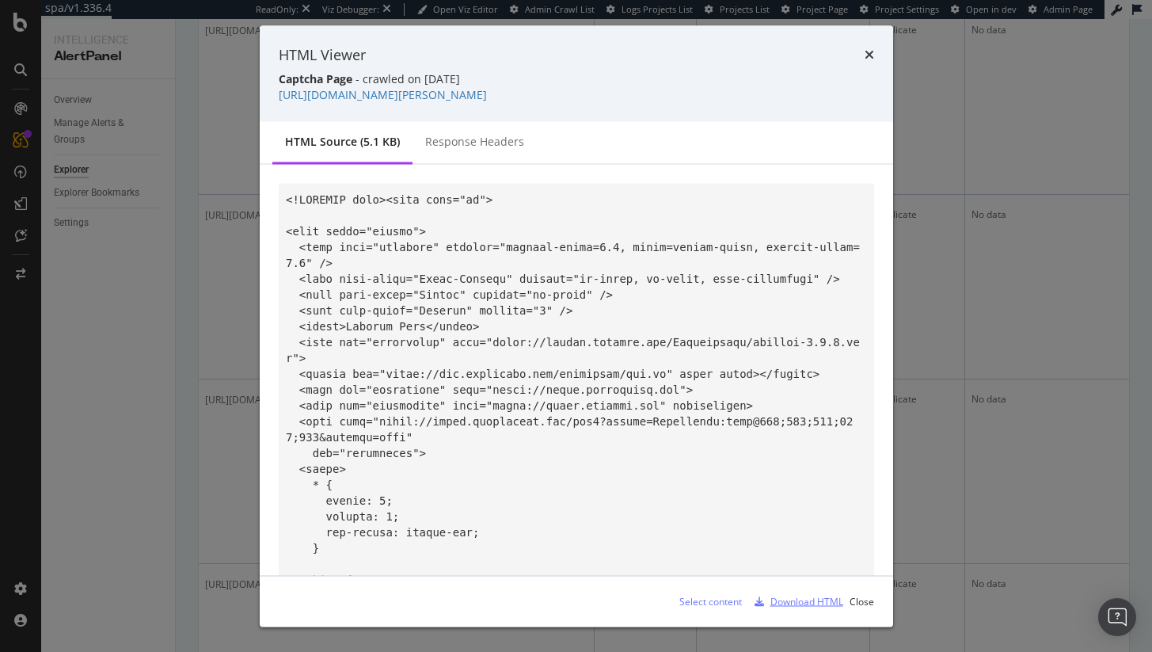
click at [780, 600] on div "Download HTML" at bounding box center [807, 600] width 73 height 13
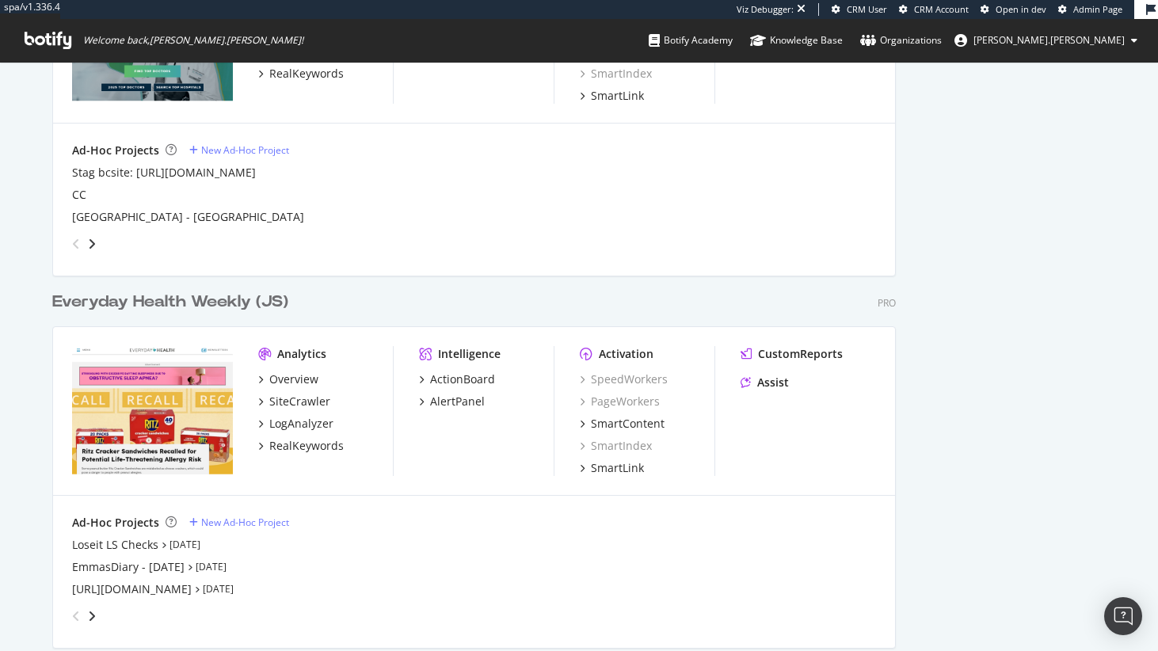
scroll to position [1639, 0]
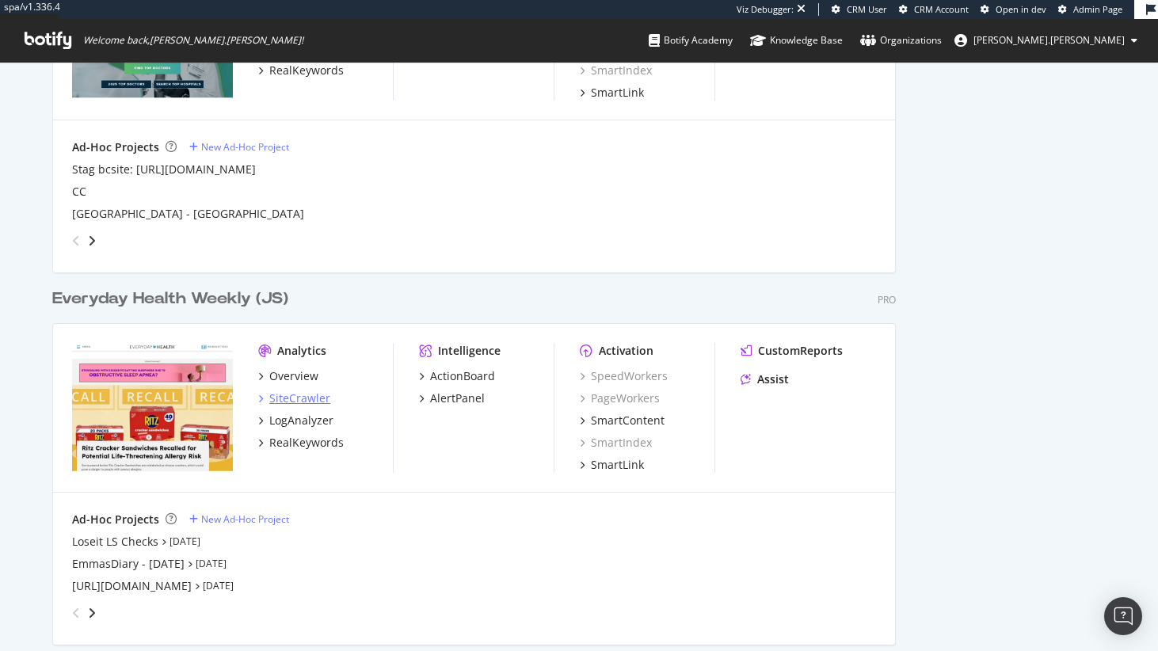
click at [312, 392] on div "SiteCrawler" at bounding box center [299, 398] width 61 height 16
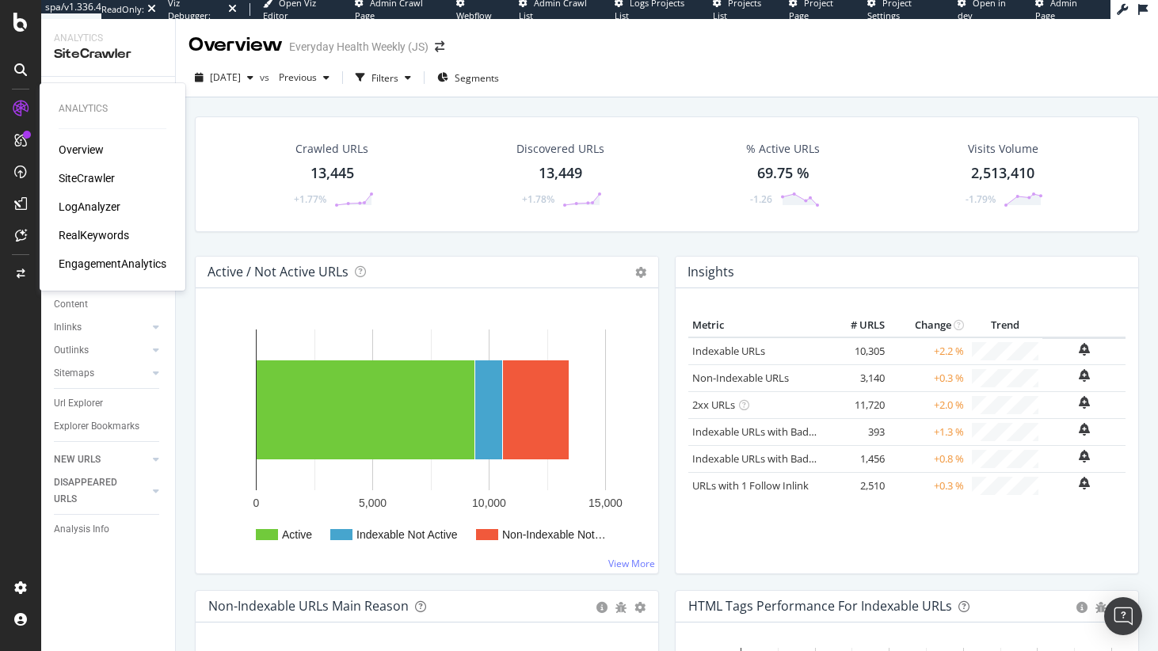
click at [92, 202] on div "LogAnalyzer" at bounding box center [90, 207] width 62 height 16
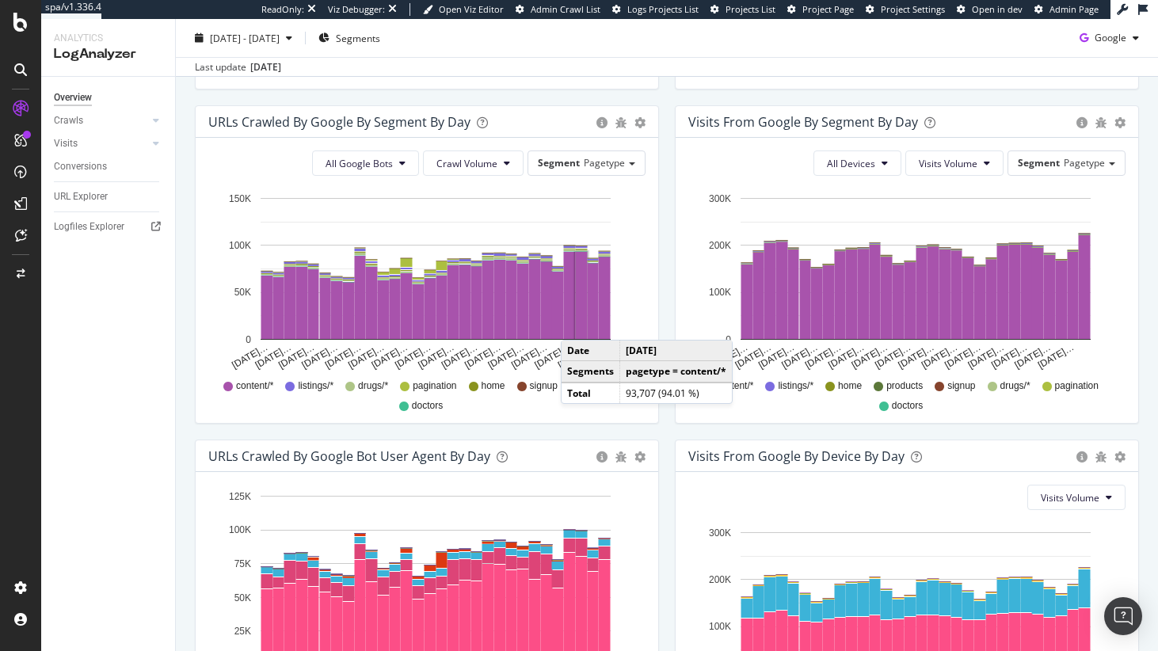
scroll to position [657, 0]
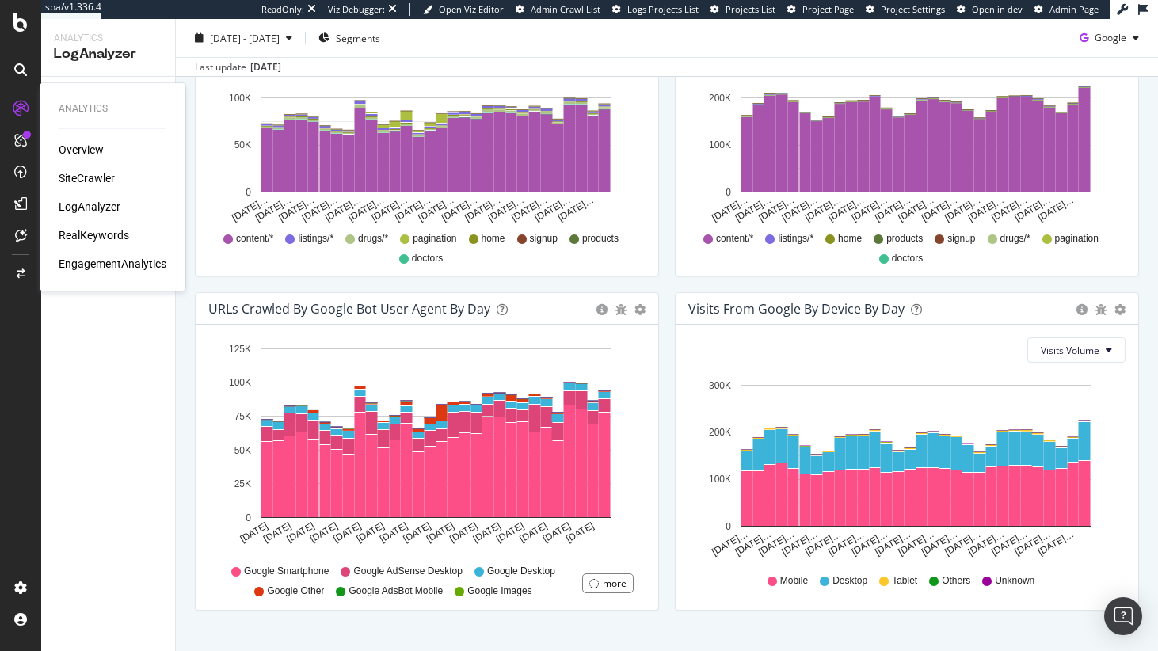
click at [90, 177] on div "SiteCrawler" at bounding box center [87, 178] width 56 height 16
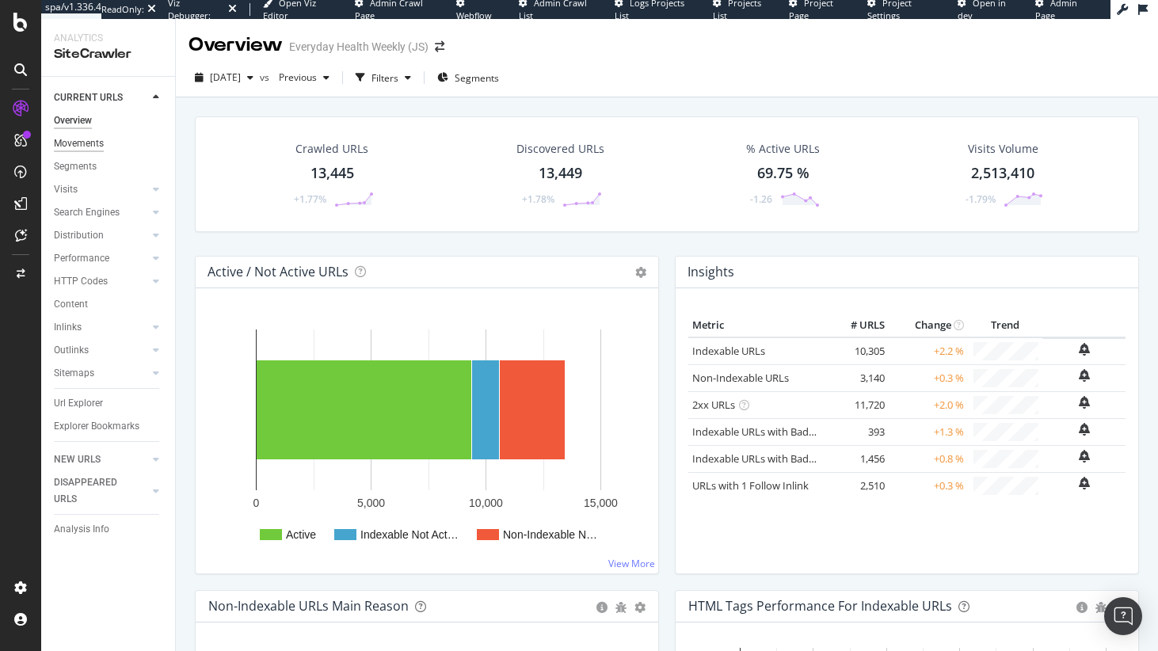
click at [84, 143] on div "Movements" at bounding box center [79, 143] width 50 height 17
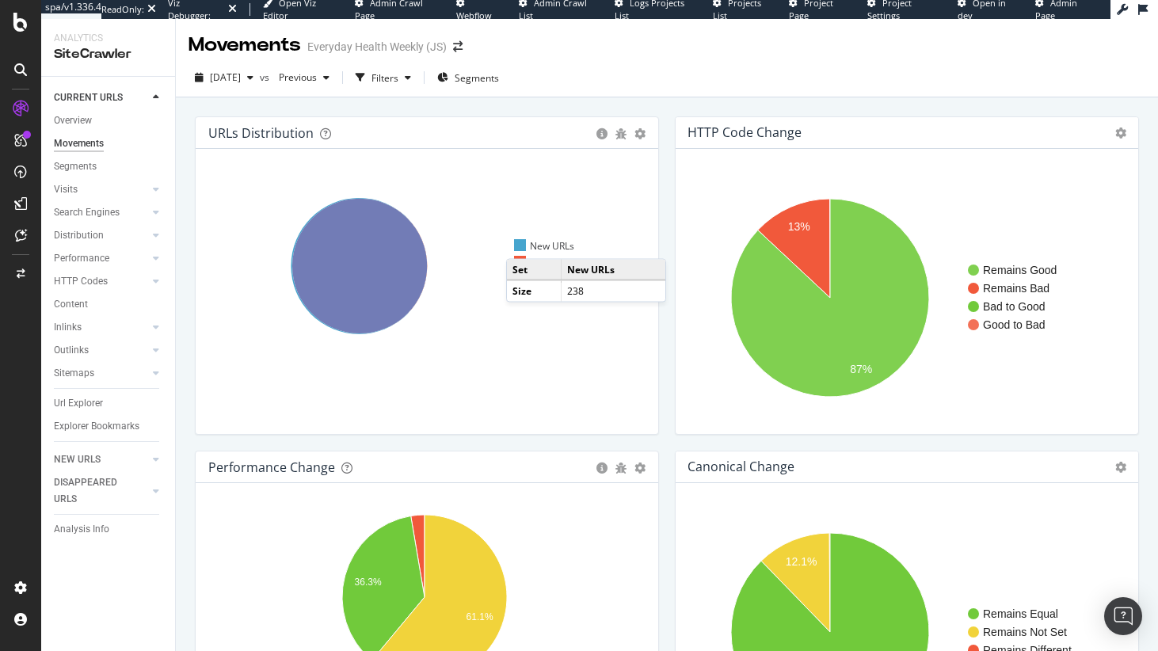
click at [522, 243] on div at bounding box center [520, 245] width 12 height 12
click at [25, 238] on icon at bounding box center [21, 235] width 12 height 13
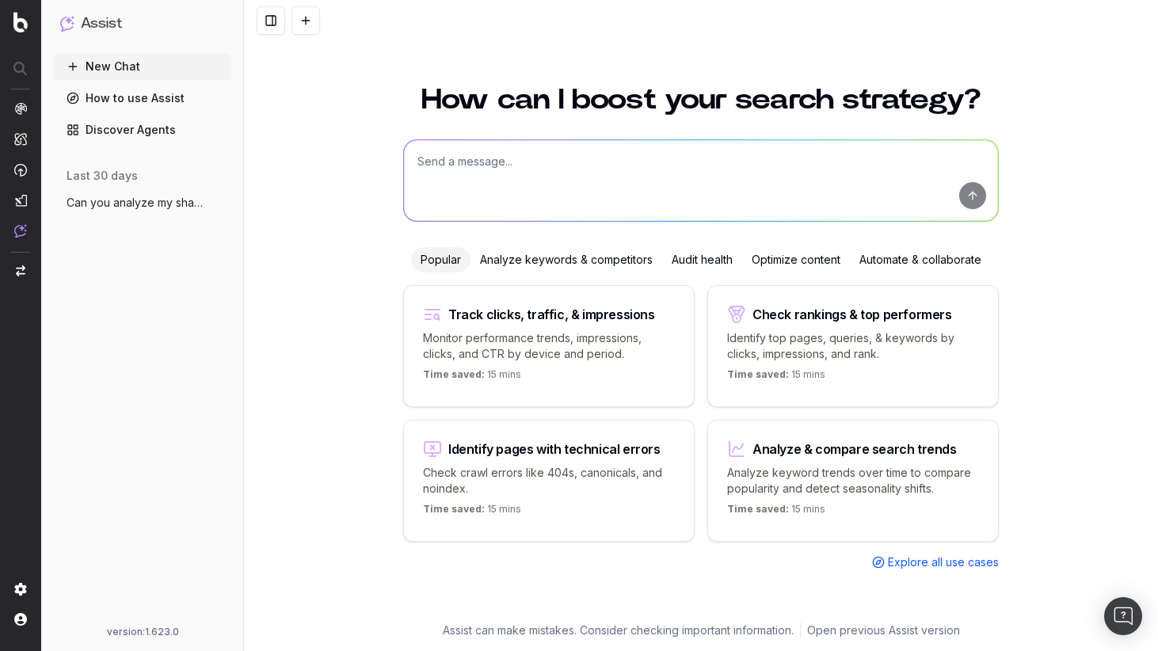
click at [142, 200] on span "Can you analyze my share of voice for "c" at bounding box center [136, 203] width 139 height 16
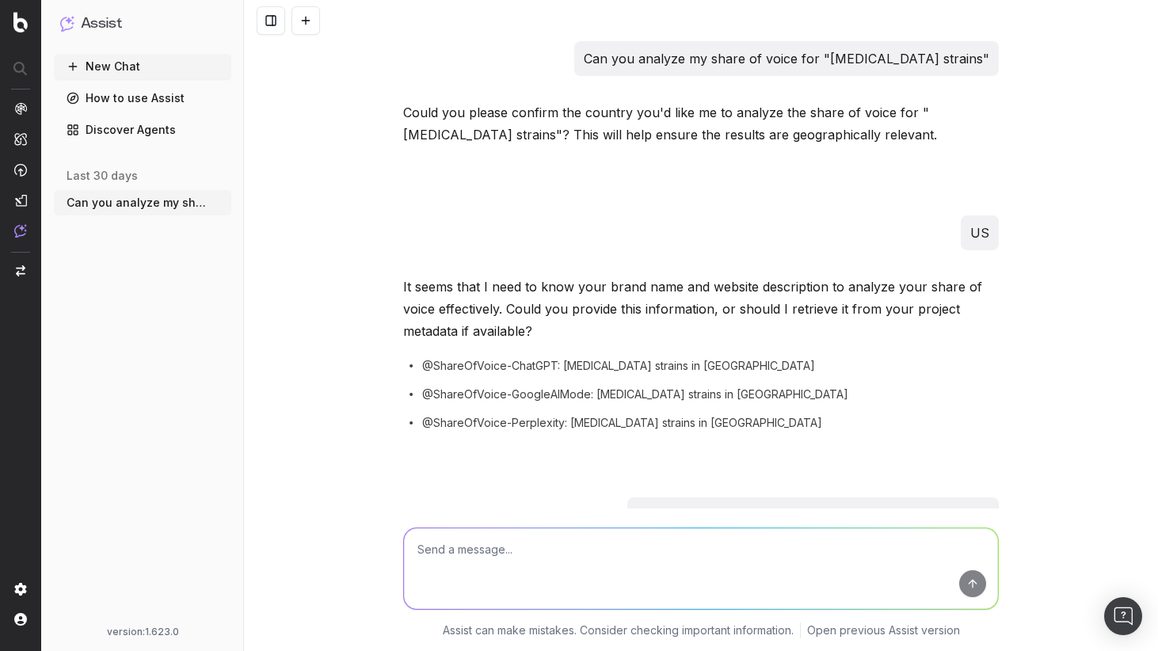
click at [749, 57] on p "Can you analyze my share of voice for "[MEDICAL_DATA] strains"" at bounding box center [787, 59] width 406 height 22
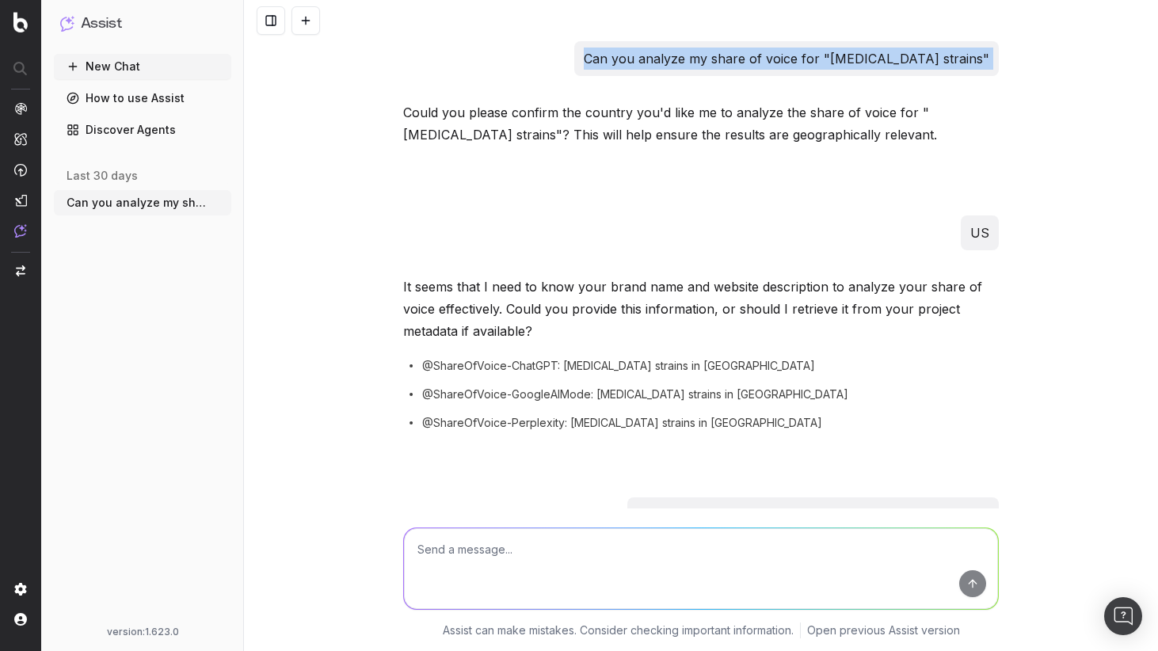
click at [749, 57] on p "Can you analyze my share of voice for "[MEDICAL_DATA] strains"" at bounding box center [787, 59] width 406 height 22
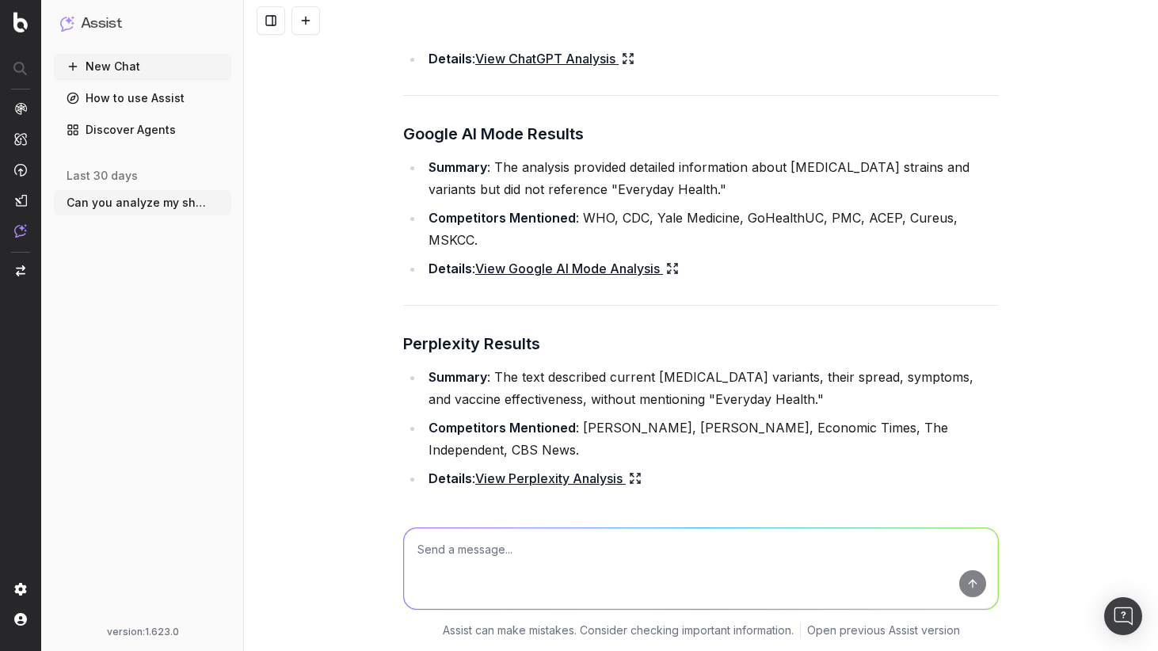
click at [581, 269] on link "View Google AI Mode Analysis" at bounding box center [577, 268] width 204 height 22
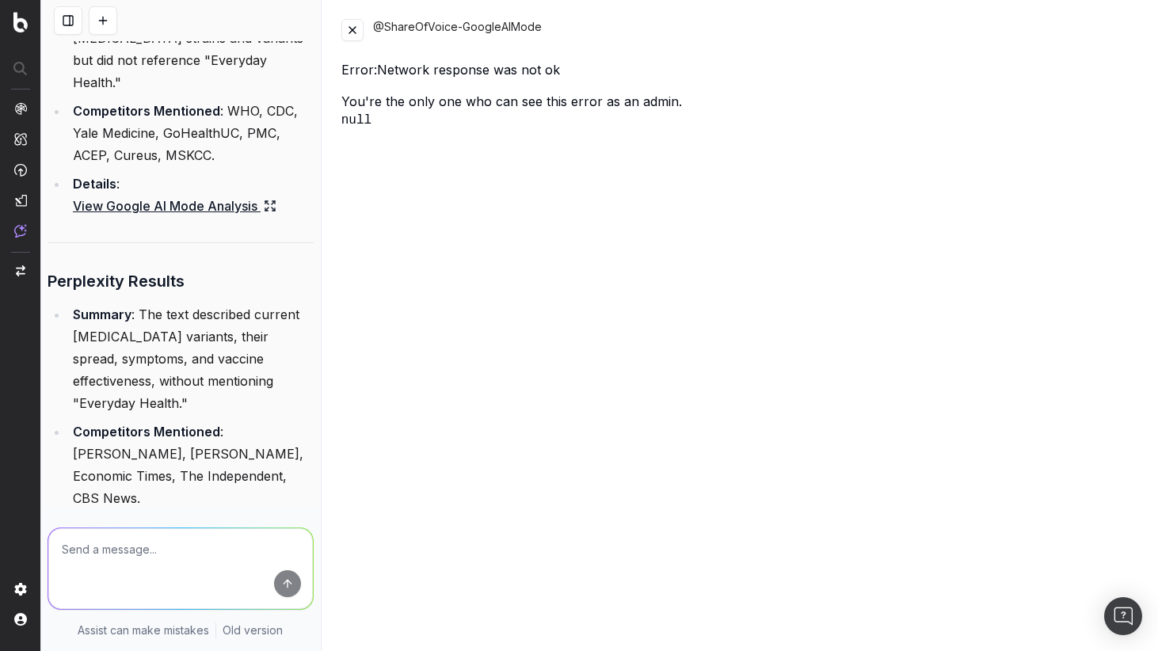
scroll to position [1366, 0]
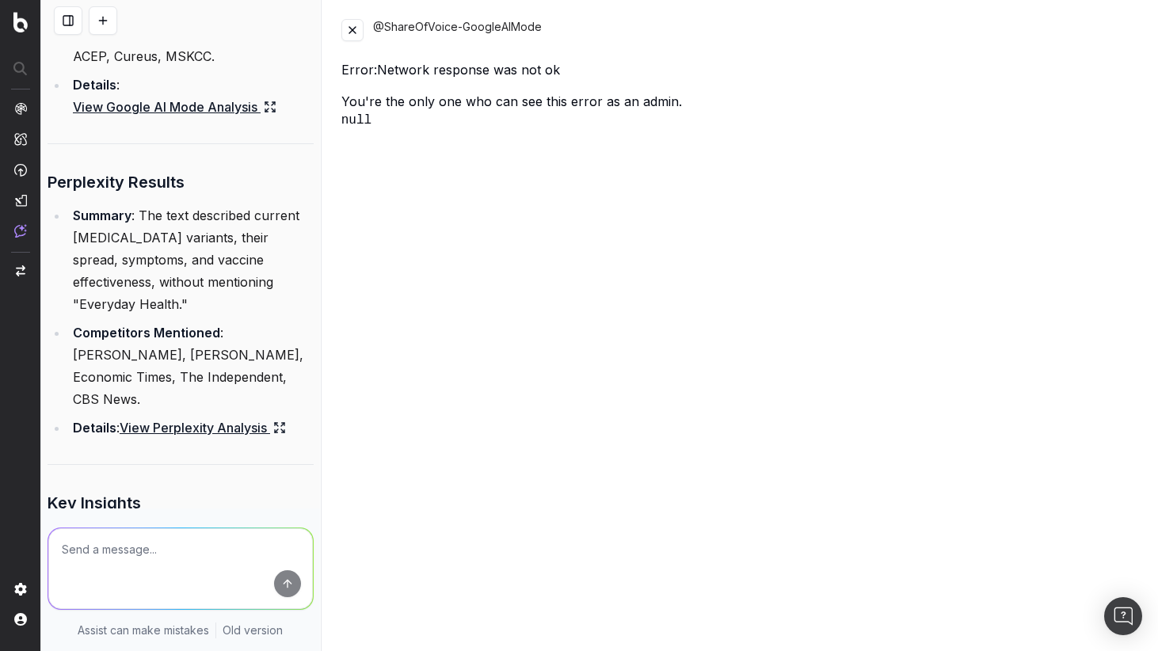
click at [166, 417] on link "View Perplexity Analysis" at bounding box center [203, 428] width 166 height 22
click at [350, 32] on button at bounding box center [352, 30] width 22 height 22
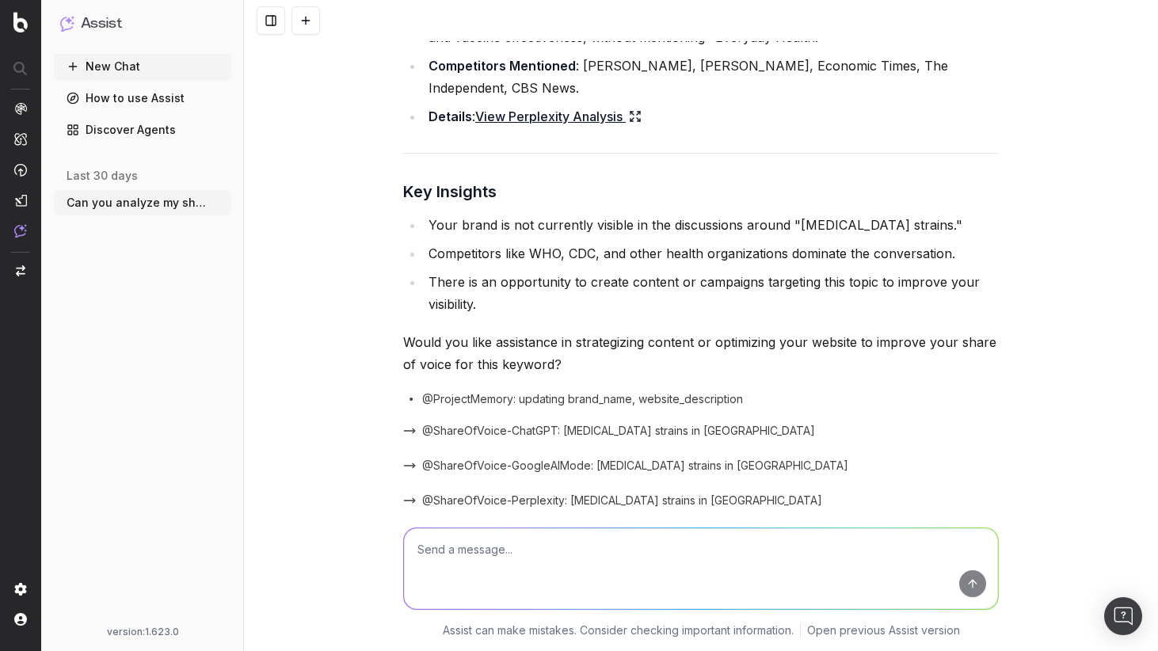
scroll to position [1170, 0]
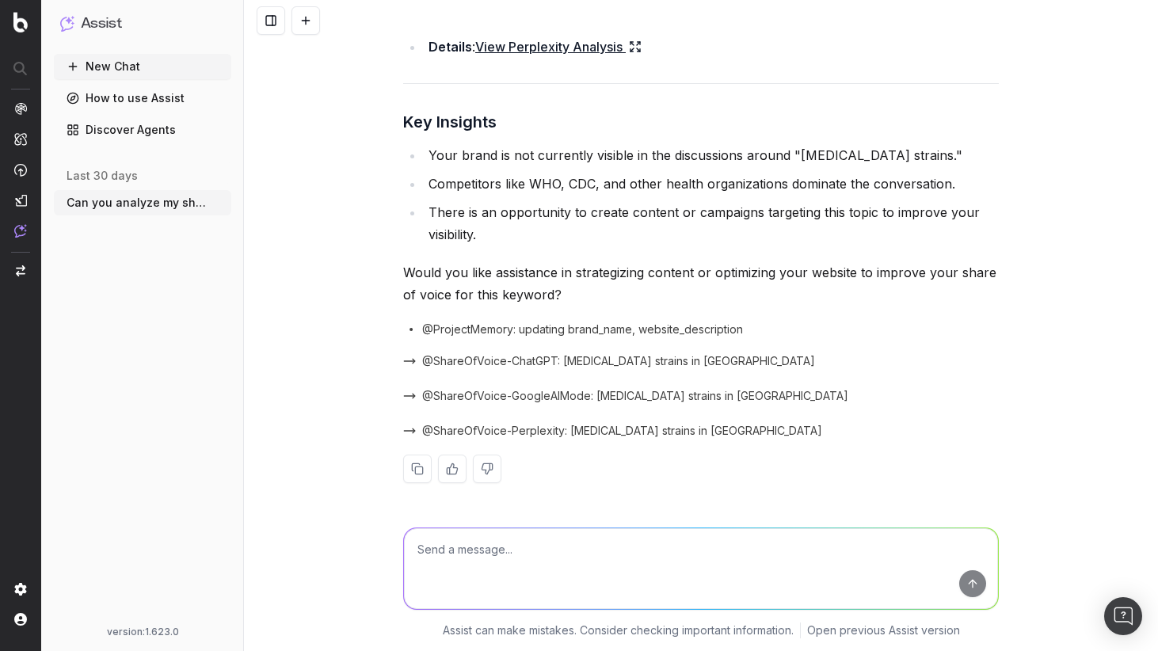
click at [527, 386] on div "@ShareOfVoice-GoogleAIMode: [MEDICAL_DATA] strains in [GEOGRAPHIC_DATA]" at bounding box center [701, 396] width 596 height 22
click at [535, 401] on span "@ShareOfVoice-GoogleAIMode: [MEDICAL_DATA] strains in [GEOGRAPHIC_DATA]" at bounding box center [635, 396] width 426 height 16
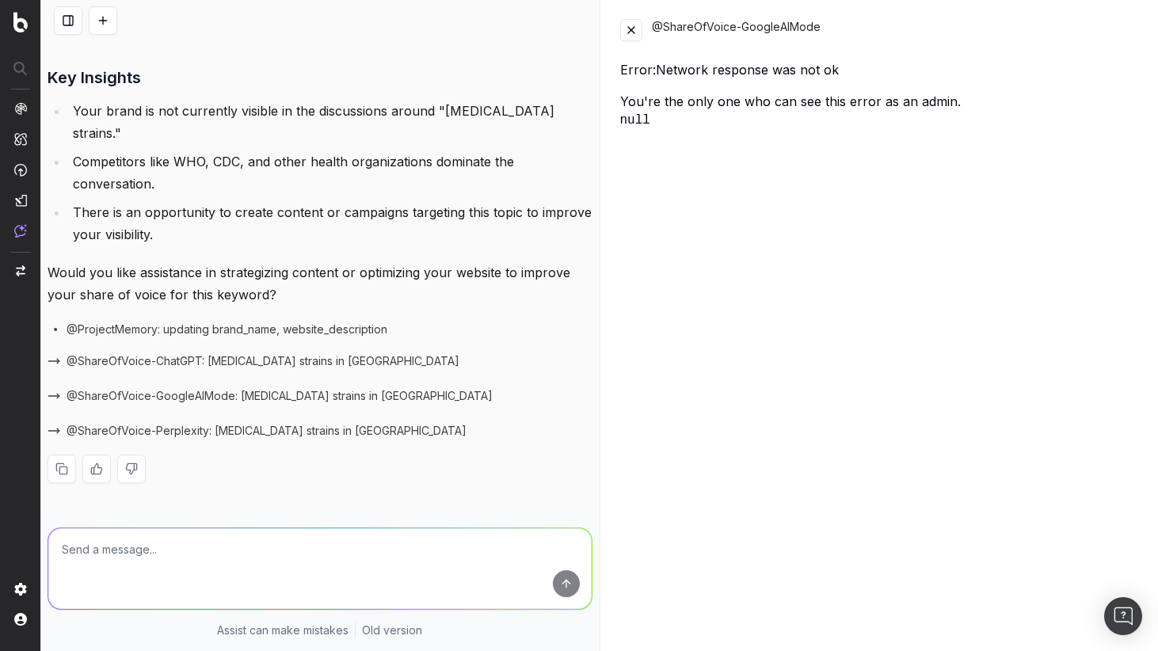
scroll to position [1192, 0]
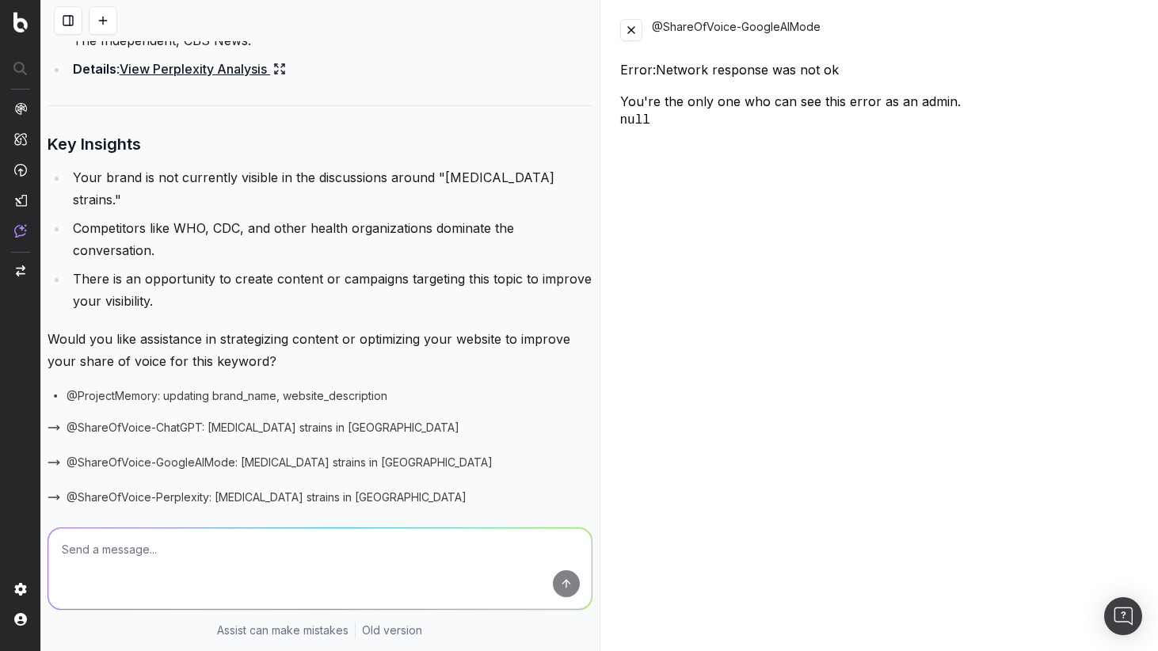
click at [624, 37] on button at bounding box center [631, 30] width 22 height 22
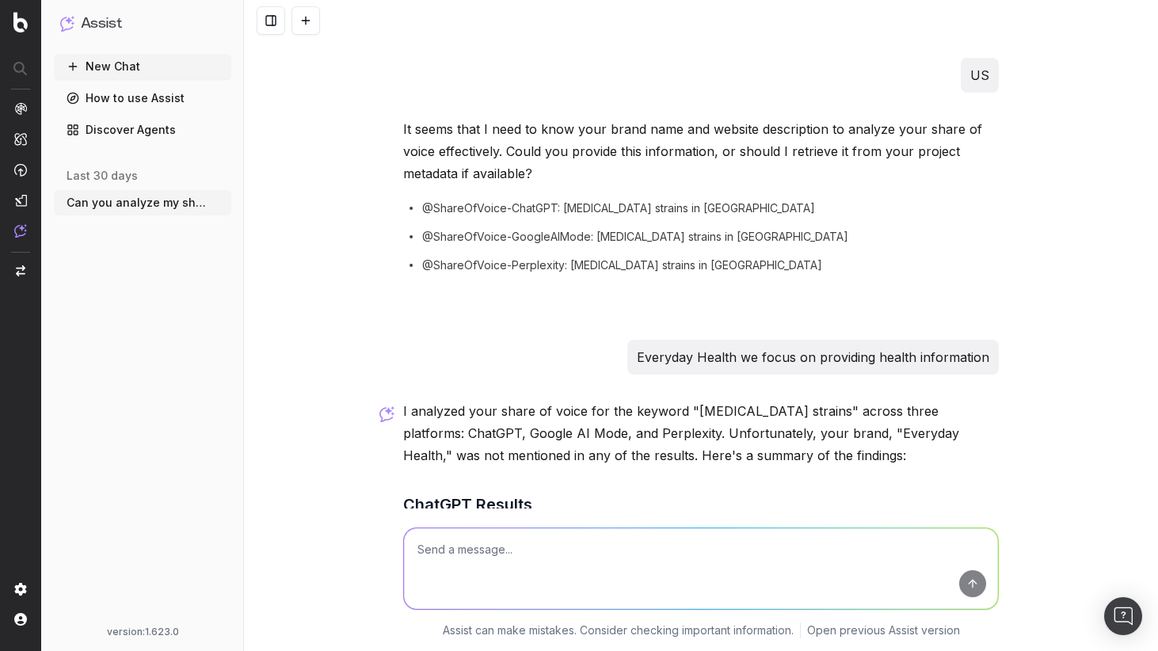
scroll to position [0, 0]
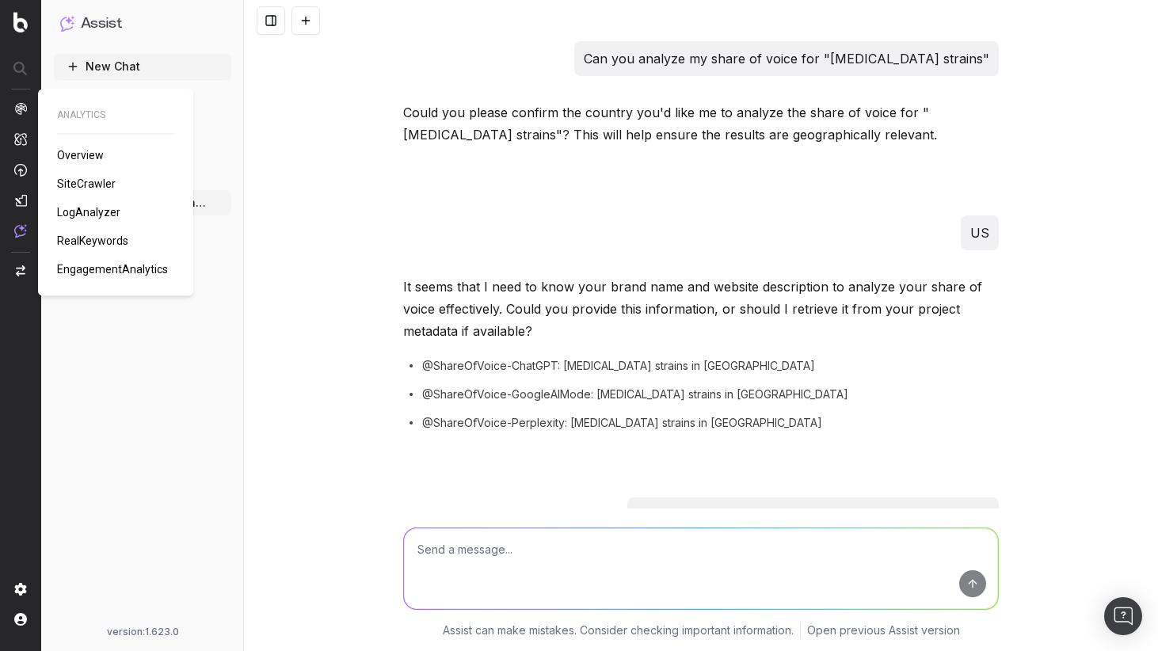
click at [95, 158] on span "Overview" at bounding box center [80, 155] width 47 height 13
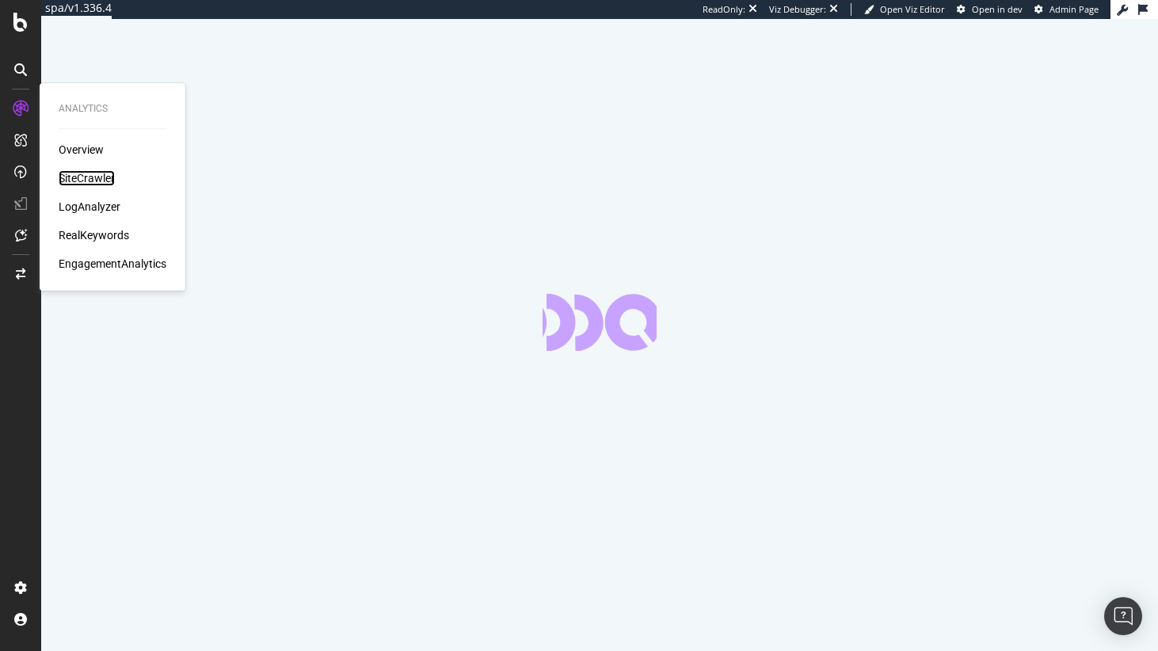
click at [104, 177] on div "SiteCrawler" at bounding box center [87, 178] width 56 height 16
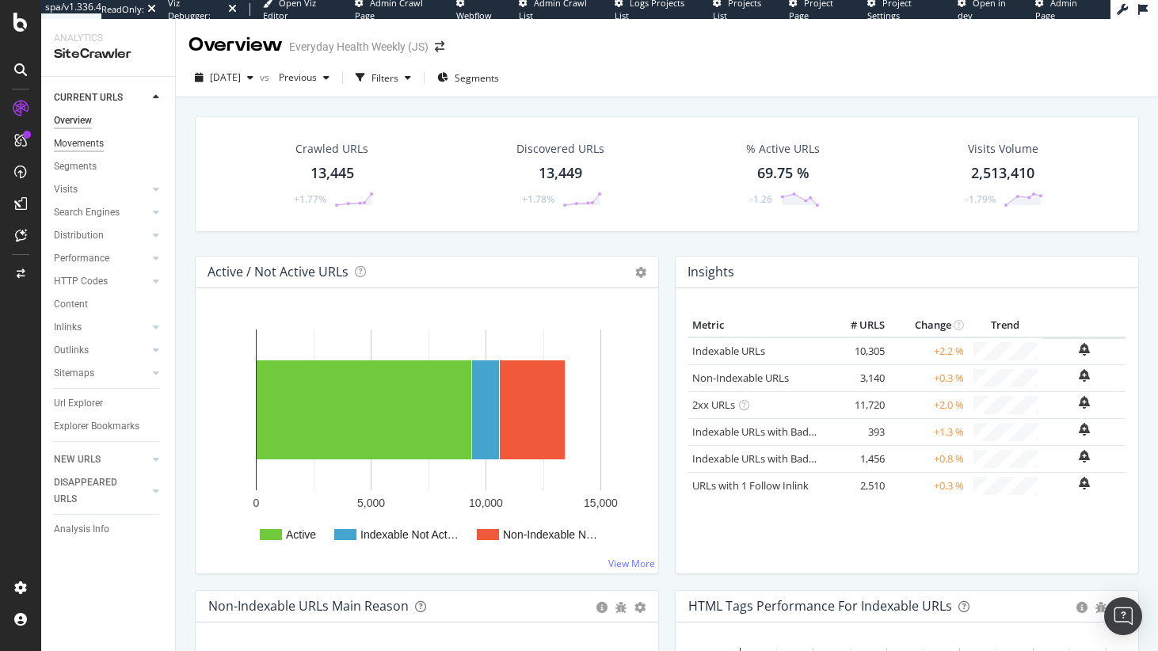
click at [88, 147] on div "Movements" at bounding box center [79, 143] width 50 height 17
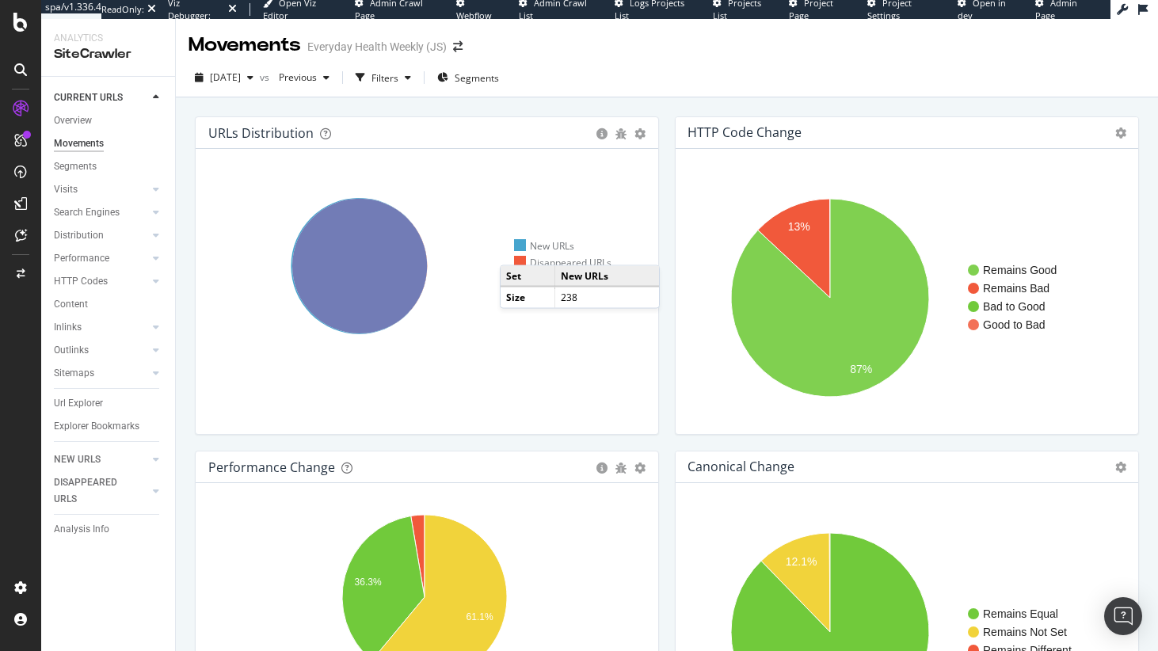
click at [519, 247] on div at bounding box center [520, 245] width 12 height 12
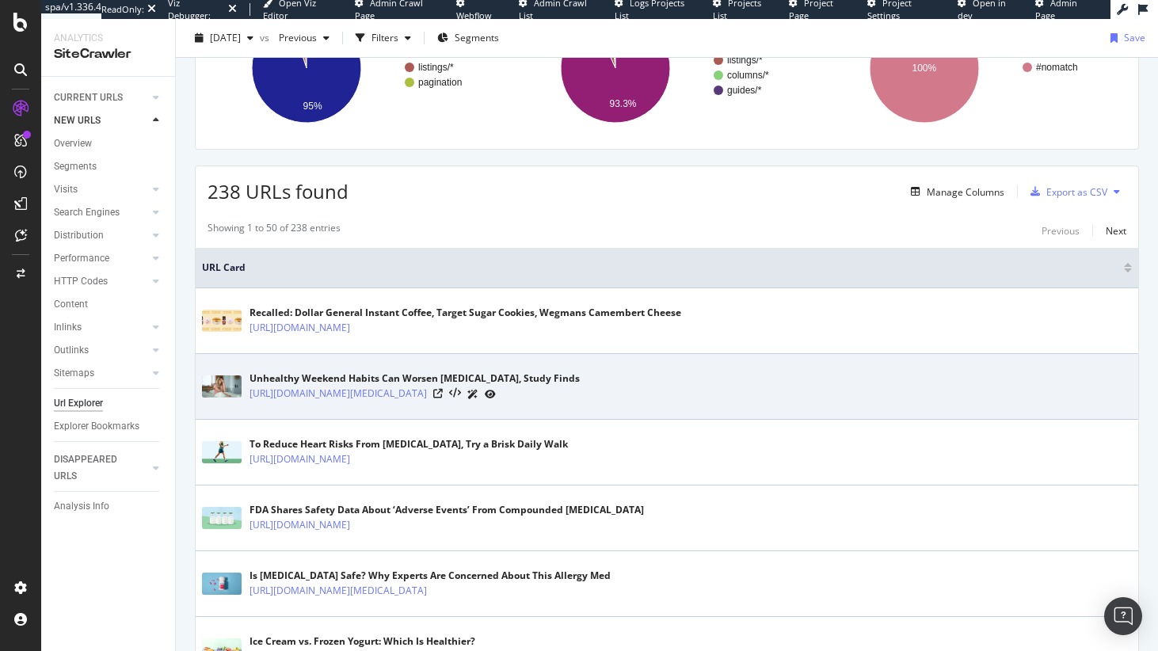
scroll to position [176, 0]
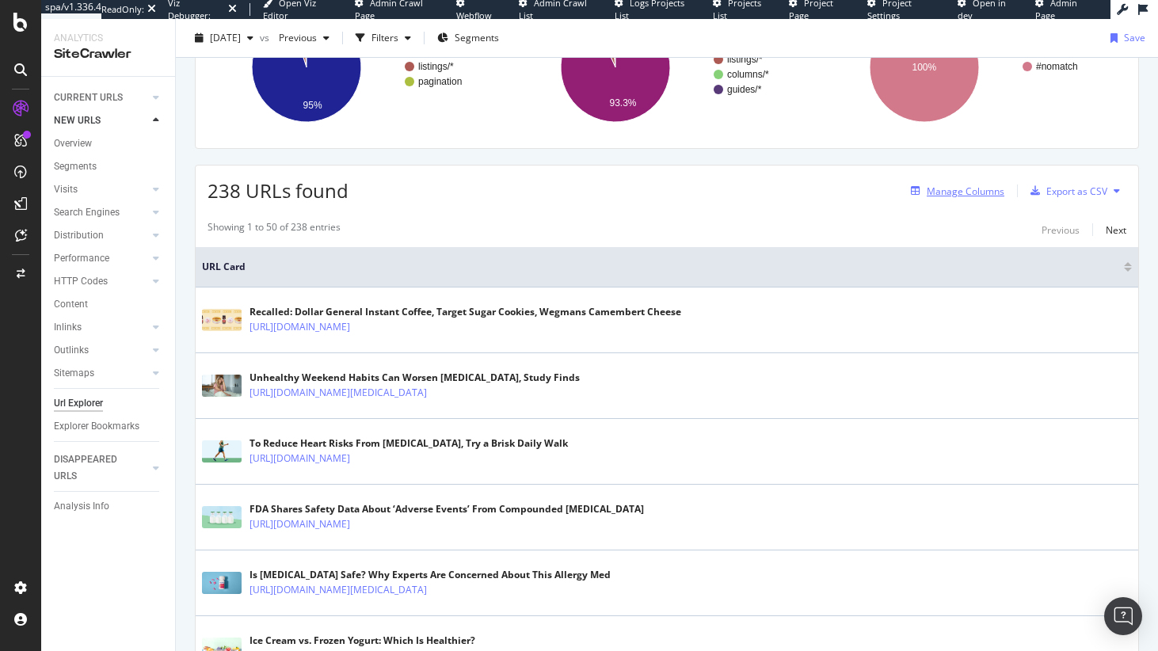
click at [969, 194] on div "Manage Columns" at bounding box center [966, 191] width 78 height 13
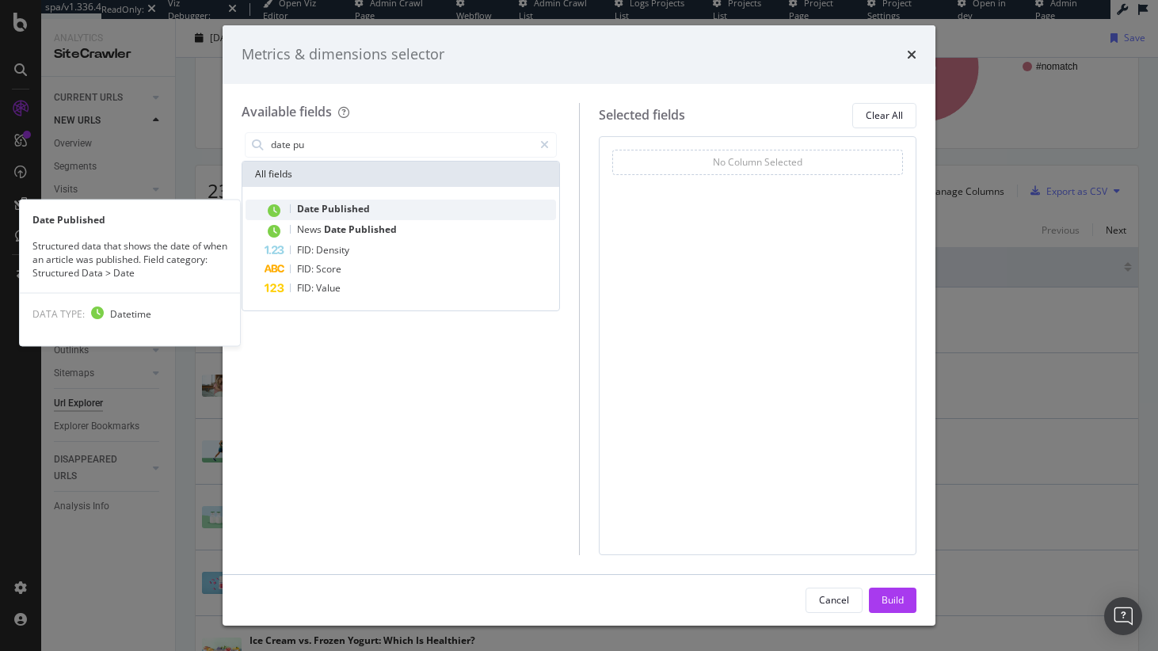
type input "date pu"
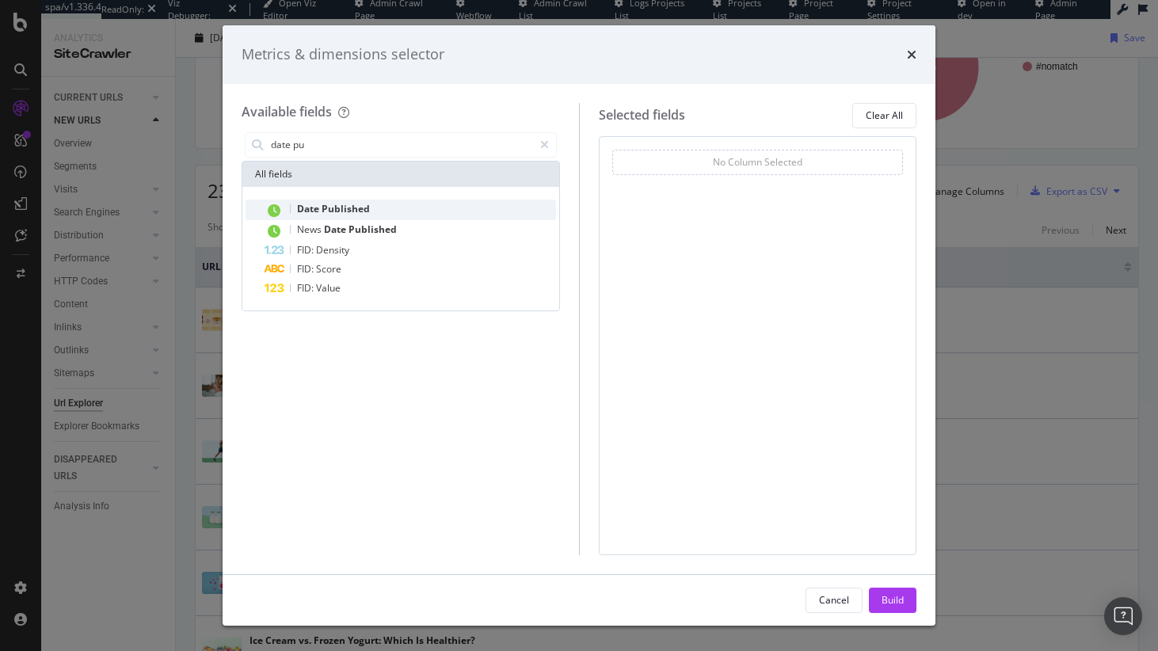
click at [328, 200] on div "Date Published" at bounding box center [410, 210] width 291 height 21
click at [889, 600] on div "Build" at bounding box center [893, 599] width 22 height 13
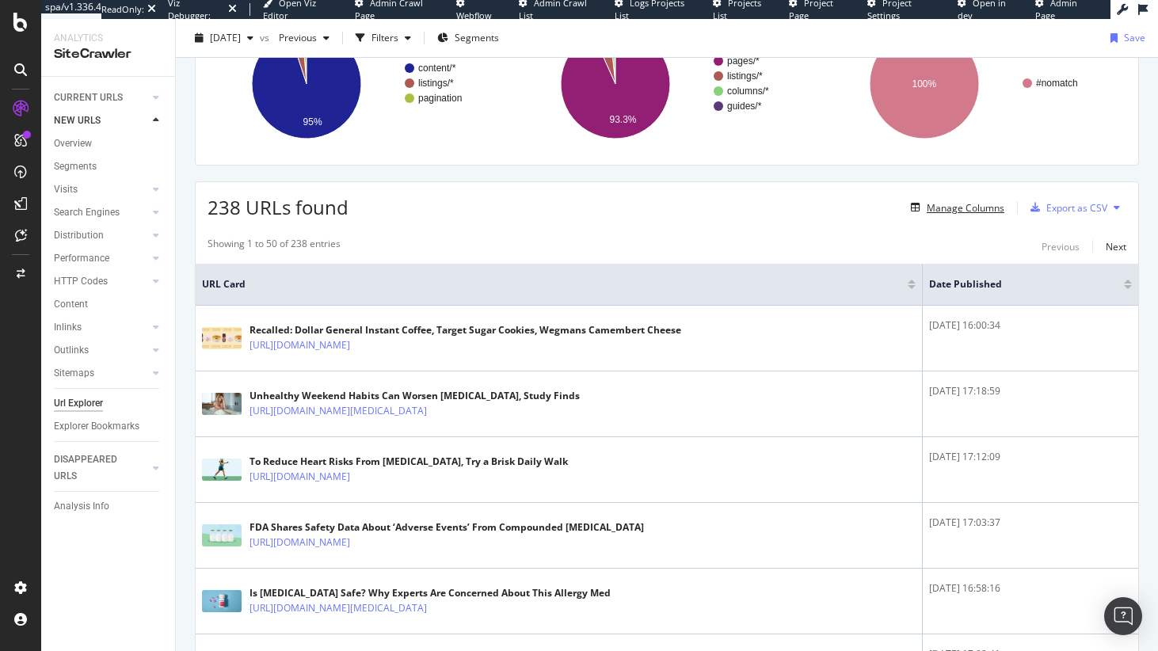
scroll to position [189, 0]
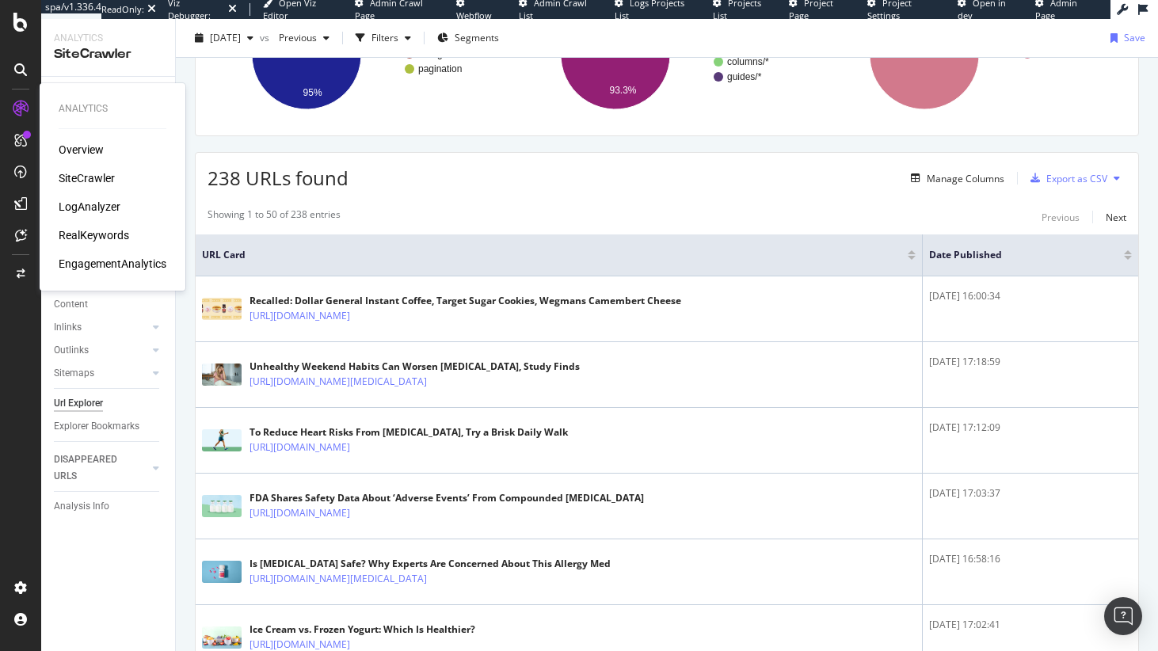
click at [90, 155] on div "Overview" at bounding box center [81, 150] width 45 height 16
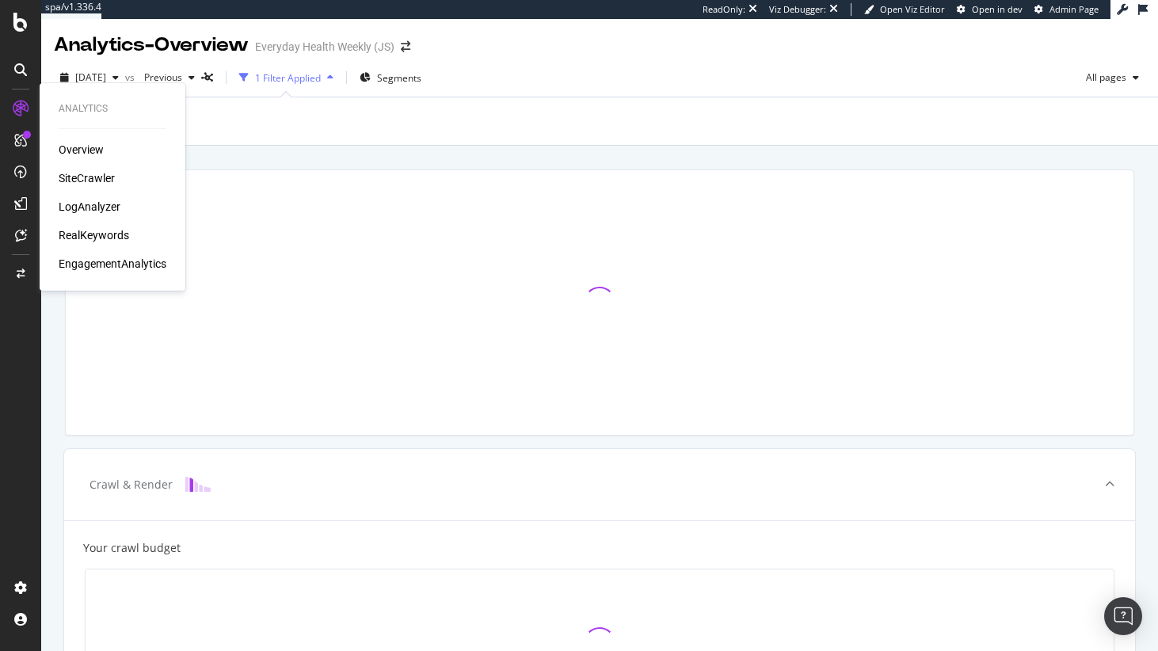
click at [104, 173] on div "SiteCrawler" at bounding box center [87, 178] width 56 height 16
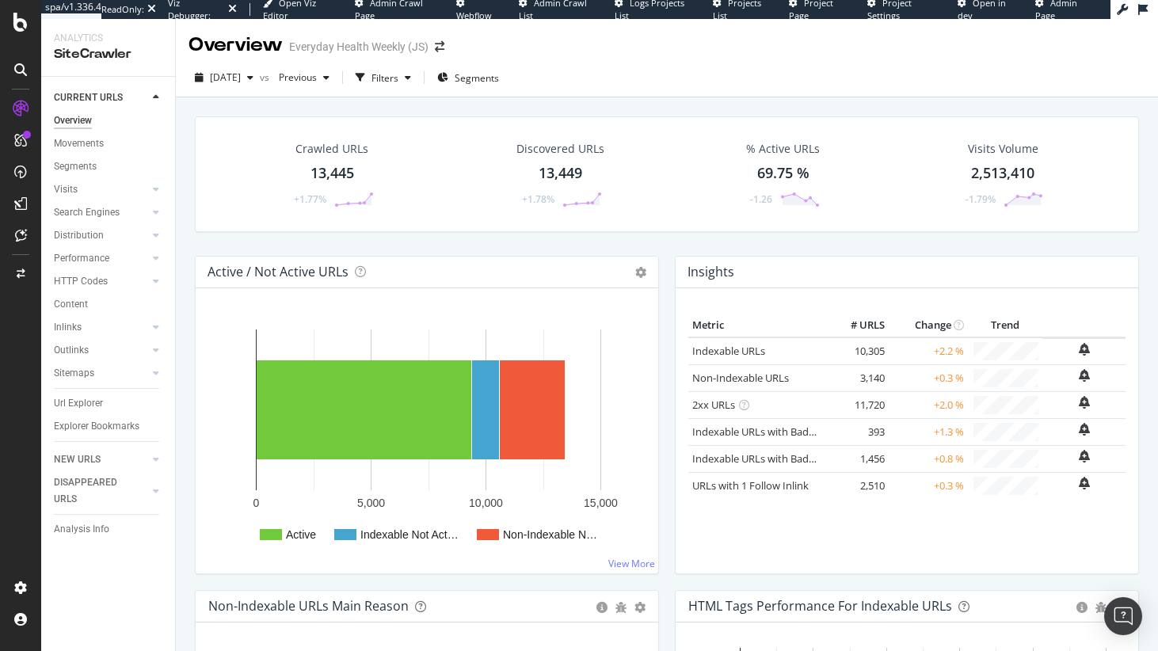
drag, startPoint x: 81, startPoint y: 137, endPoint x: 384, endPoint y: 230, distance: 317.2
click at [82, 137] on div "Movements" at bounding box center [79, 143] width 50 height 17
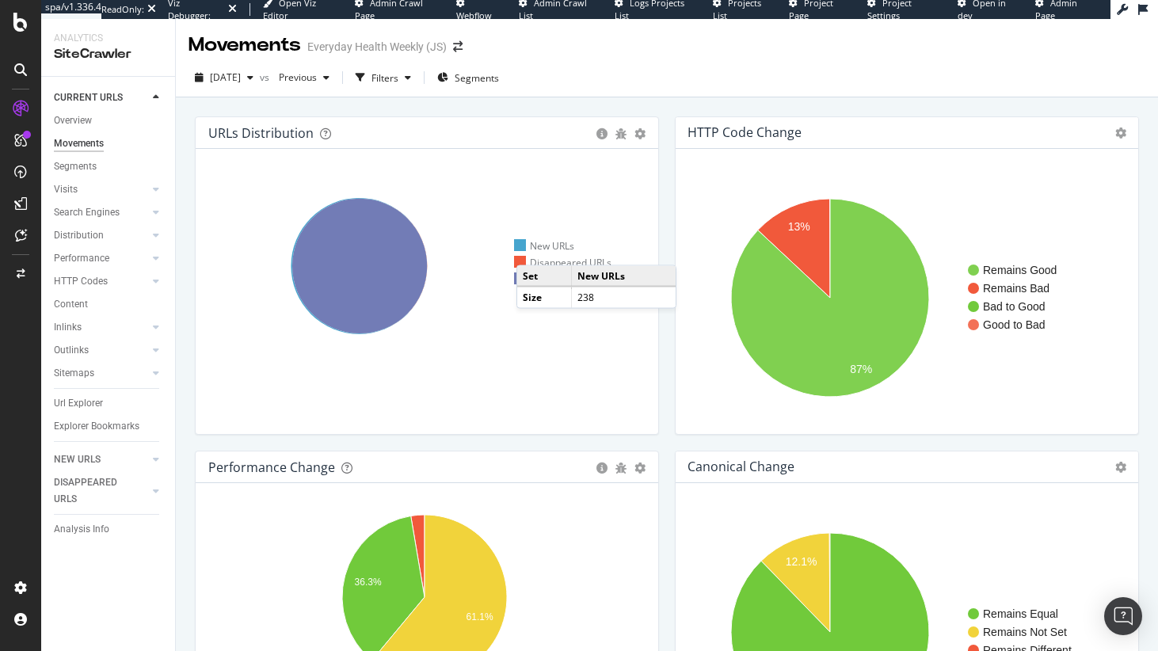
click at [533, 247] on div "New URLs" at bounding box center [544, 245] width 60 height 13
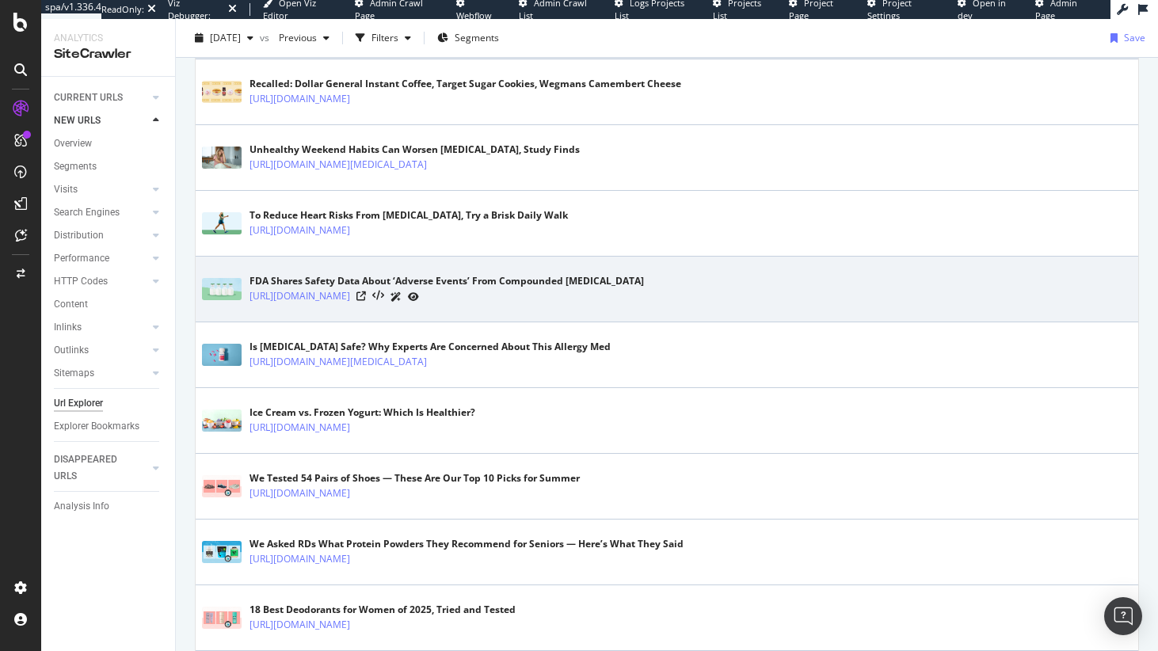
scroll to position [421, 0]
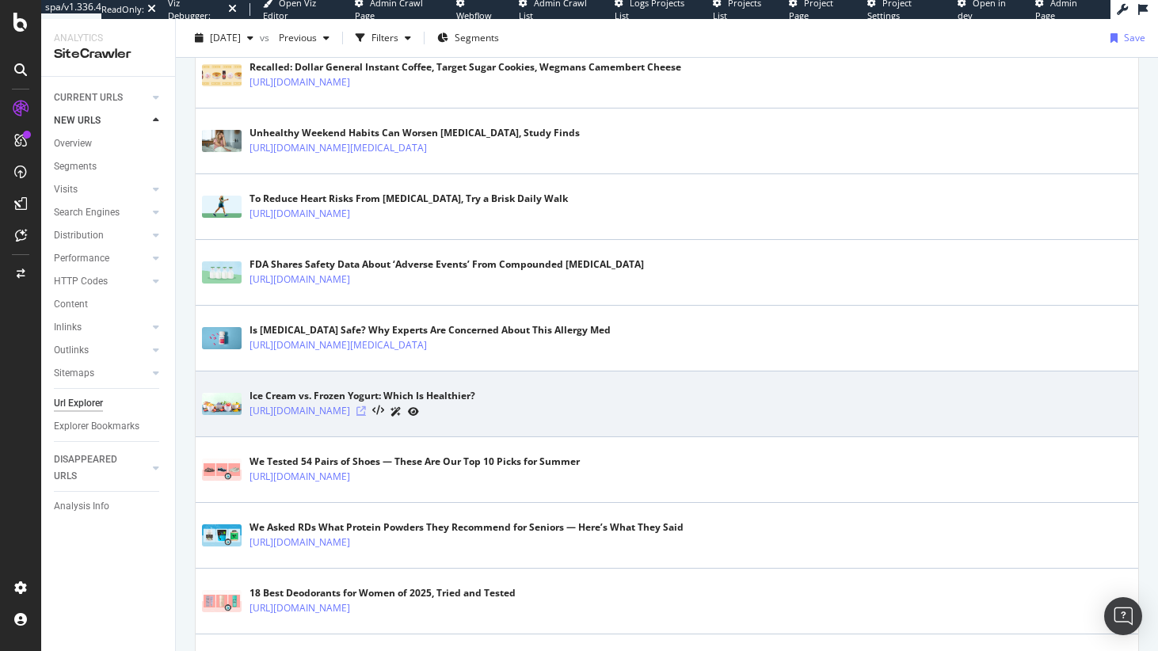
click at [366, 412] on icon at bounding box center [361, 411] width 10 height 10
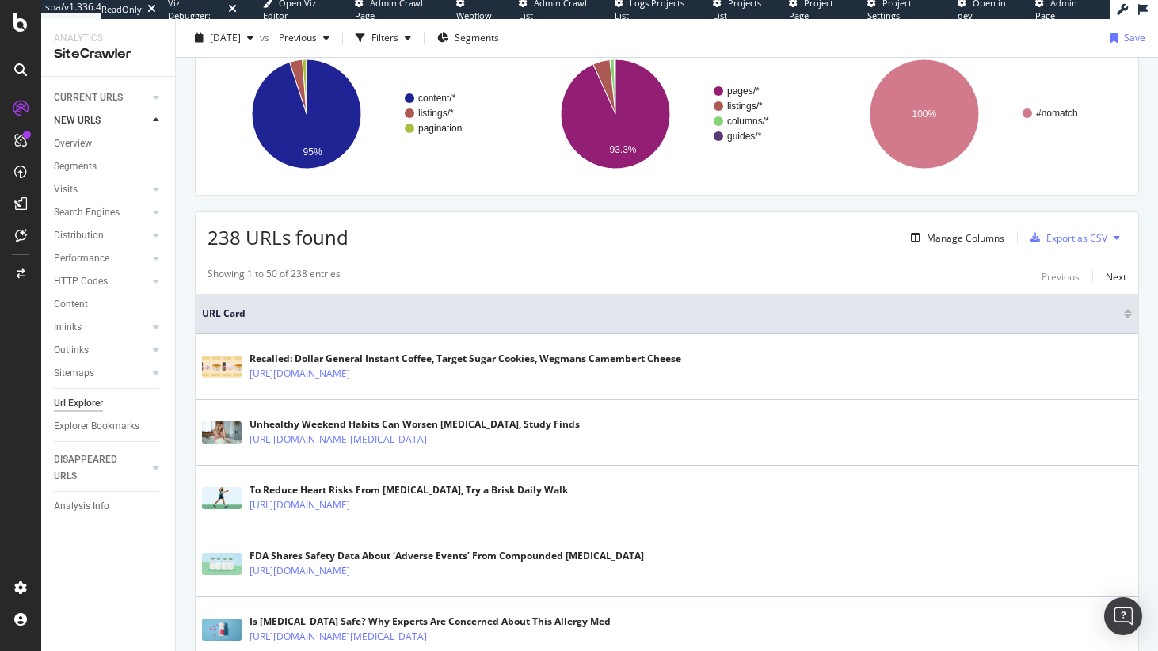
scroll to position [0, 0]
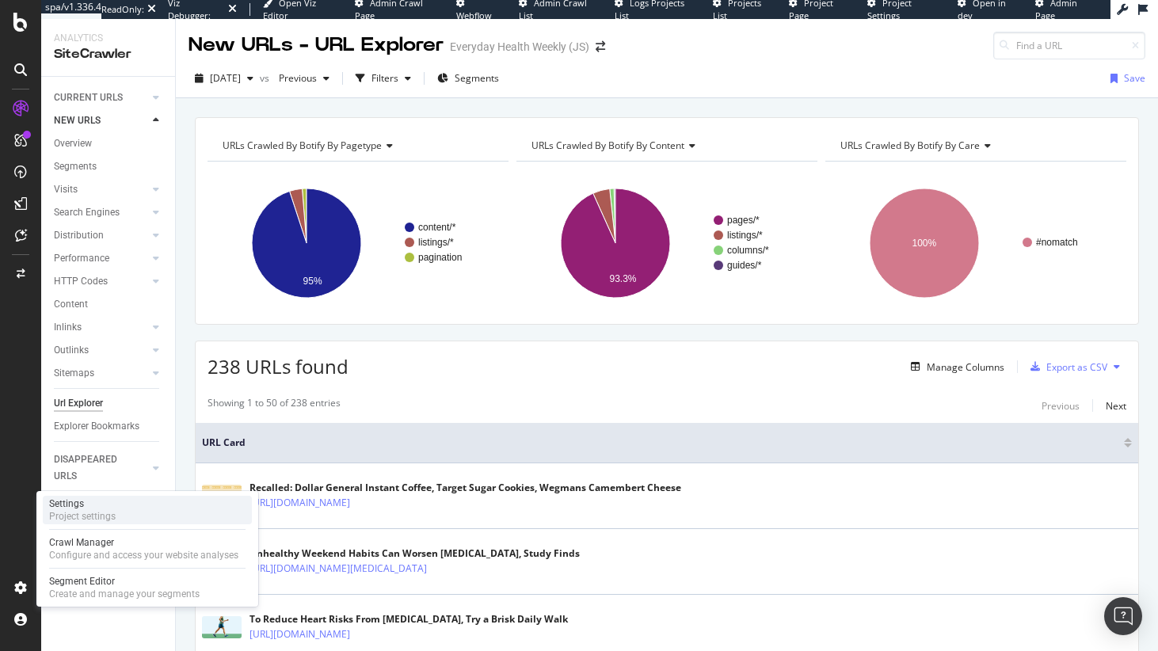
click at [112, 513] on div "Project settings" at bounding box center [82, 516] width 67 height 13
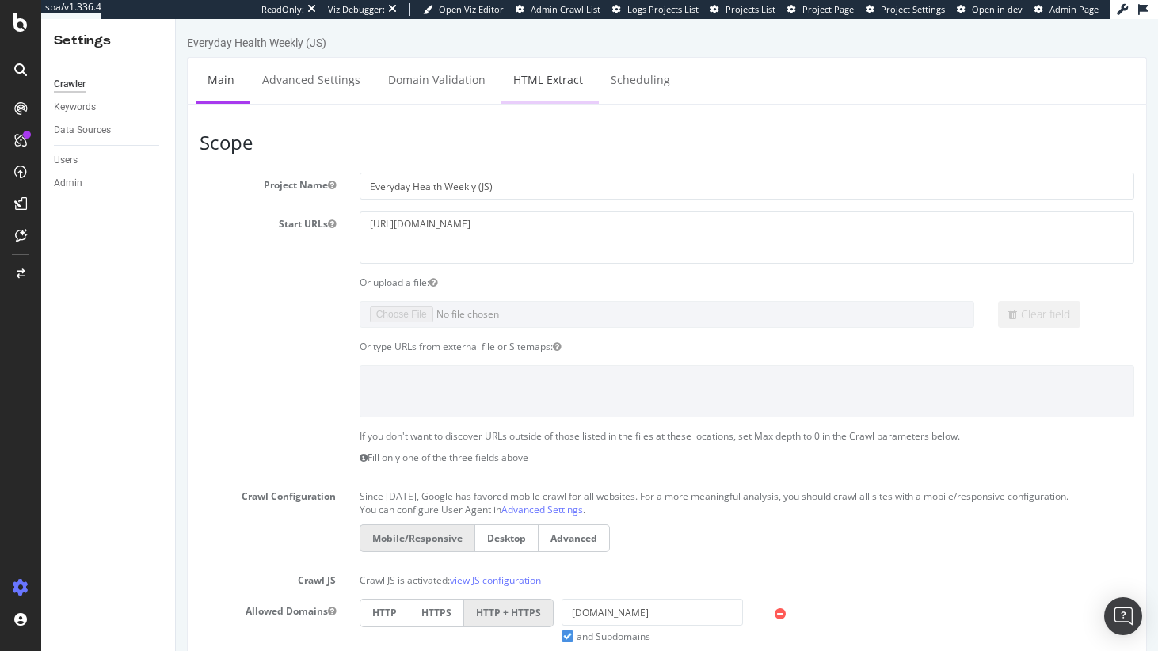
click at [551, 75] on link "HTML Extract" at bounding box center [547, 80] width 93 height 44
select select "exist"
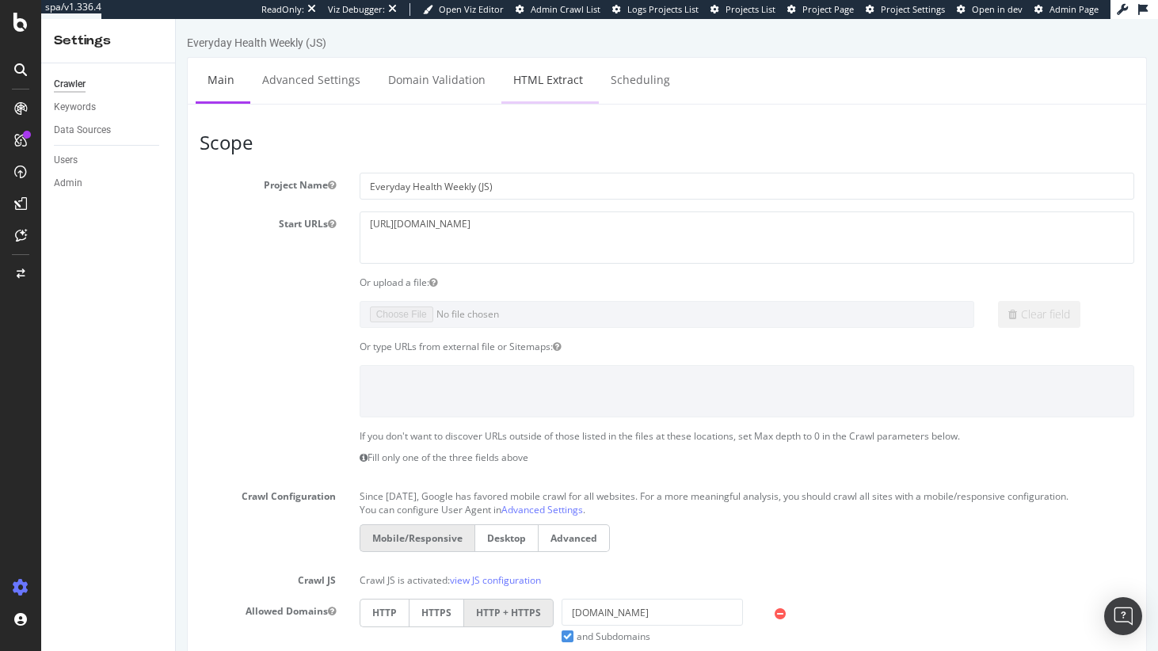
select select "exist"
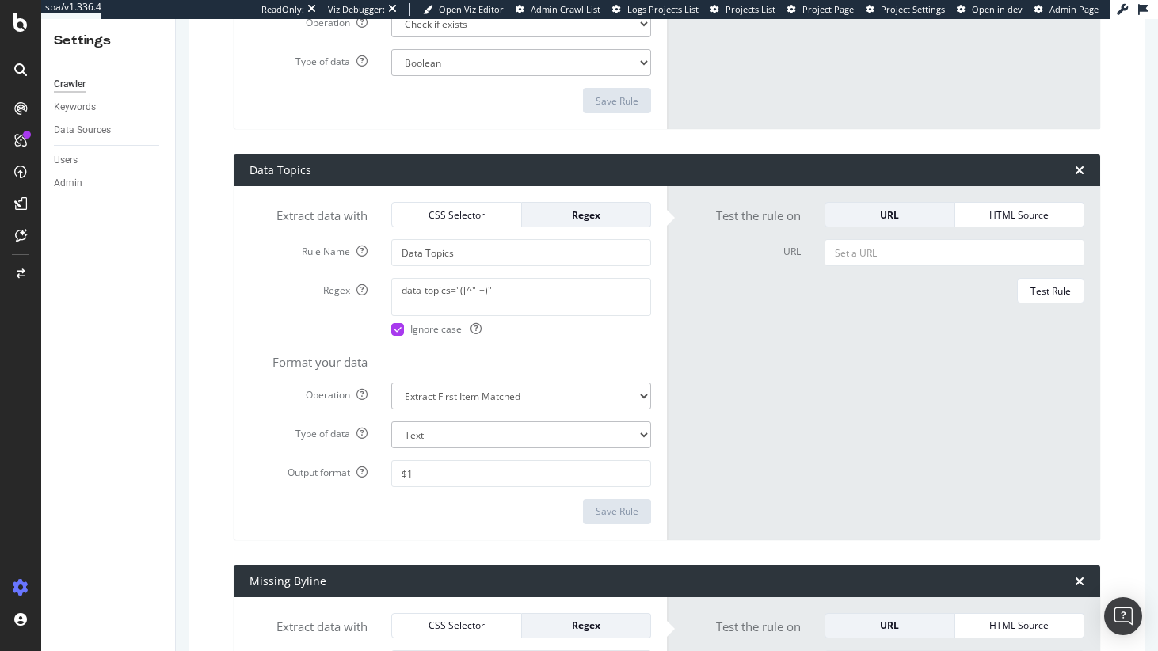
scroll to position [3305, 0]
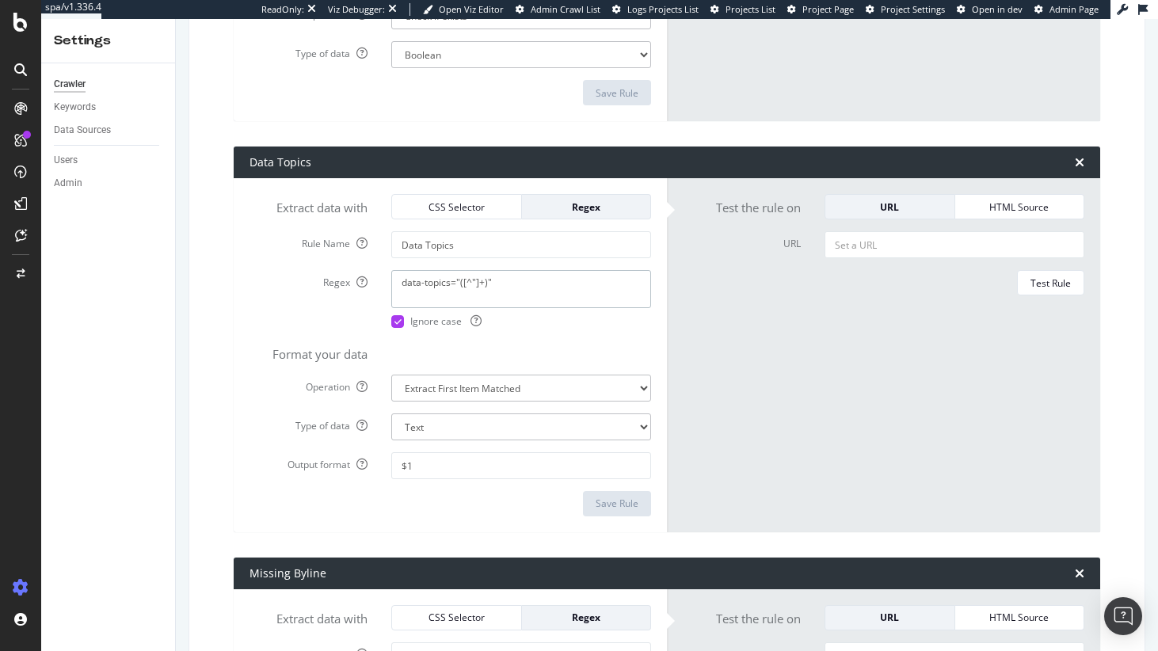
click at [429, 285] on textarea "data-topics="([^"]+)"" at bounding box center [521, 289] width 260 height 38
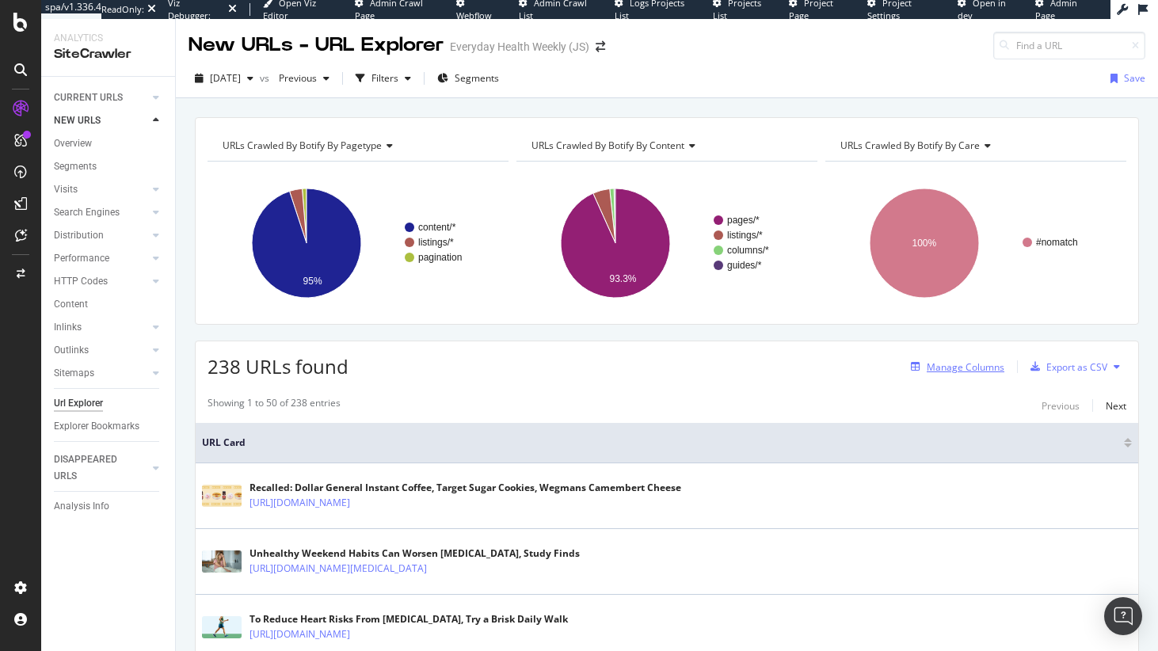
click at [966, 369] on div "Manage Columns" at bounding box center [966, 366] width 78 height 13
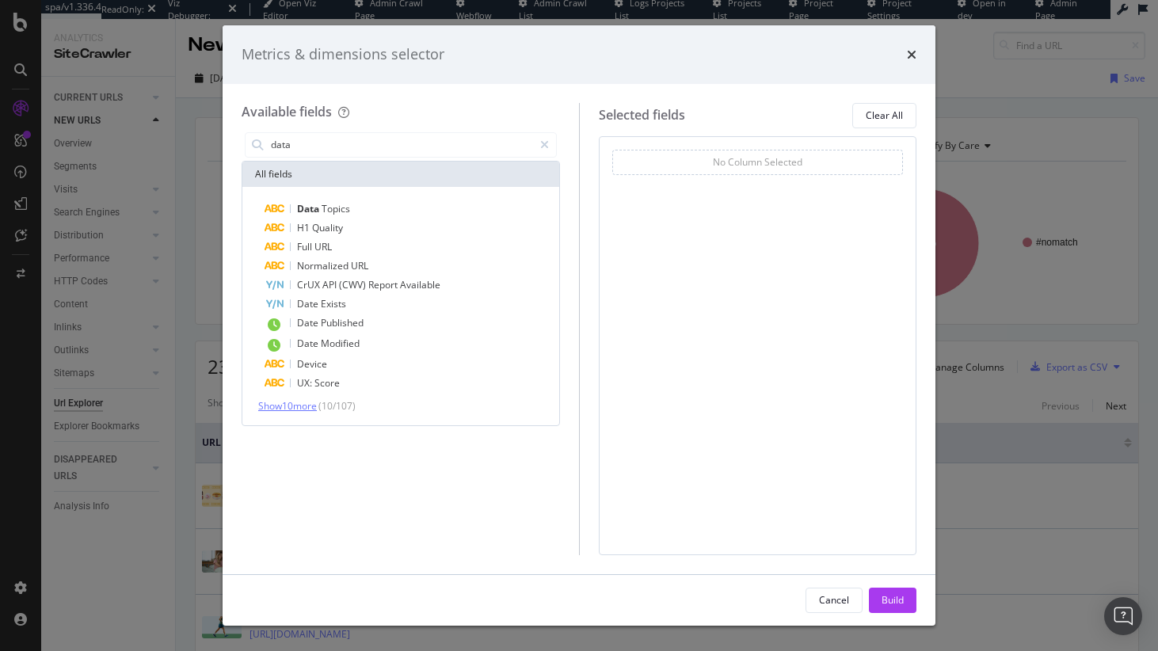
type input "data"
click at [291, 399] on span "Show 10 more" at bounding box center [287, 405] width 59 height 13
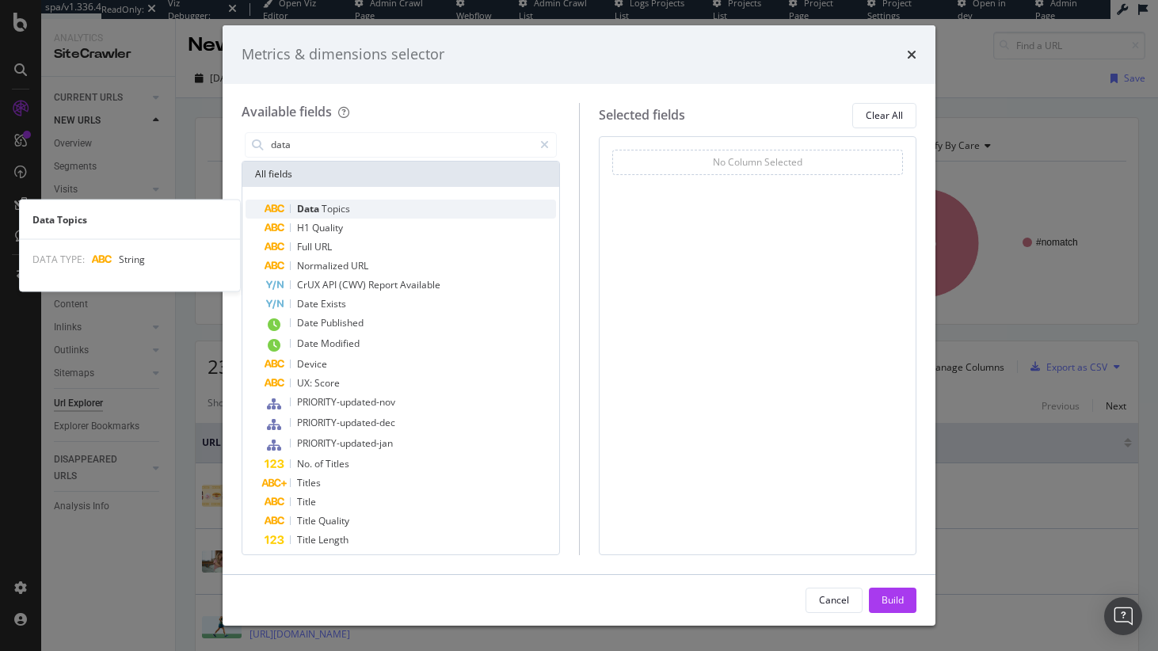
click at [346, 200] on div "Data Topics" at bounding box center [410, 209] width 291 height 19
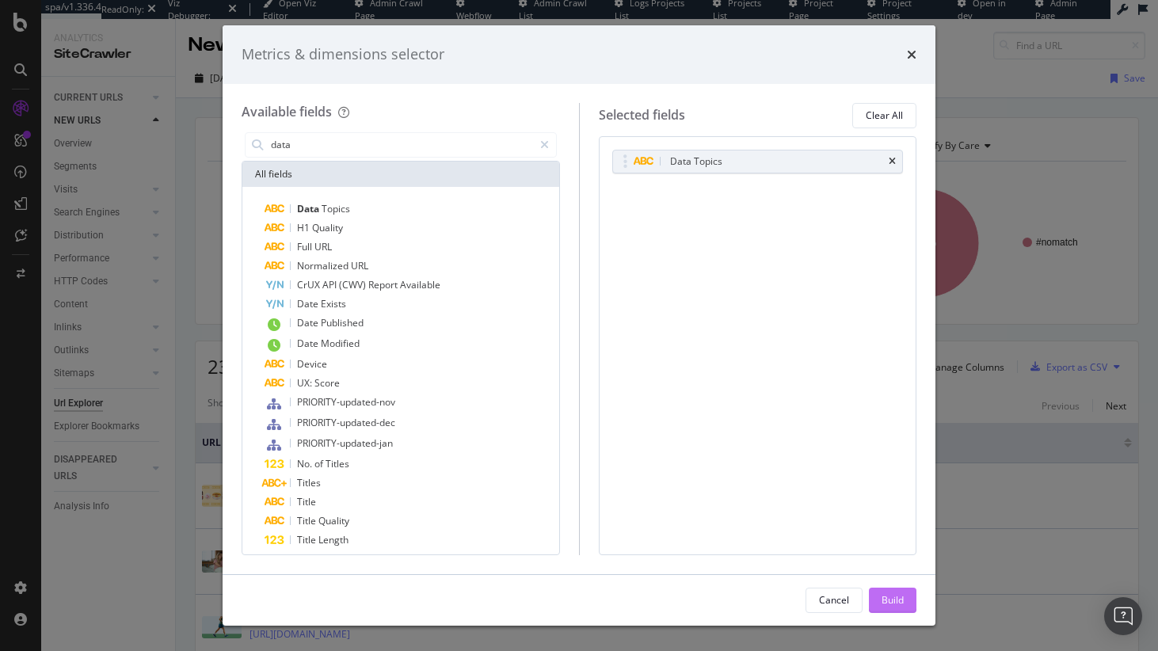
click at [901, 610] on div "Build" at bounding box center [893, 601] width 22 height 24
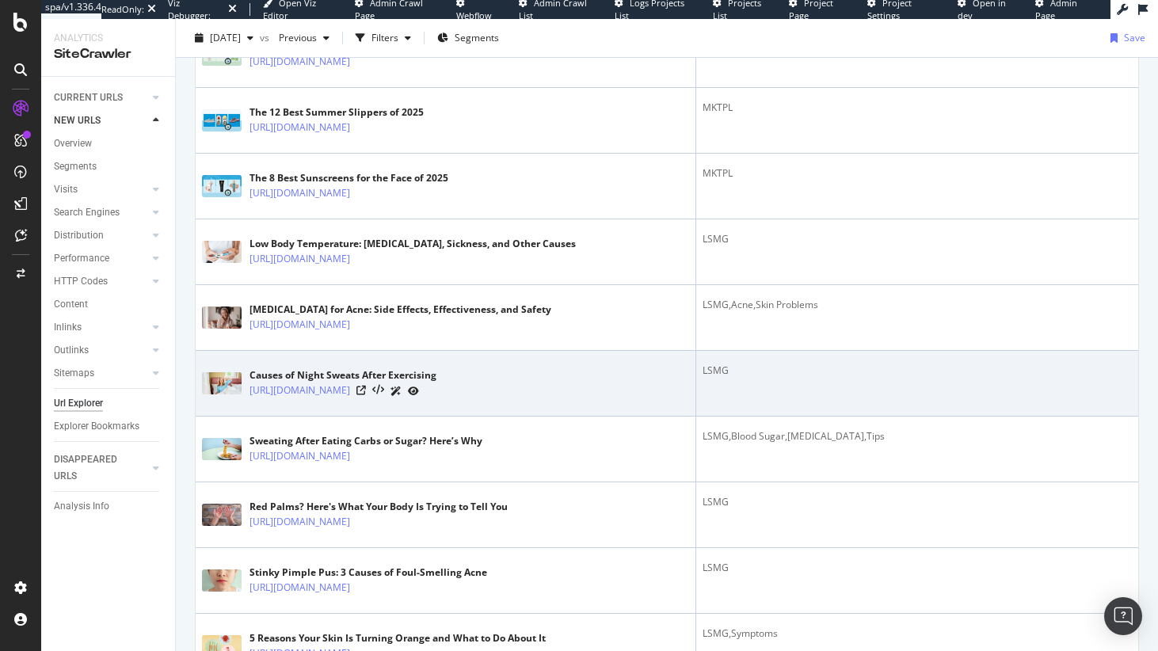
scroll to position [1301, 0]
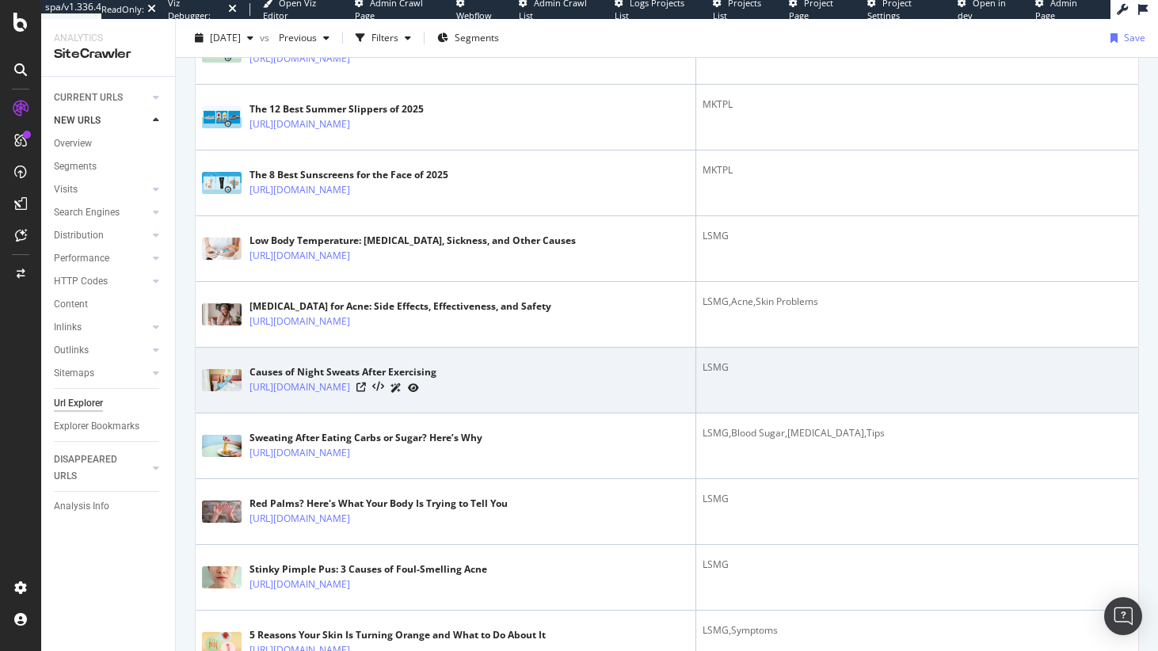
click at [711, 375] on div "LSMG" at bounding box center [917, 367] width 429 height 14
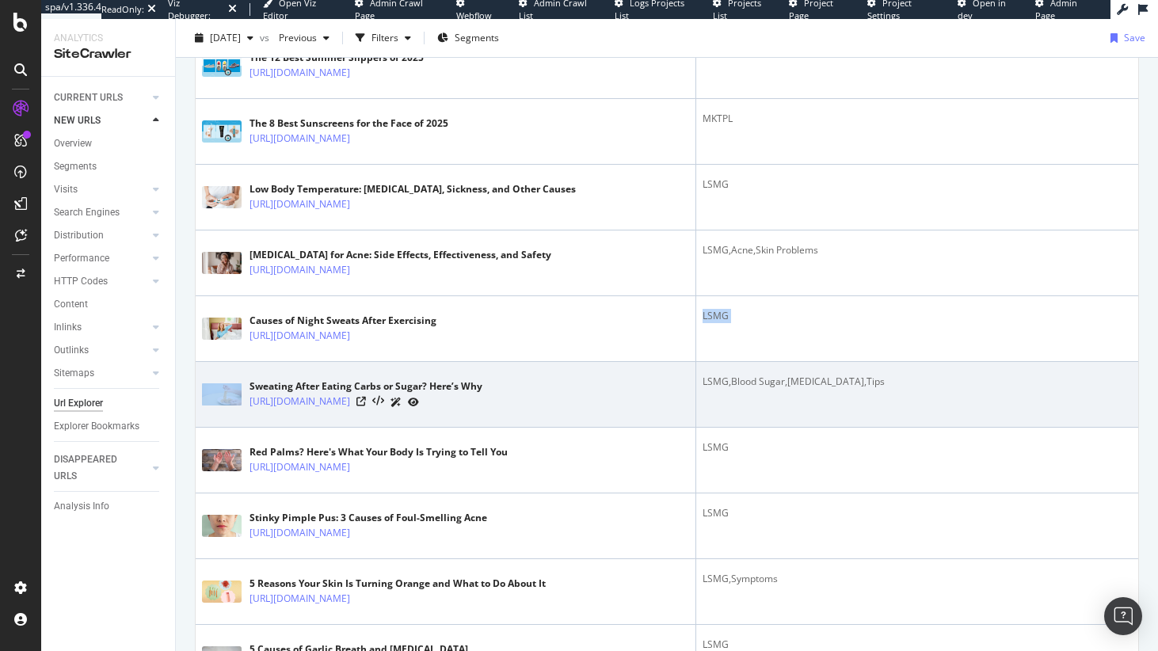
scroll to position [1358, 0]
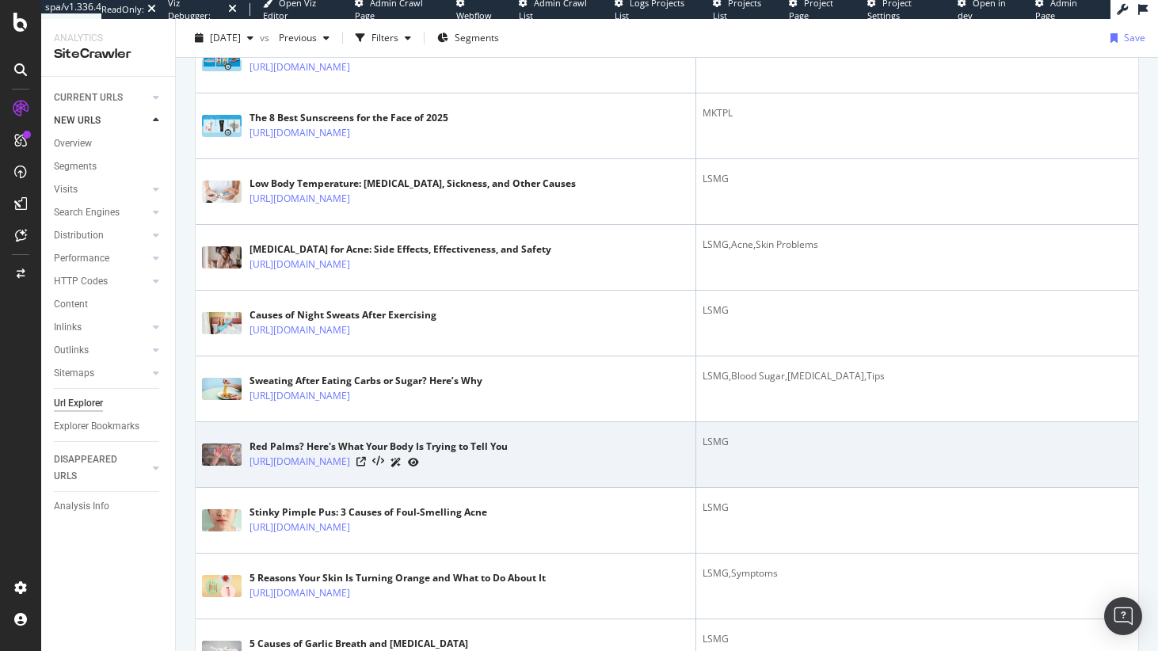
click at [709, 449] on div "LSMG" at bounding box center [917, 442] width 429 height 14
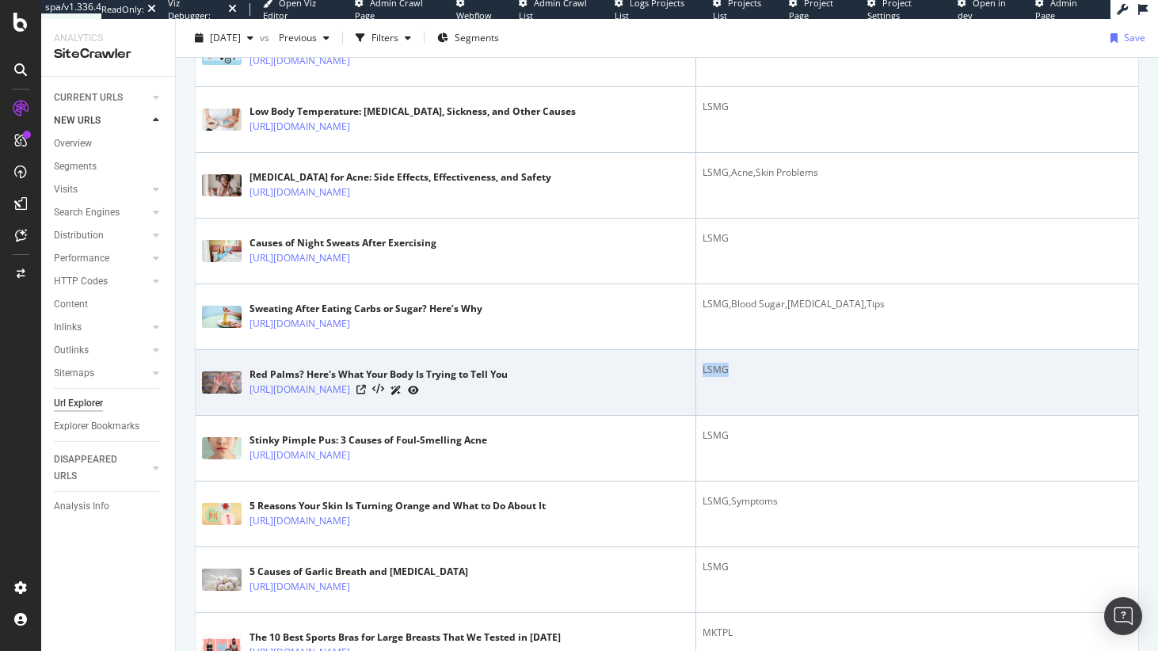
scroll to position [1557, 0]
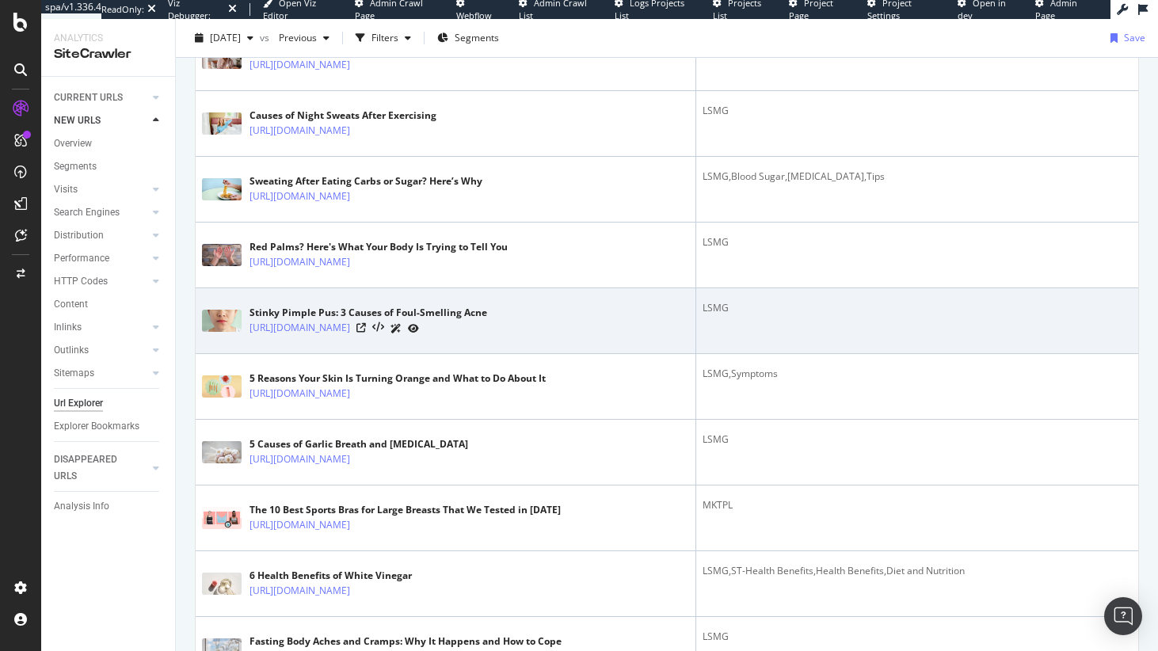
click at [715, 354] on td "LSMG" at bounding box center [917, 321] width 442 height 66
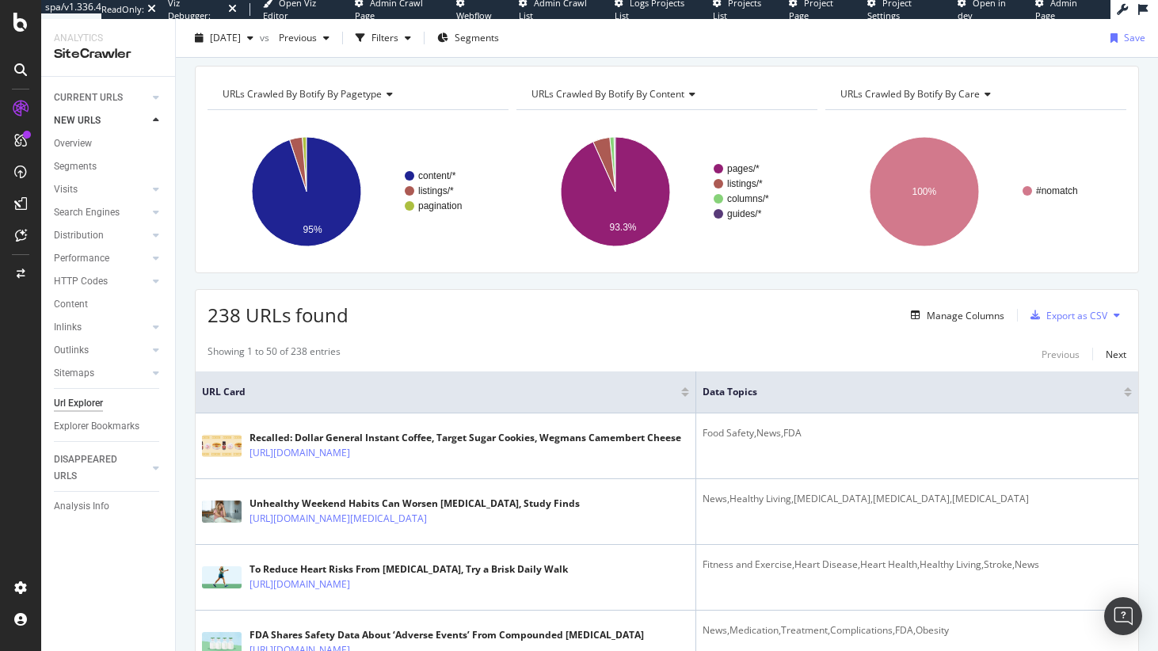
scroll to position [0, 0]
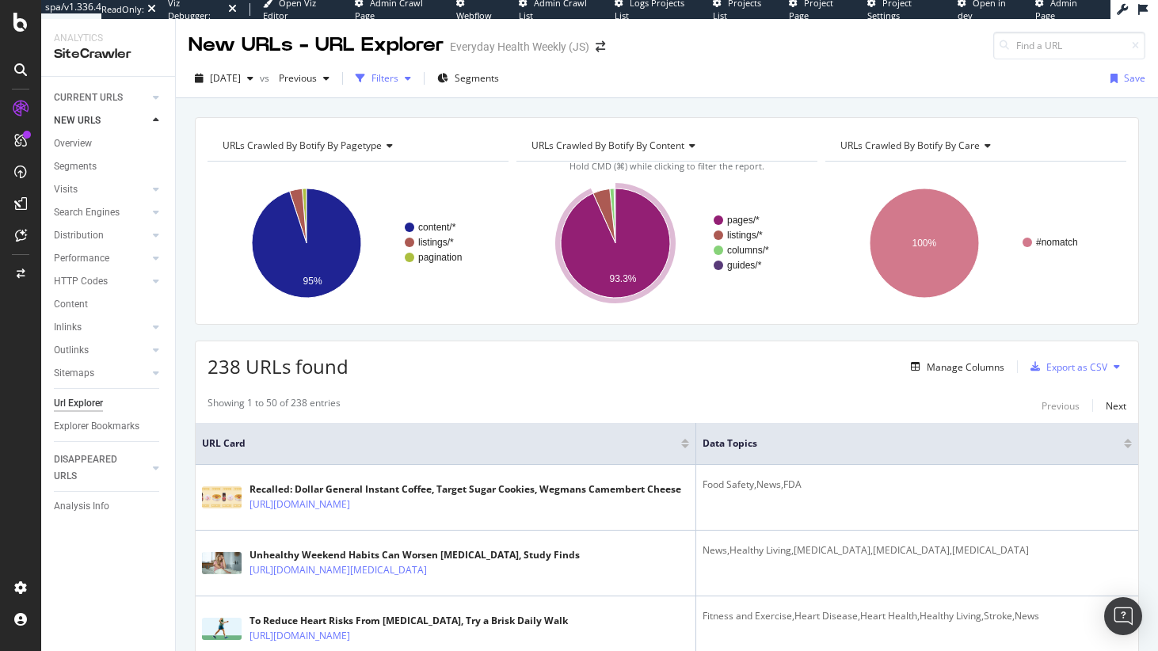
click at [398, 78] on div "Filters" at bounding box center [384, 77] width 27 height 13
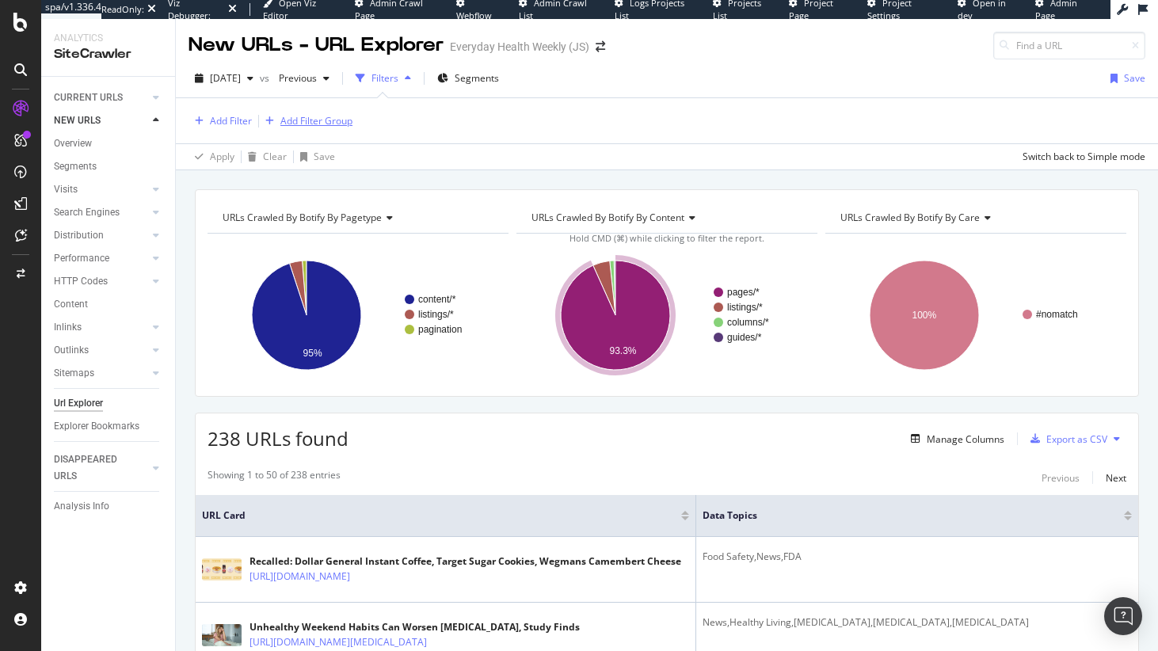
click at [261, 122] on div "button" at bounding box center [269, 121] width 21 height 10
click at [217, 116] on div "Add Filter" at bounding box center [231, 120] width 42 height 13
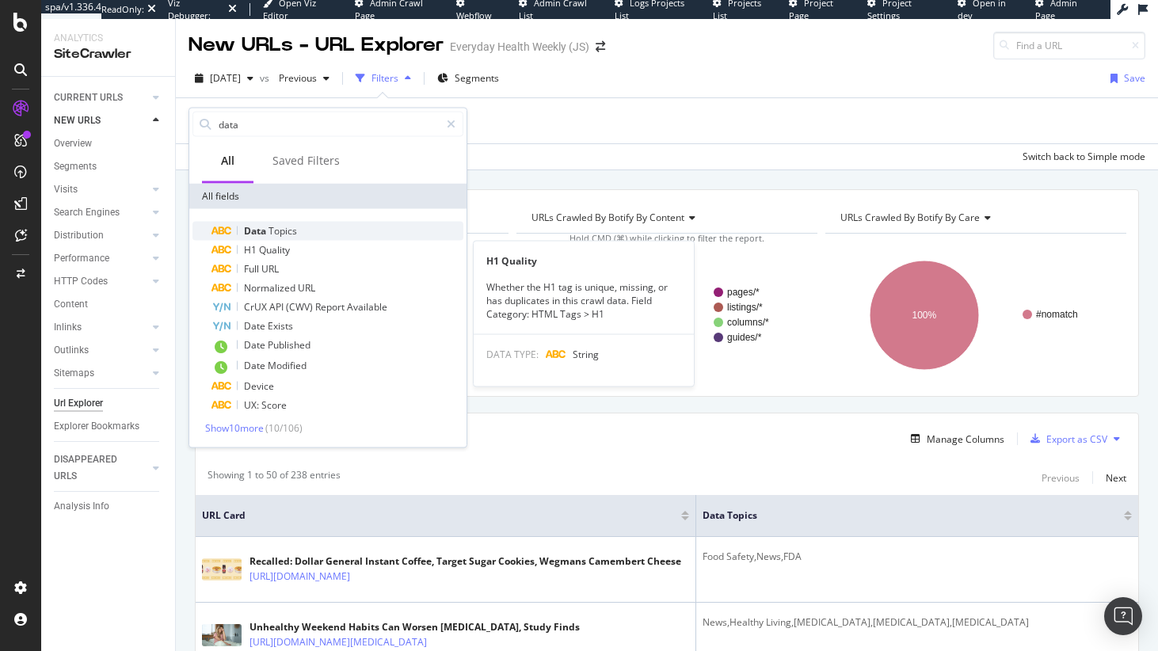
type input "data"
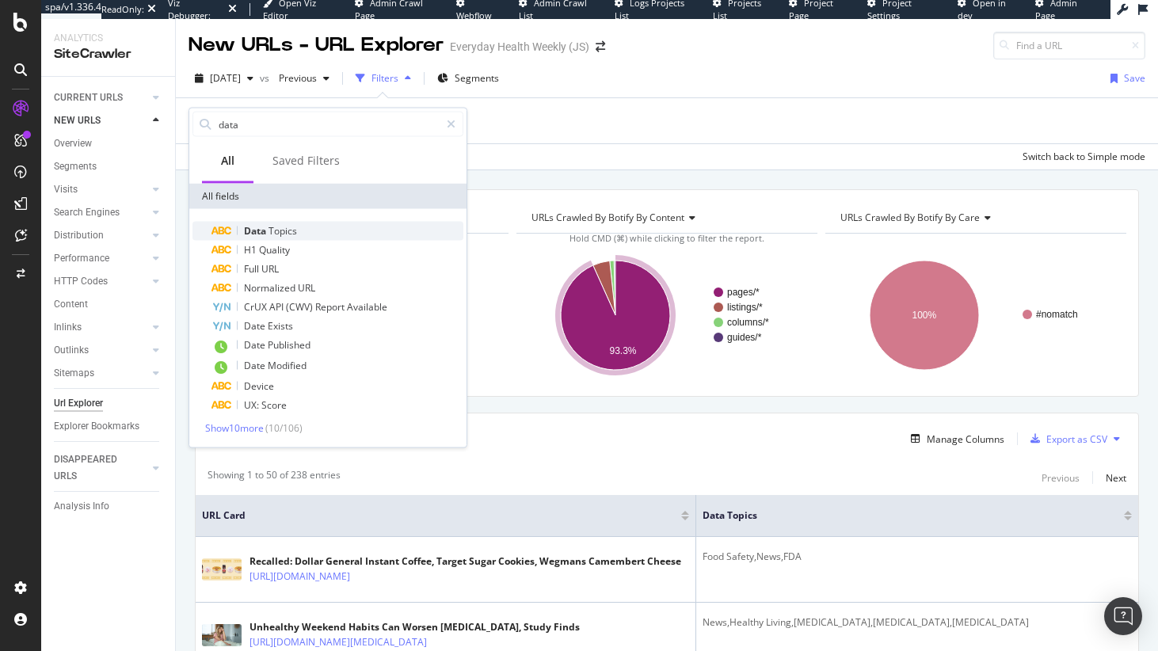
click at [315, 230] on div "Data Topics" at bounding box center [337, 231] width 252 height 19
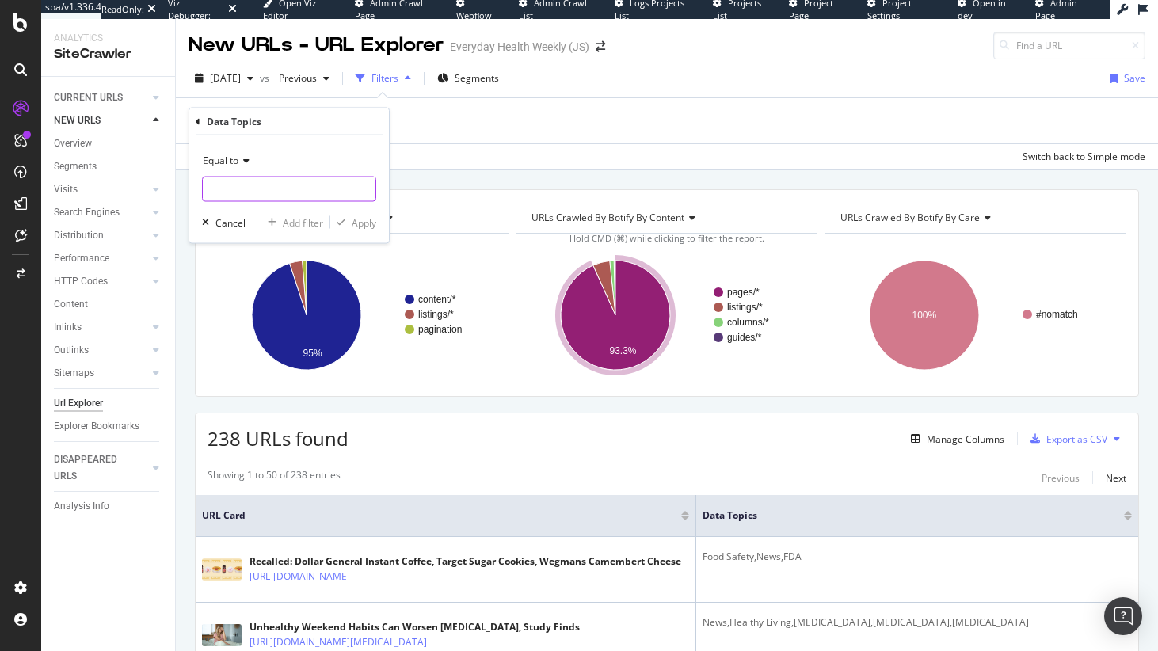
click at [237, 185] on input "text" at bounding box center [289, 189] width 173 height 25
click at [223, 115] on div "Add Filter" at bounding box center [220, 120] width 63 height 17
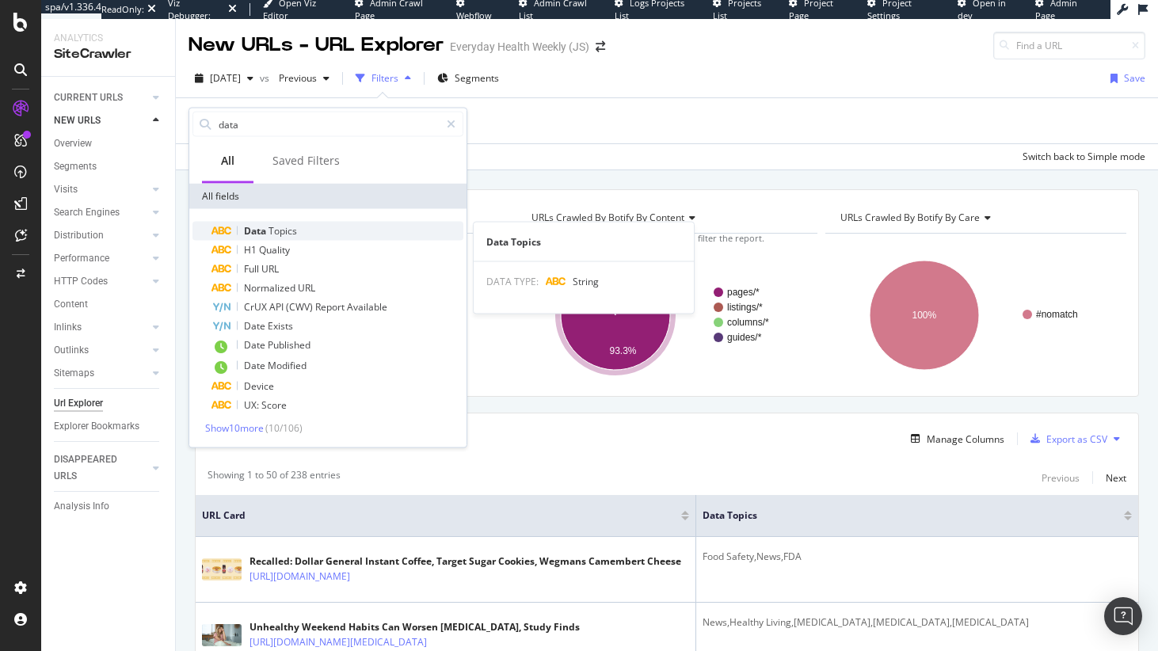
click at [253, 233] on span "Data" at bounding box center [256, 230] width 25 height 13
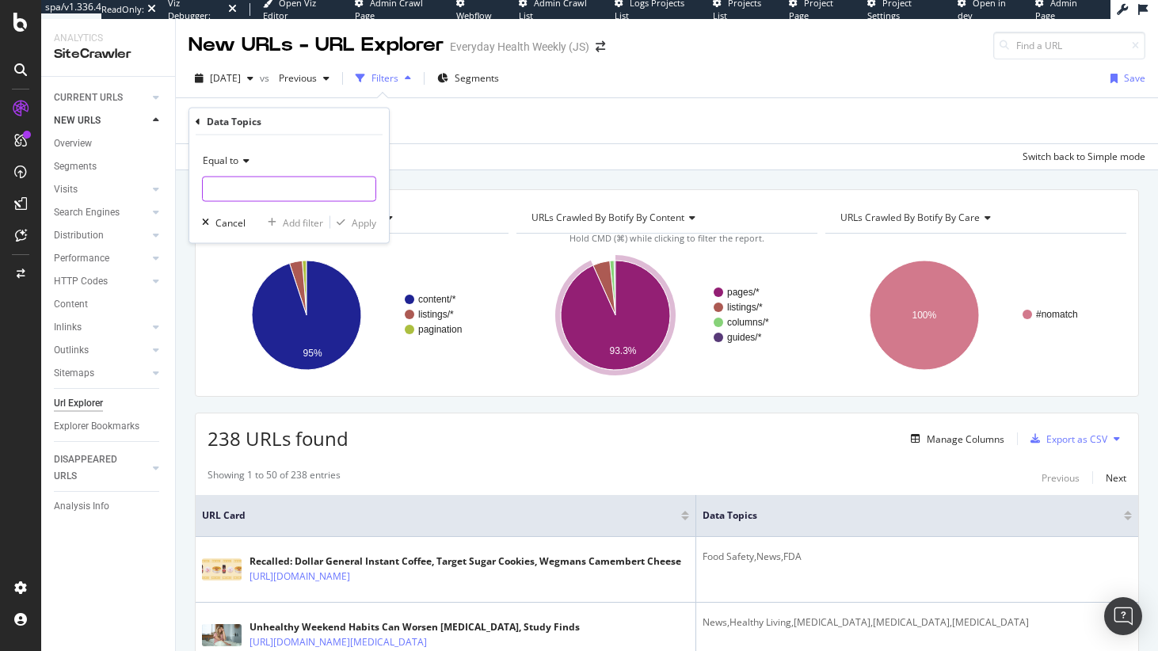
click at [259, 200] on input "text" at bounding box center [289, 189] width 173 height 25
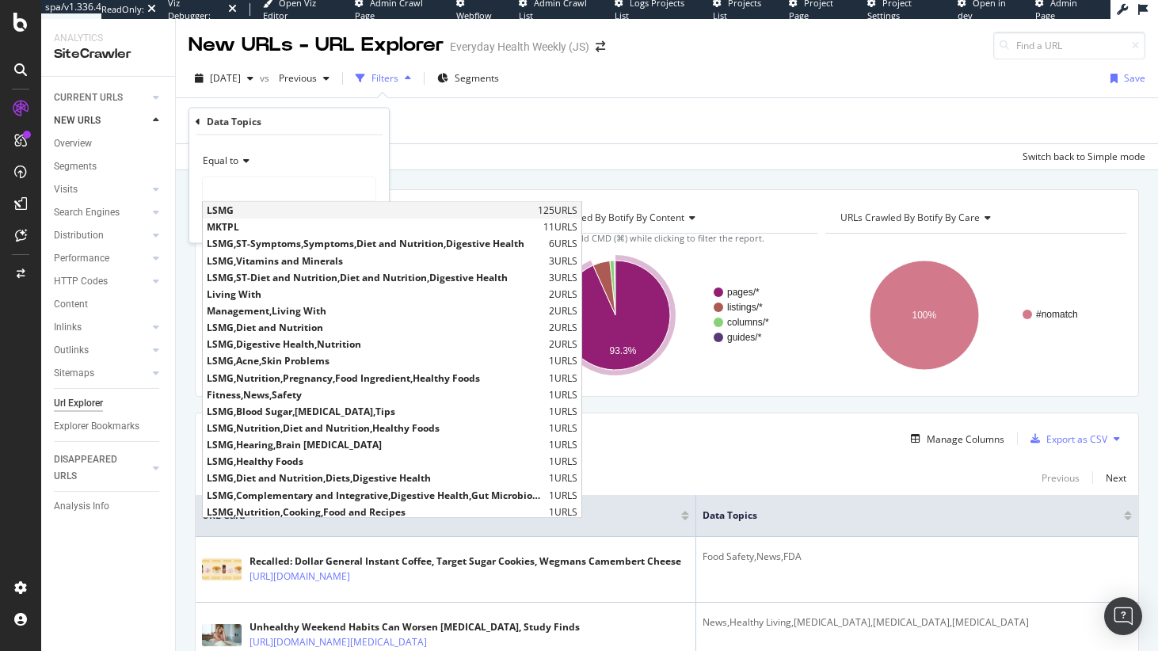
click at [280, 214] on span "LSMG" at bounding box center [370, 210] width 327 height 13
type input "LSMG"
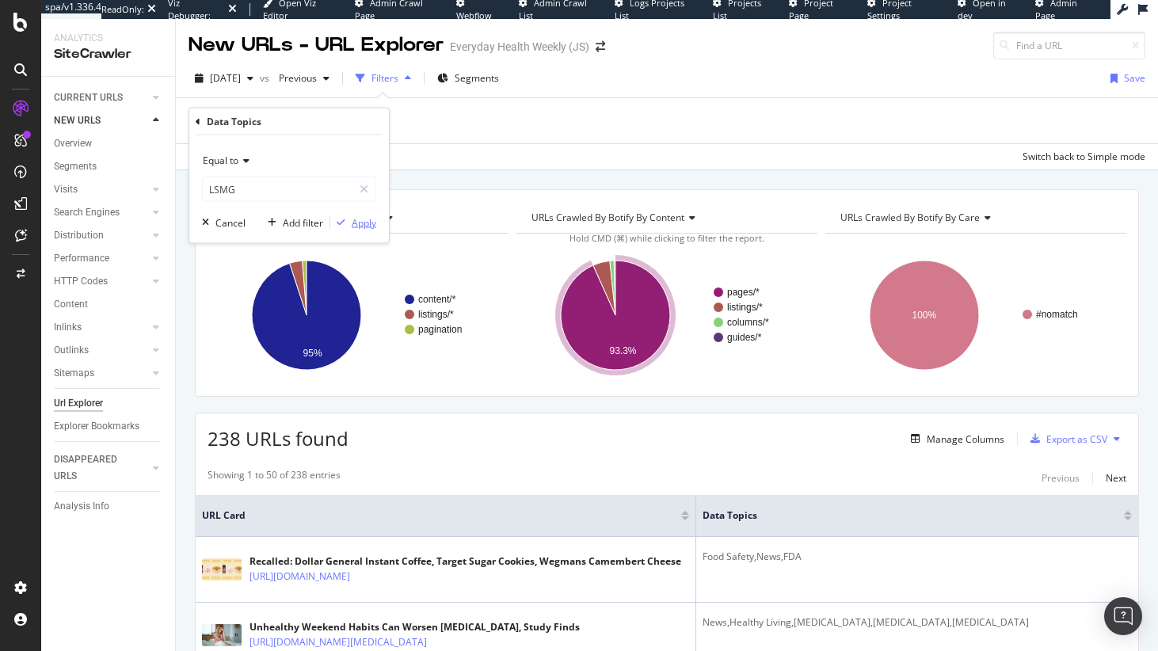
click at [374, 220] on div "Apply" at bounding box center [364, 221] width 25 height 13
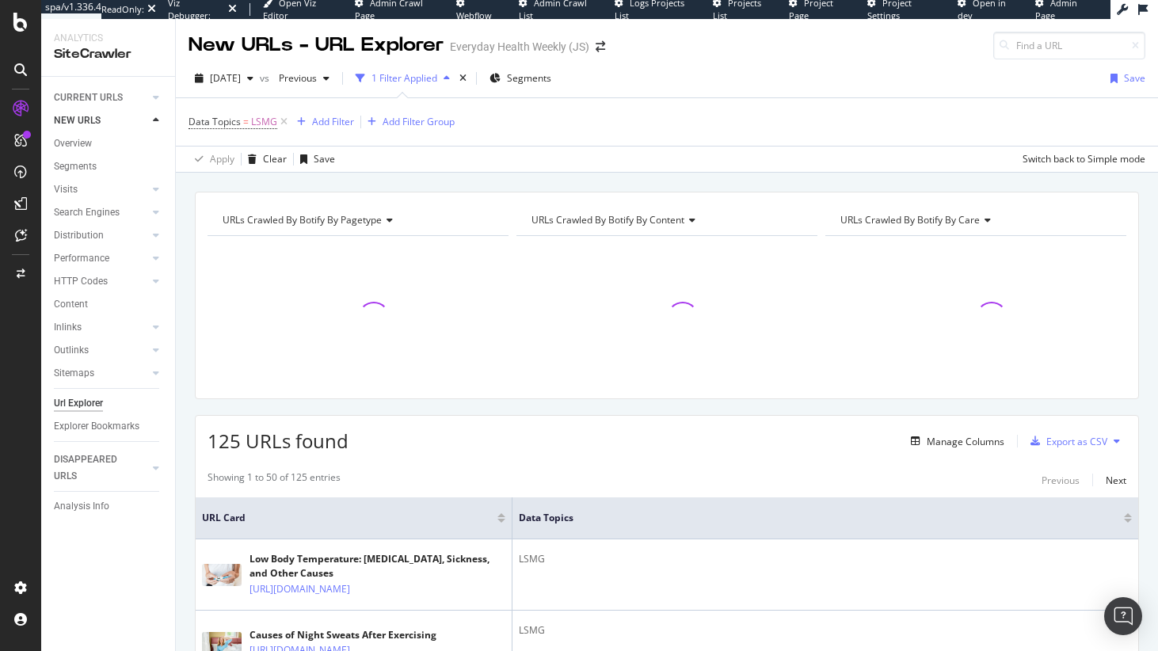
scroll to position [251, 0]
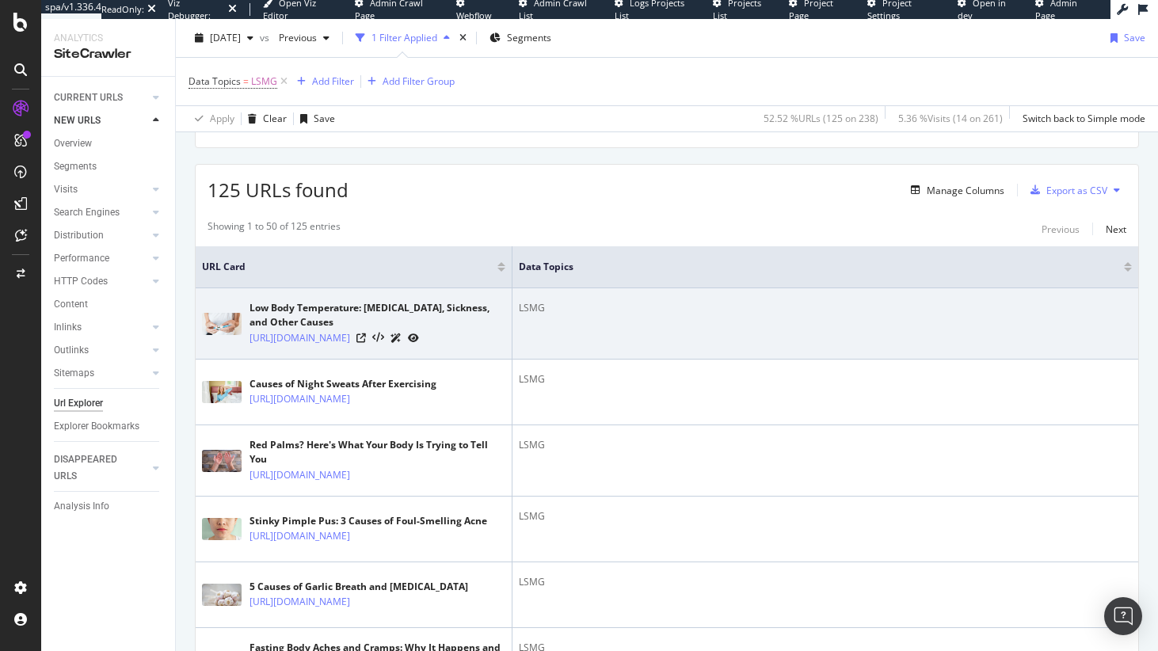
click at [538, 312] on div "LSMG" at bounding box center [825, 308] width 613 height 14
click at [554, 311] on div "LSMG" at bounding box center [825, 308] width 613 height 14
click at [534, 309] on div "LSMG" at bounding box center [825, 308] width 613 height 14
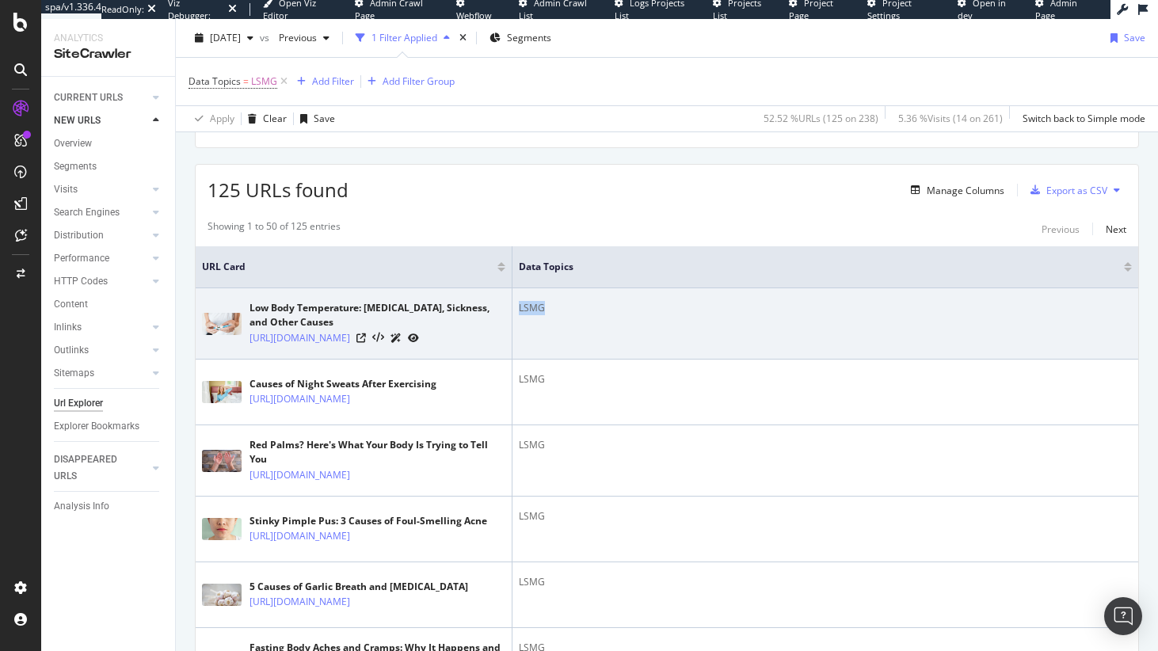
click at [534, 309] on div "LSMG" at bounding box center [825, 308] width 613 height 14
click at [560, 310] on div "LSMG" at bounding box center [825, 308] width 613 height 14
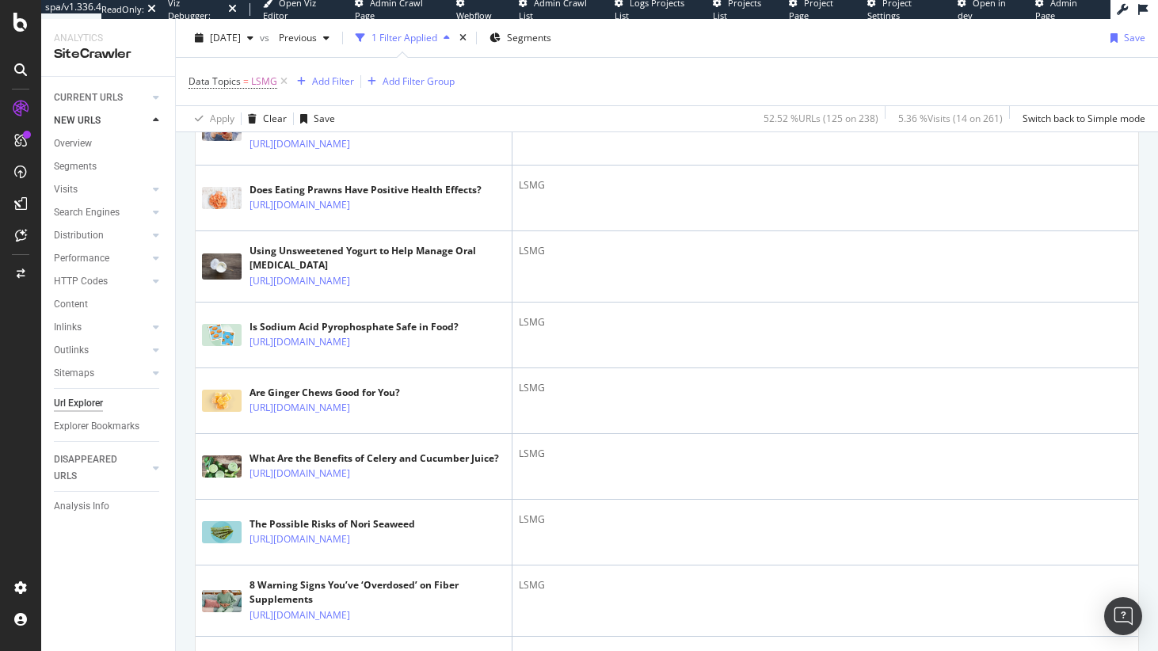
scroll to position [1526, 0]
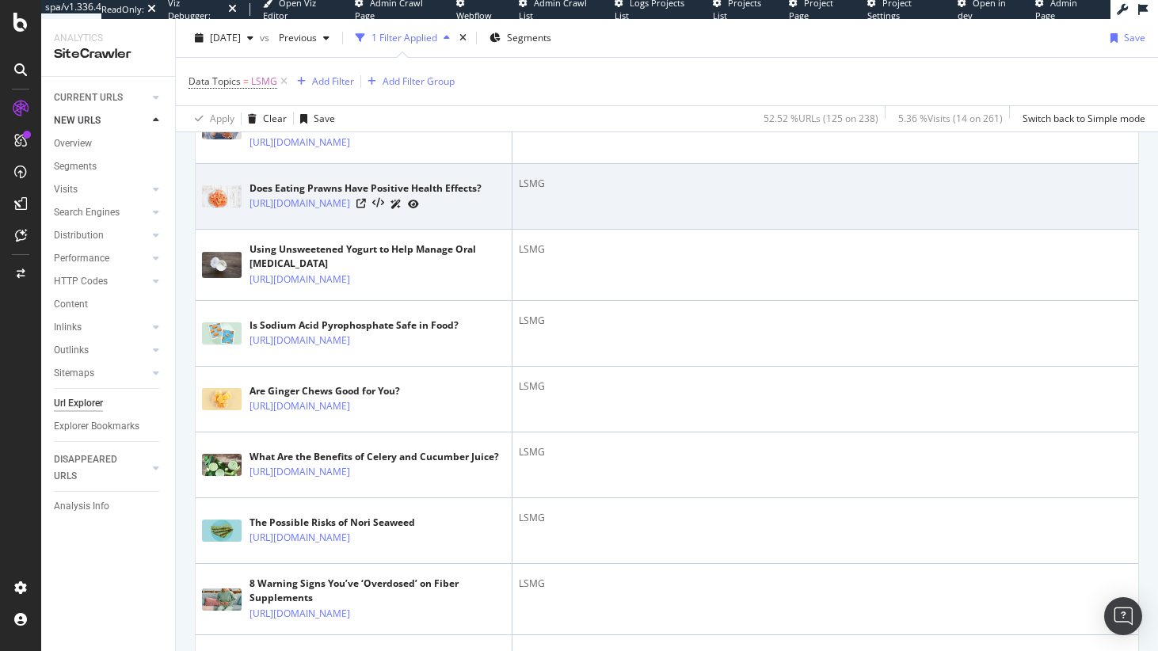
click at [527, 191] on div "LSMG" at bounding box center [825, 184] width 613 height 14
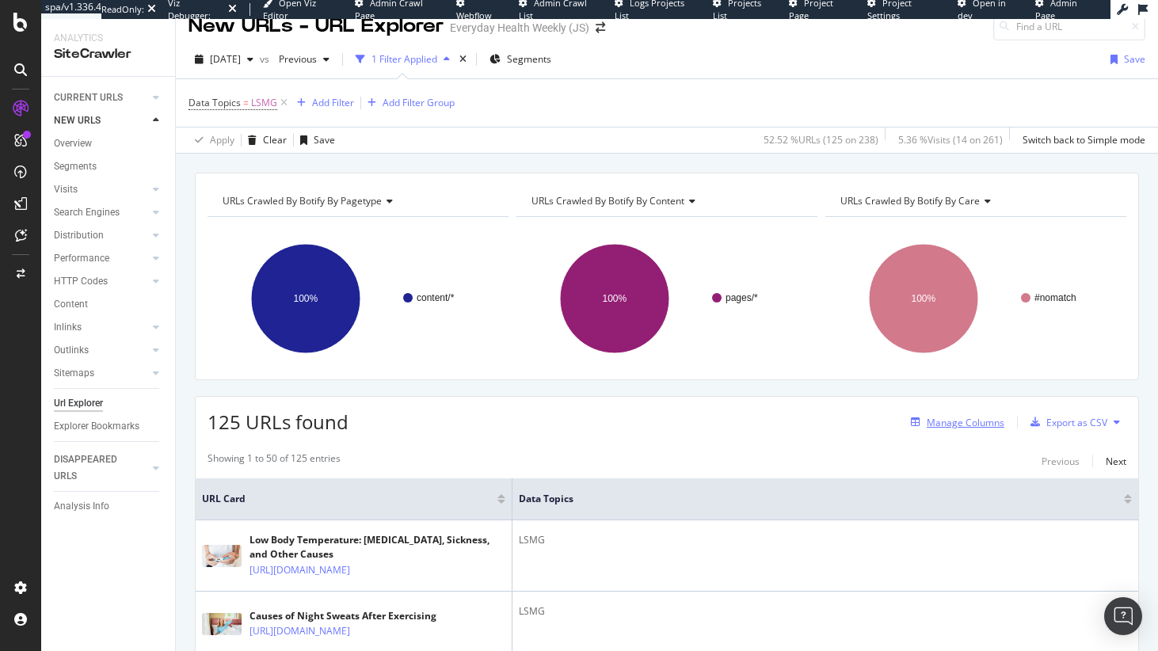
scroll to position [0, 0]
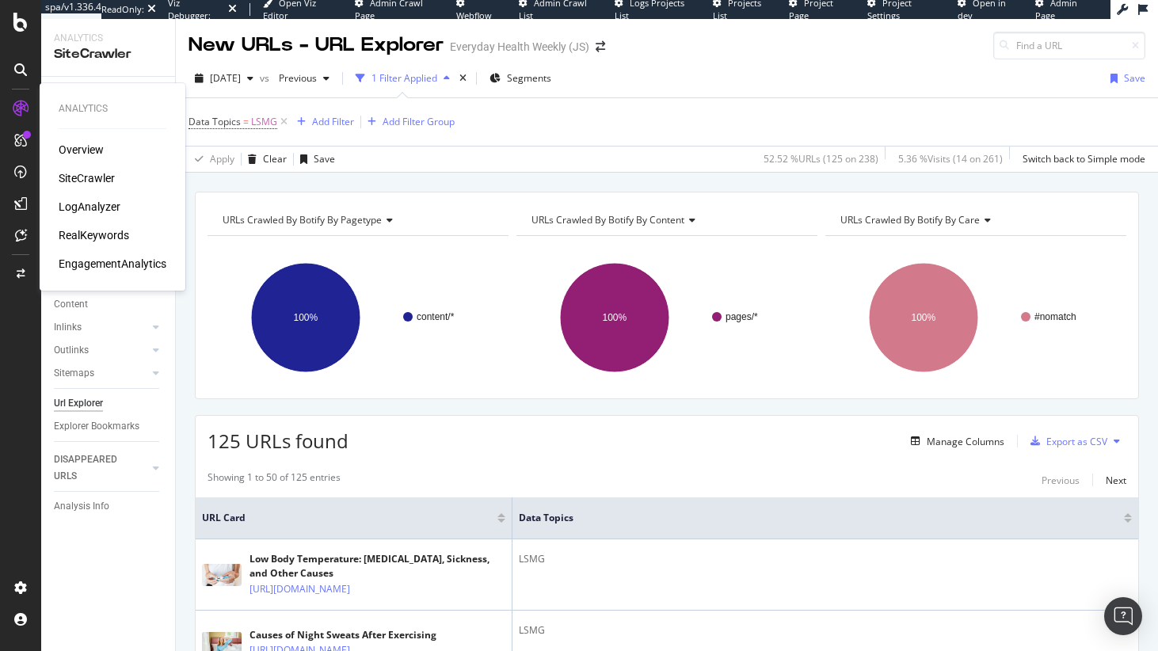
click at [86, 174] on div "SiteCrawler" at bounding box center [87, 178] width 56 height 16
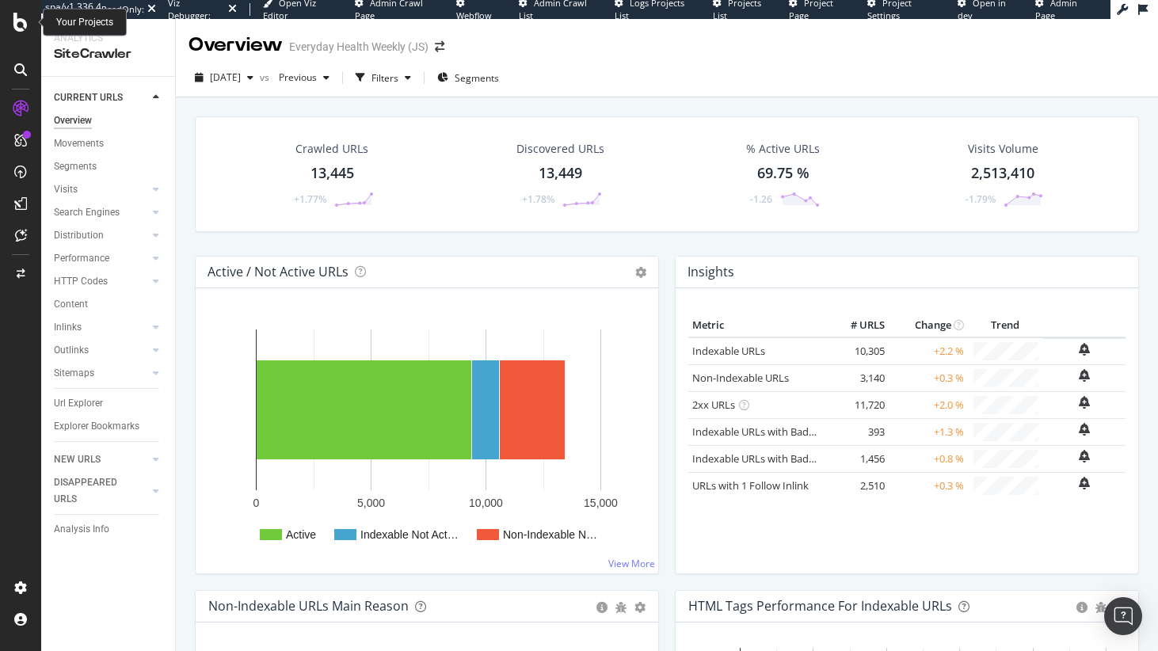
click at [10, 24] on div at bounding box center [21, 22] width 38 height 19
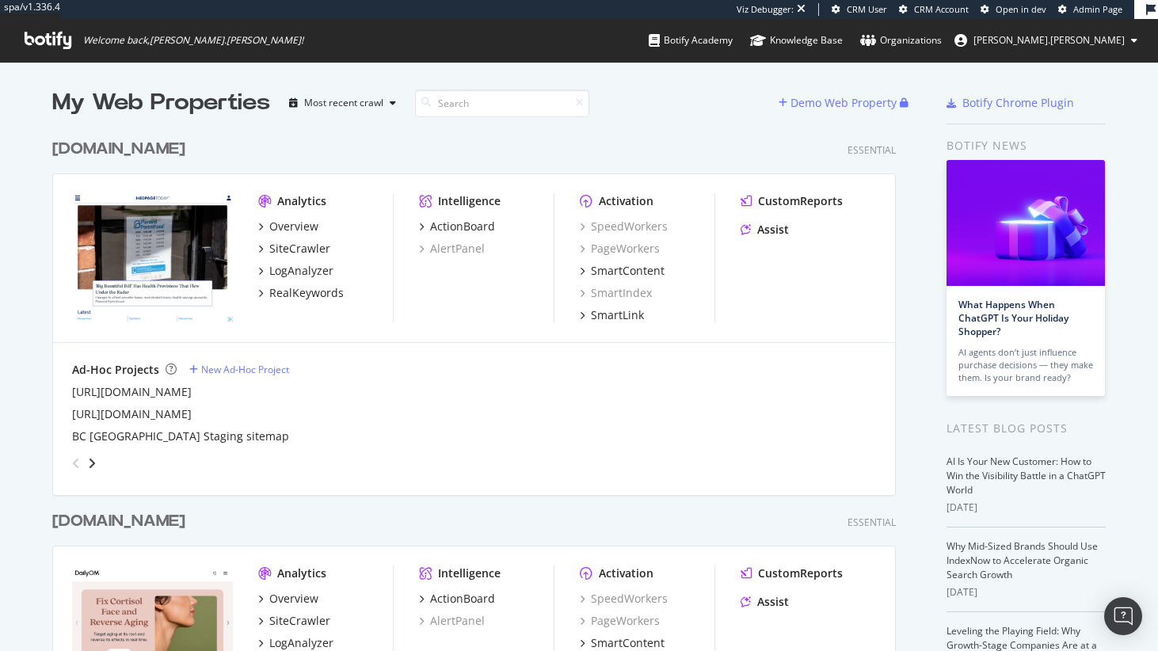
scroll to position [3565, 844]
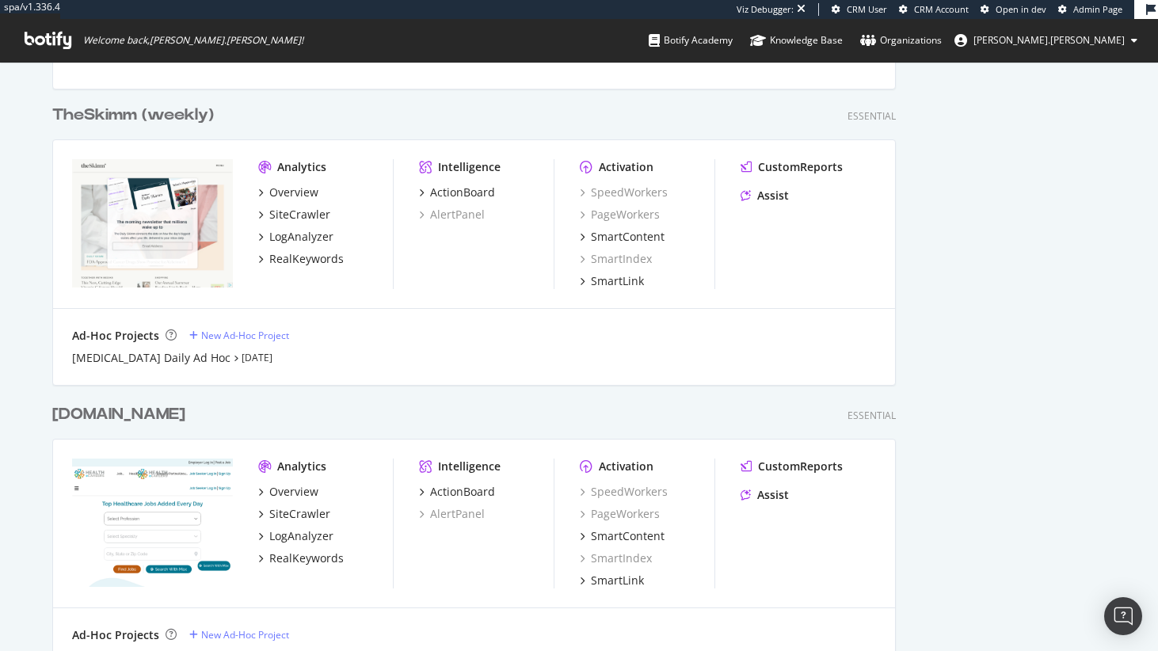
scroll to position [2937, 0]
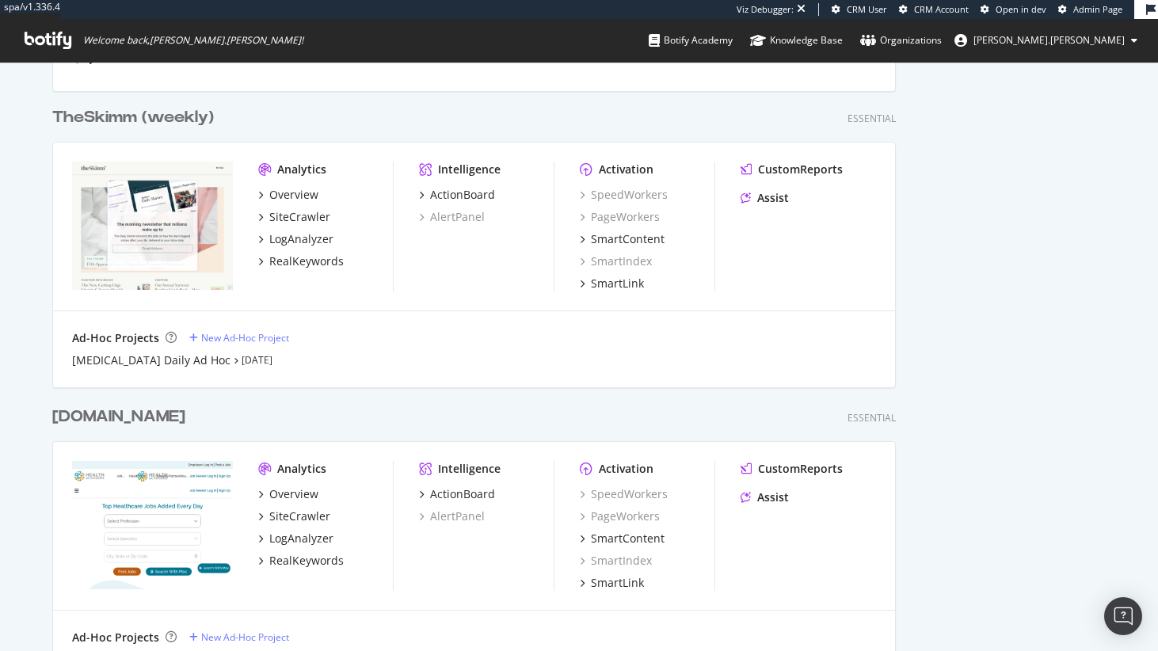
click at [154, 120] on div "TheSkimm (weekly)" at bounding box center [133, 117] width 162 height 23
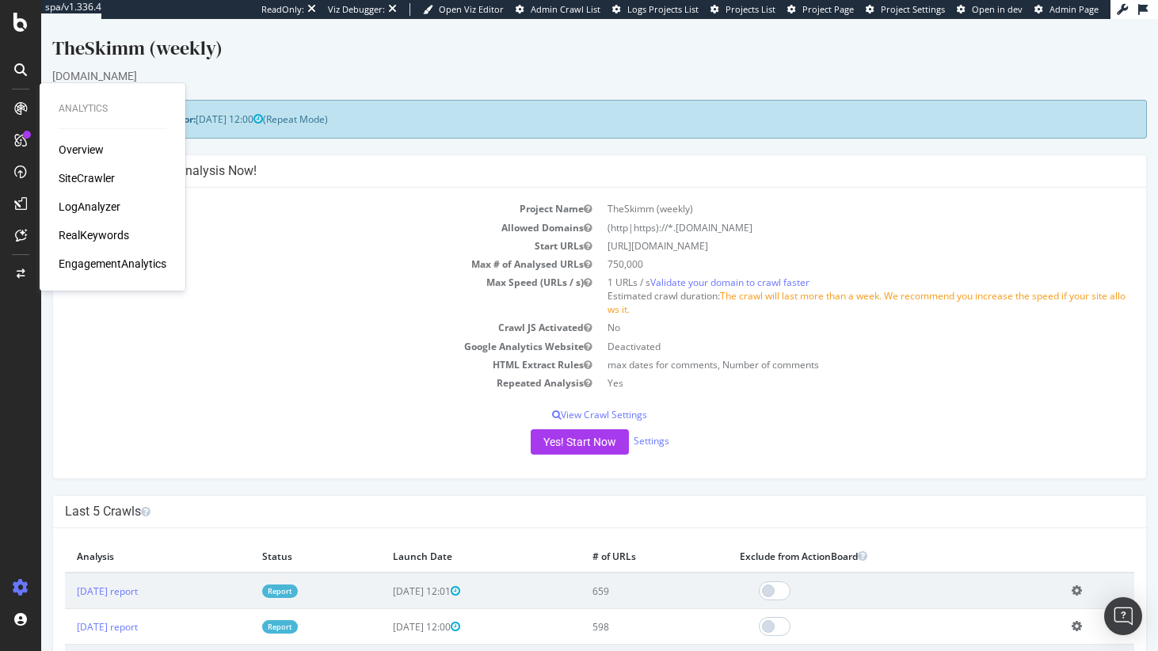
click at [84, 204] on div "LogAnalyzer" at bounding box center [90, 207] width 62 height 16
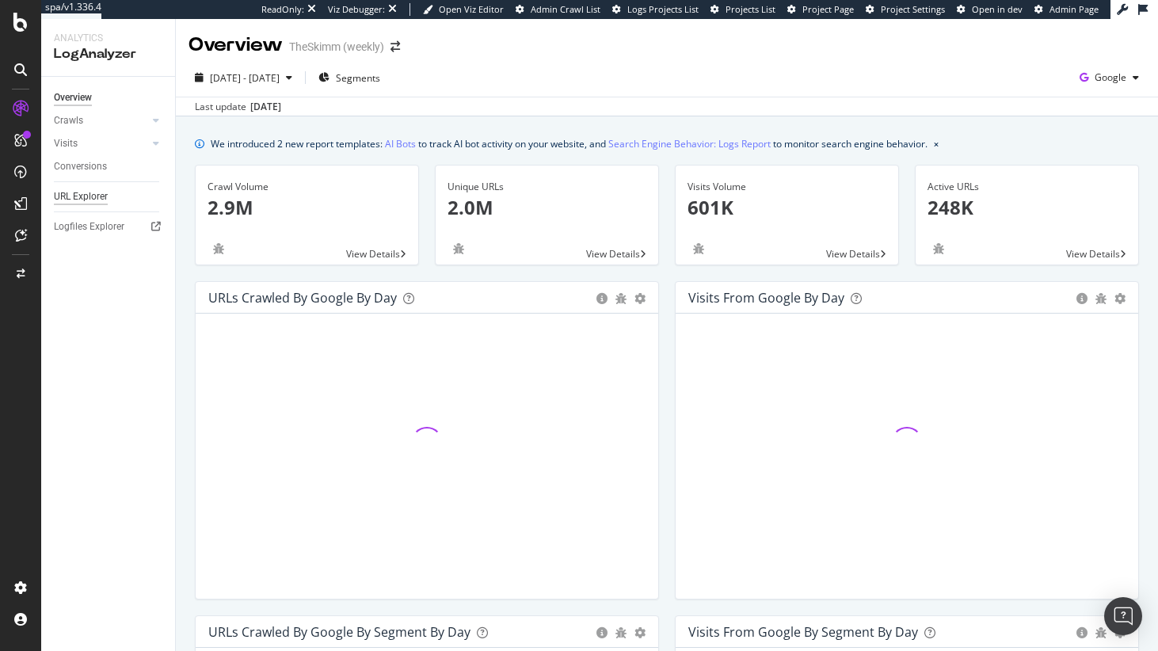
click at [68, 201] on div "URL Explorer" at bounding box center [81, 197] width 54 height 17
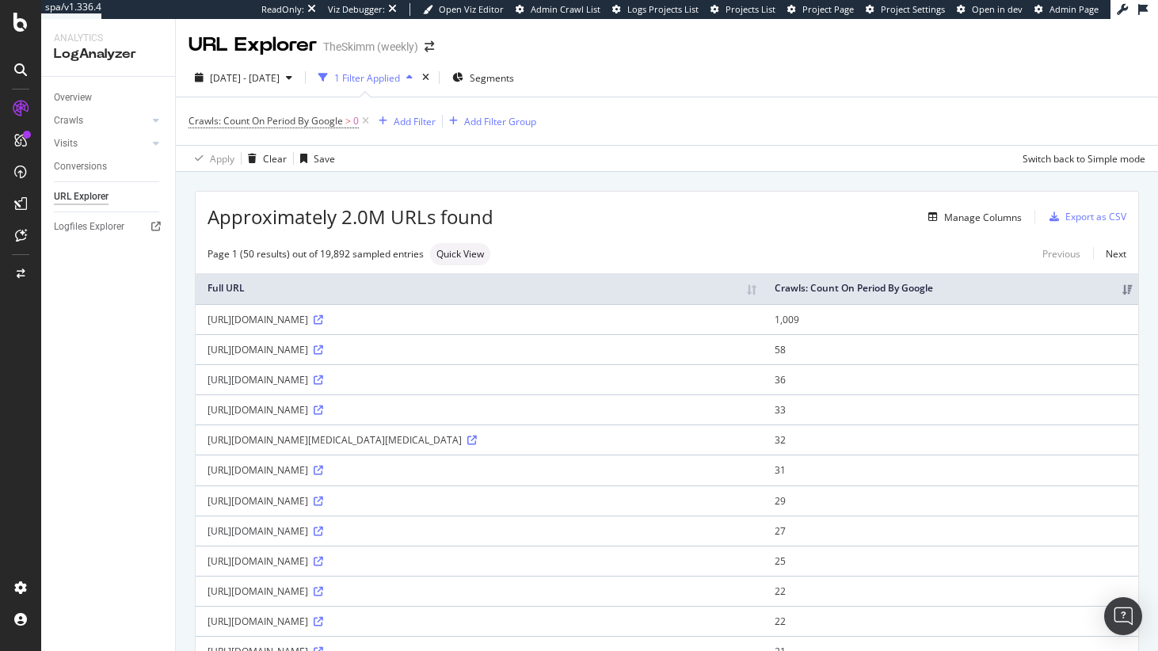
click at [283, 356] on div "[URL][DOMAIN_NAME]" at bounding box center [479, 349] width 543 height 13
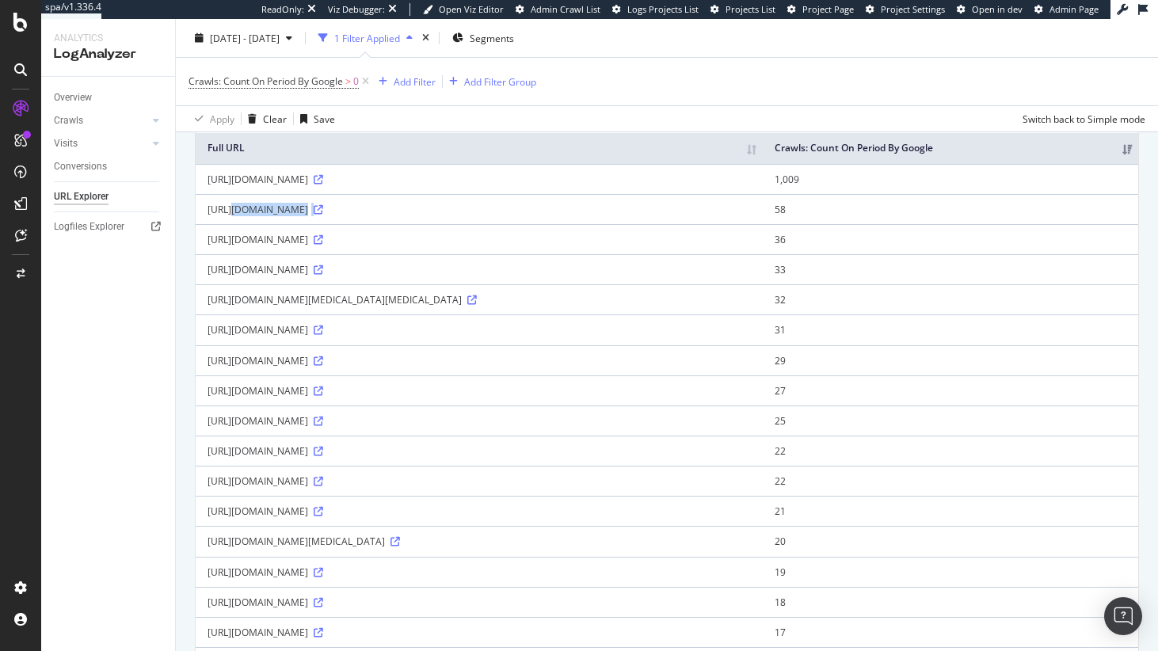
scroll to position [184, 0]
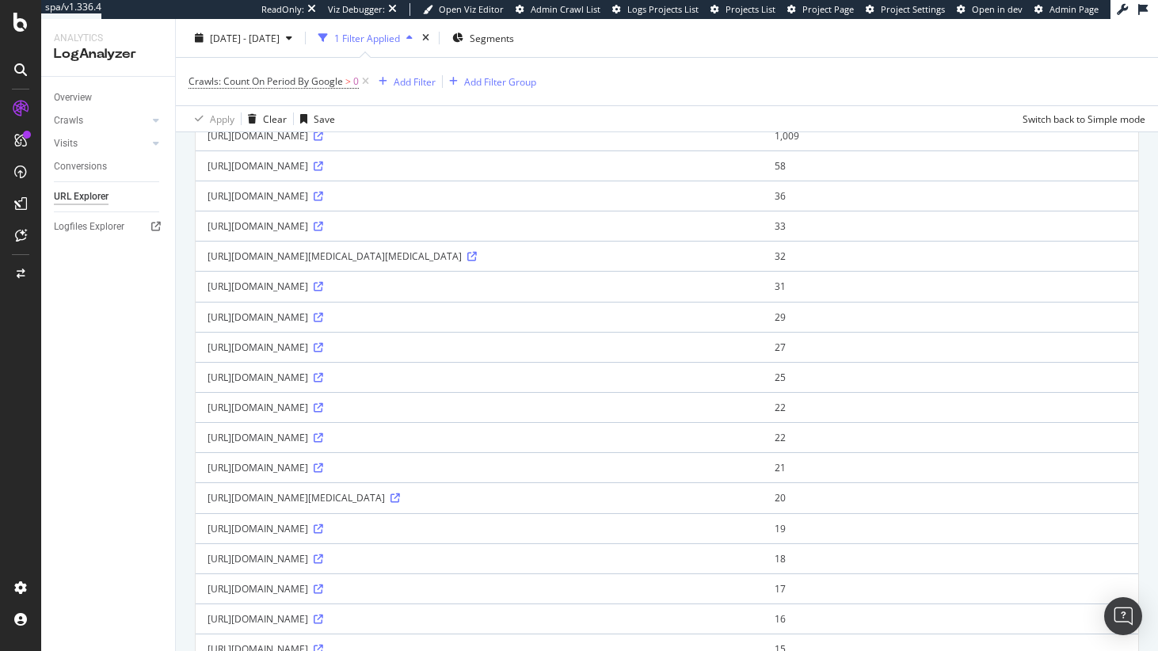
click at [285, 414] on div "[URL][DOMAIN_NAME]" at bounding box center [479, 407] width 543 height 13
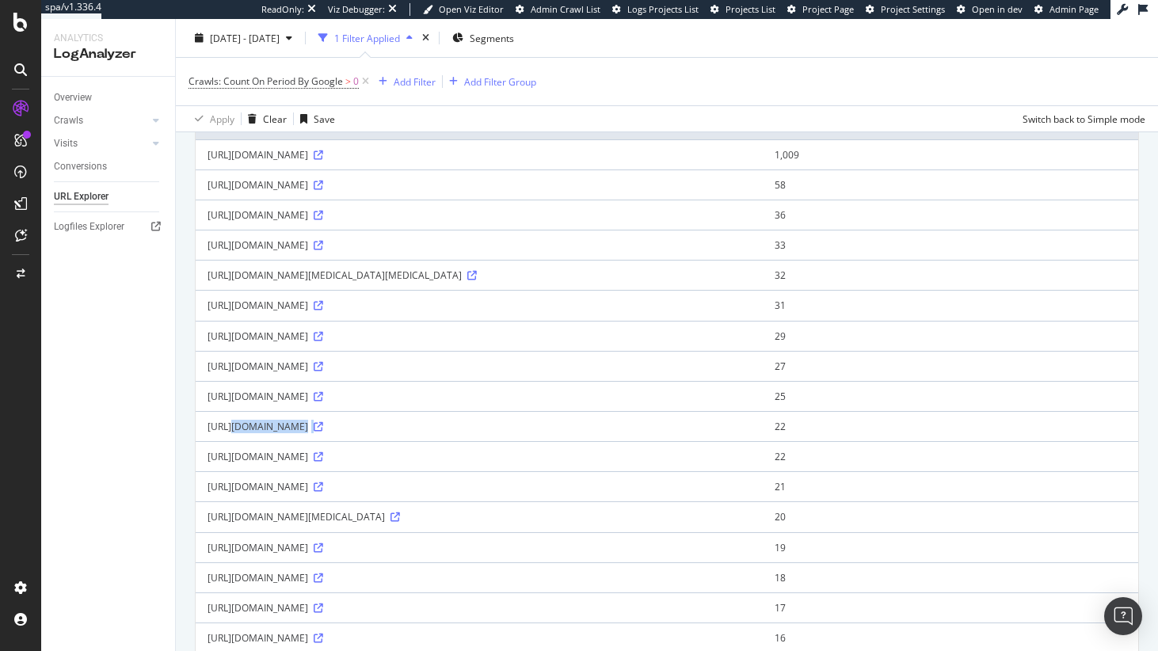
scroll to position [0, 0]
